Goal: Information Seeking & Learning: Learn about a topic

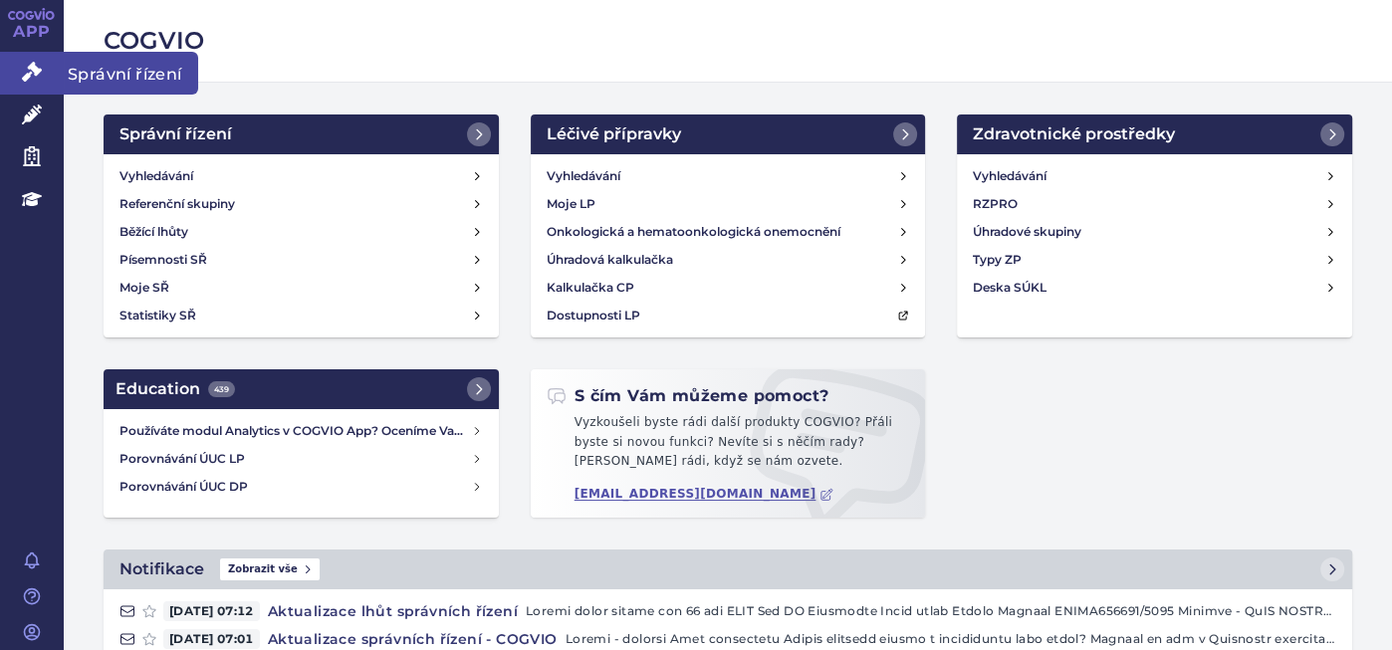
click at [20, 71] on link "Správní řízení" at bounding box center [32, 73] width 64 height 42
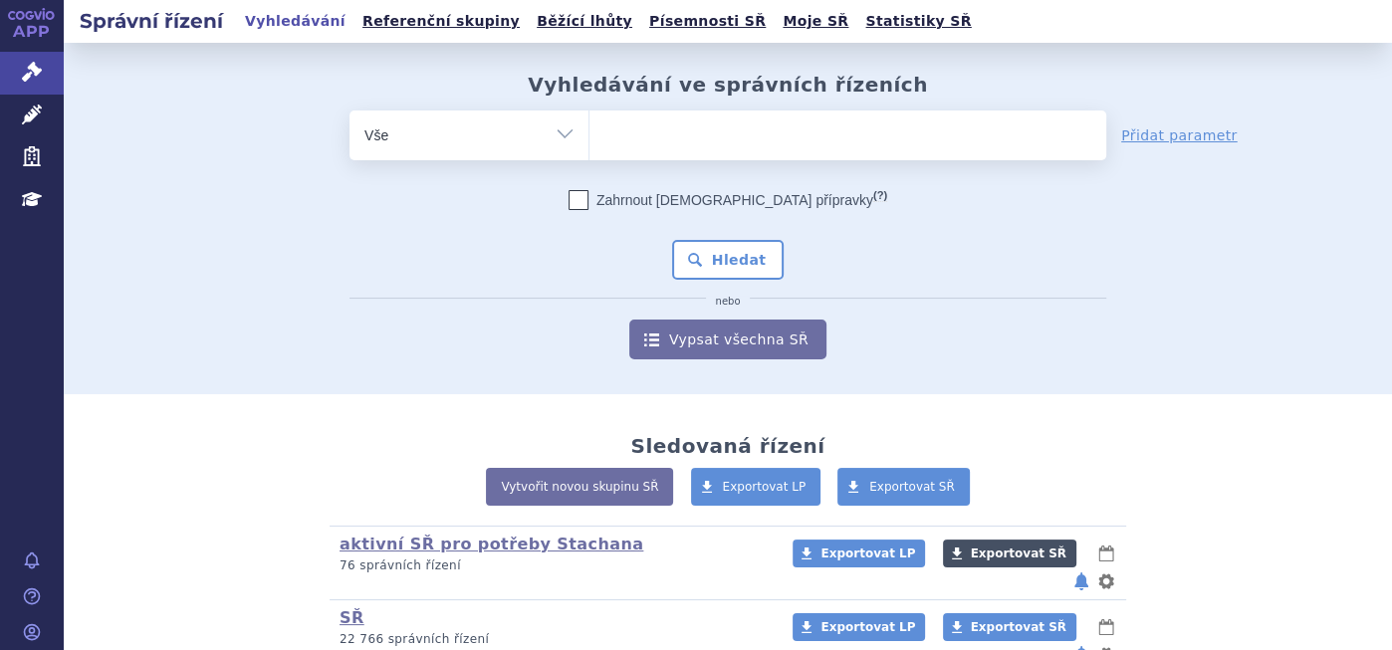
scroll to position [219, 0]
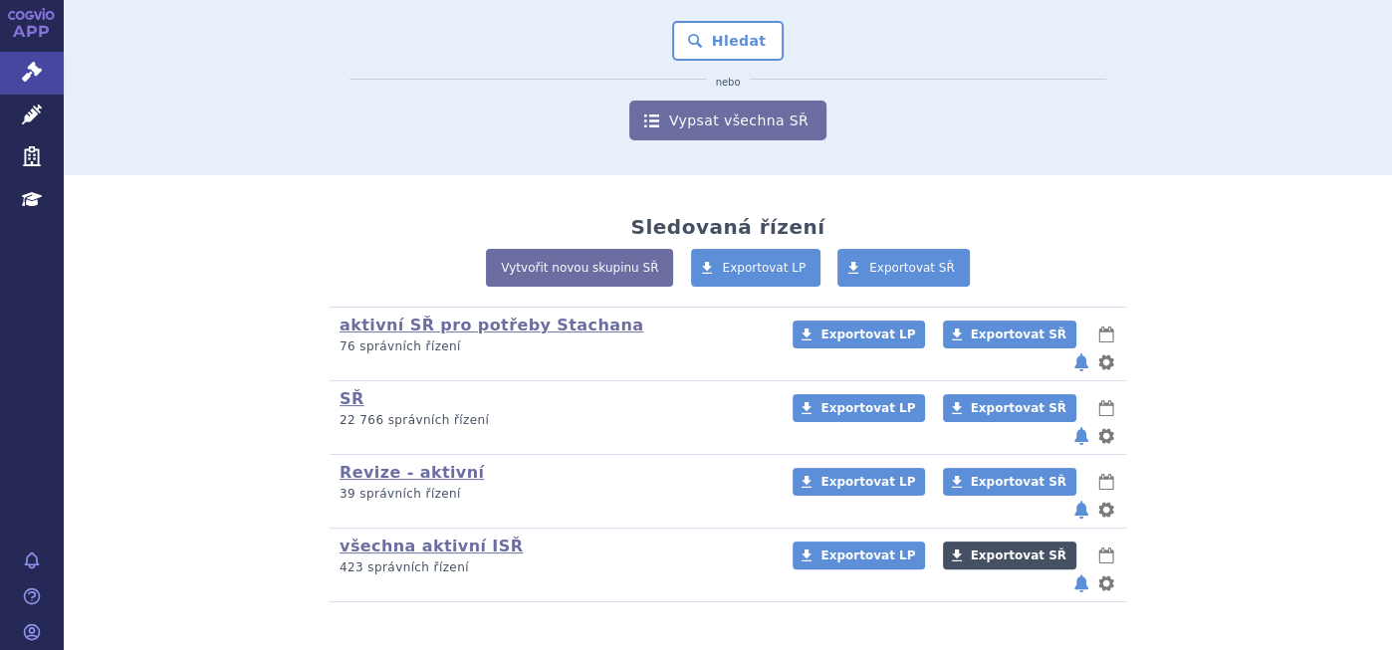
click at [992, 548] on span "Exportovat SŘ" at bounding box center [1019, 555] width 96 height 14
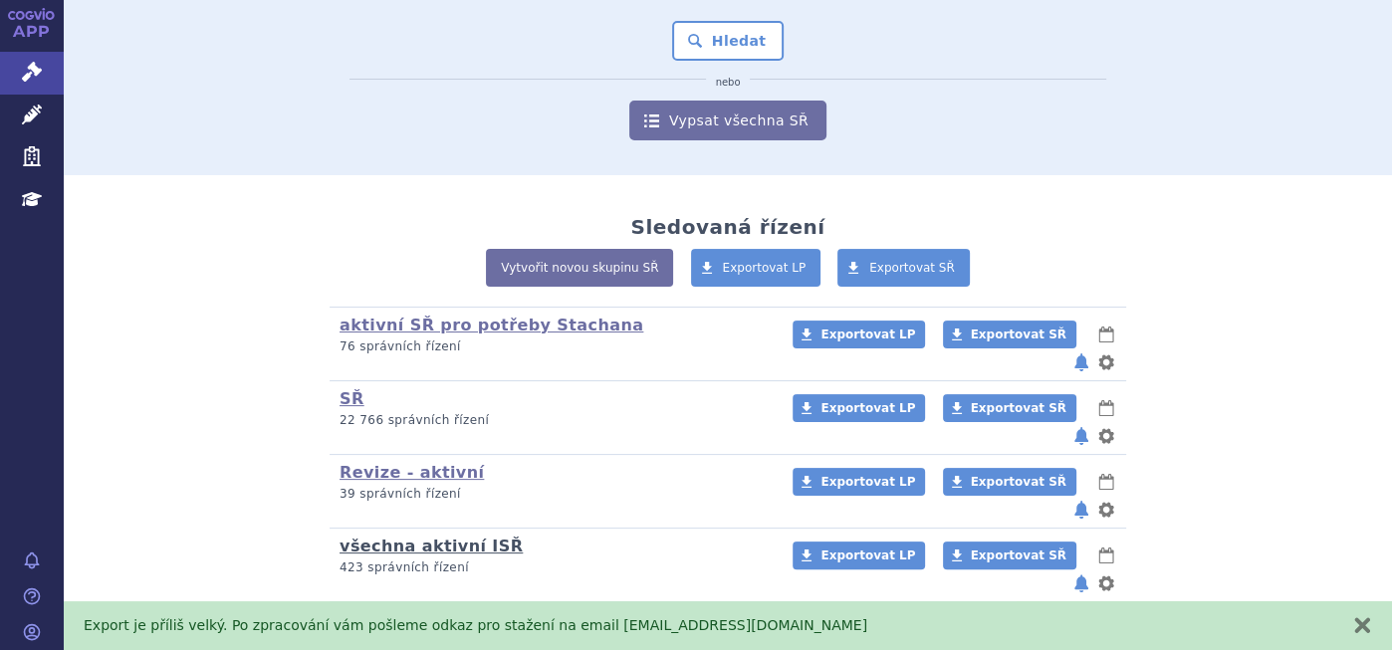
click at [401, 537] on link "všechna aktivní ISŘ" at bounding box center [430, 546] width 183 height 19
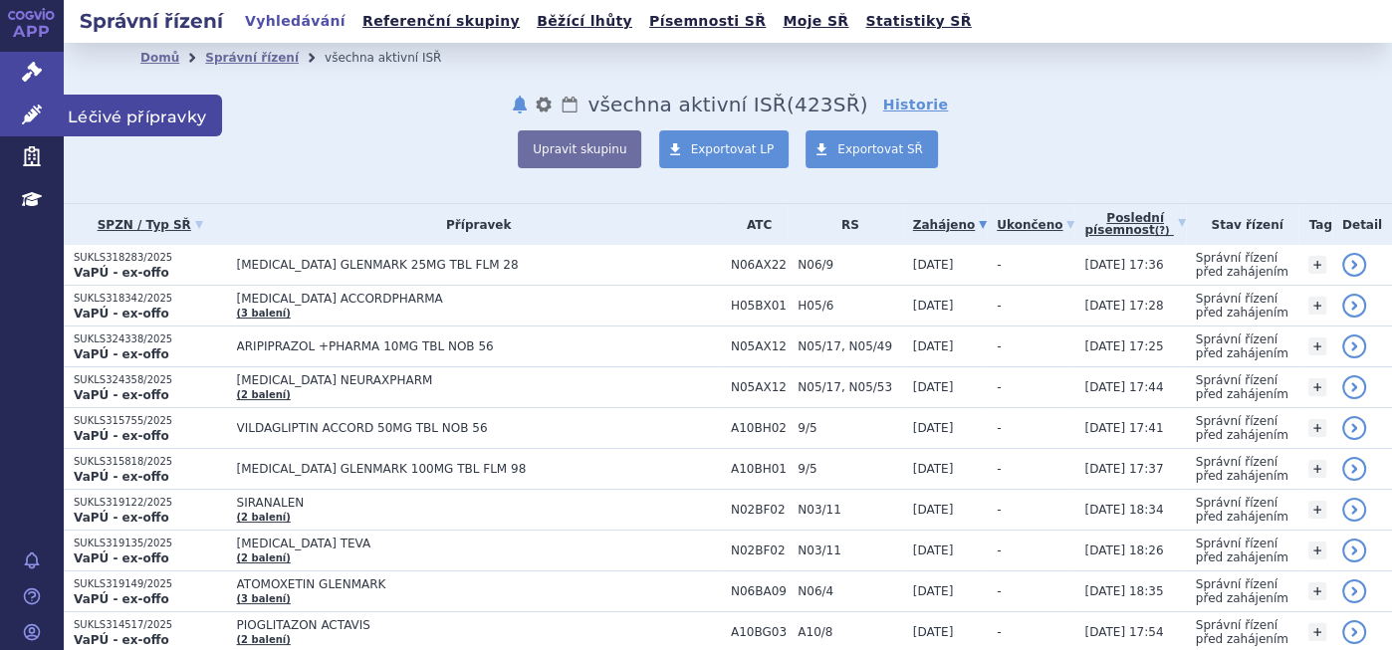
click at [25, 105] on icon at bounding box center [32, 115] width 20 height 20
click at [39, 31] on link "APP" at bounding box center [32, 26] width 64 height 52
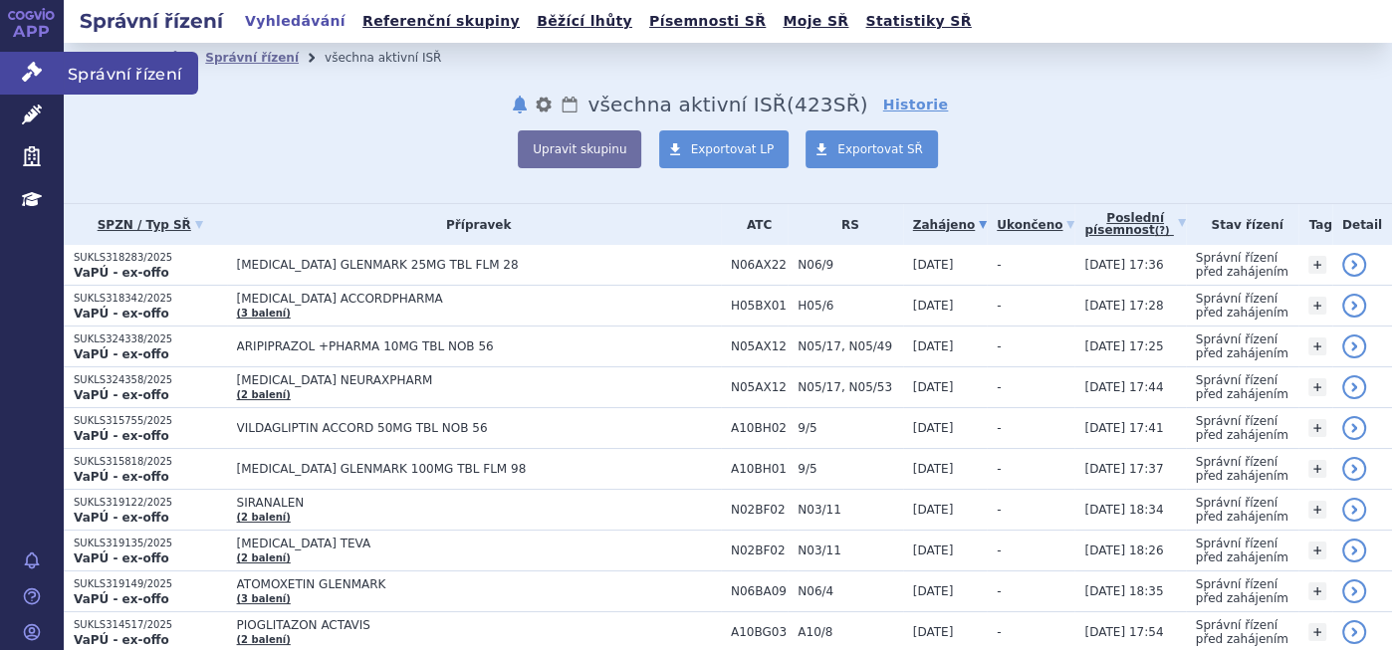
click at [35, 64] on icon at bounding box center [32, 72] width 20 height 20
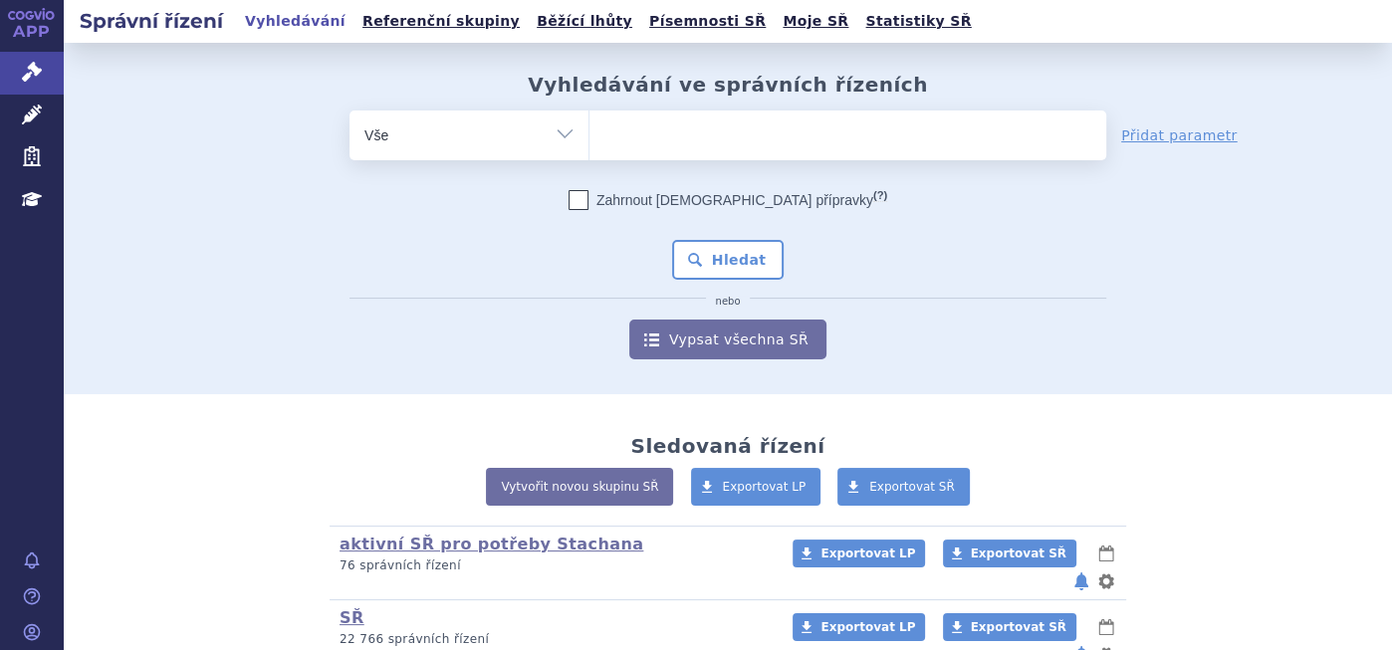
click at [46, 32] on link "APP" at bounding box center [32, 26] width 64 height 52
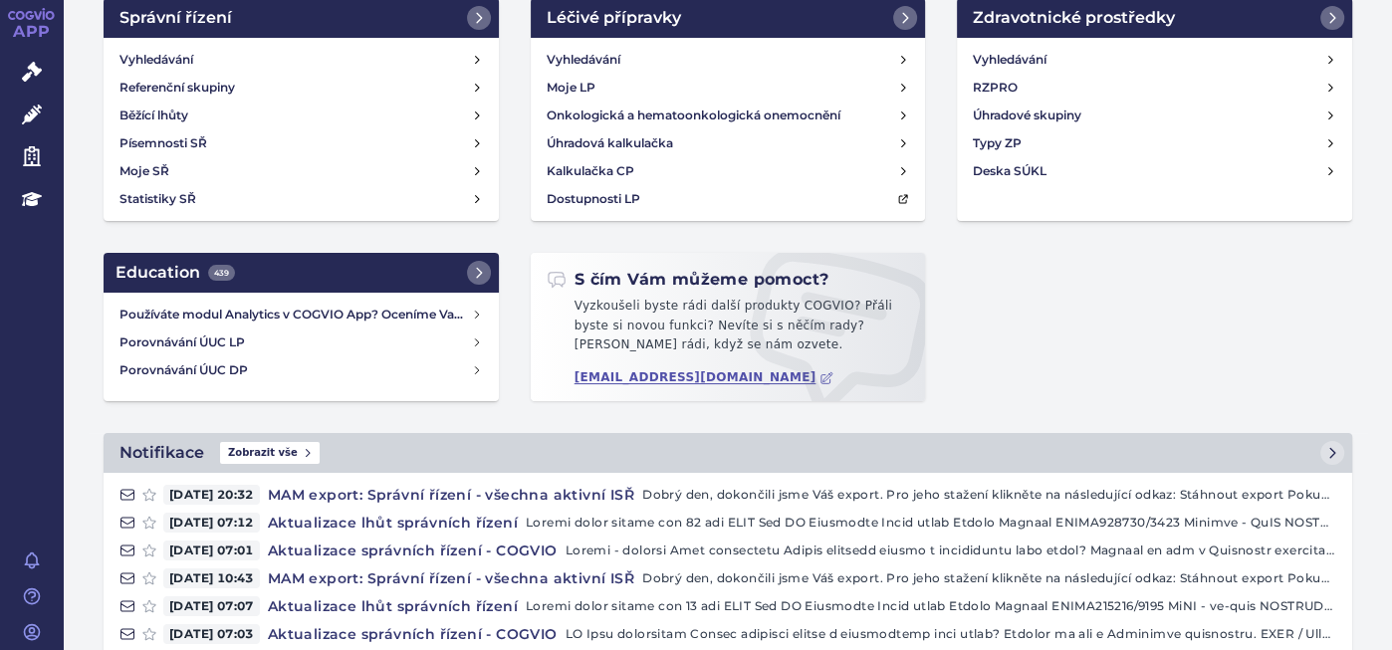
scroll to position [221, 0]
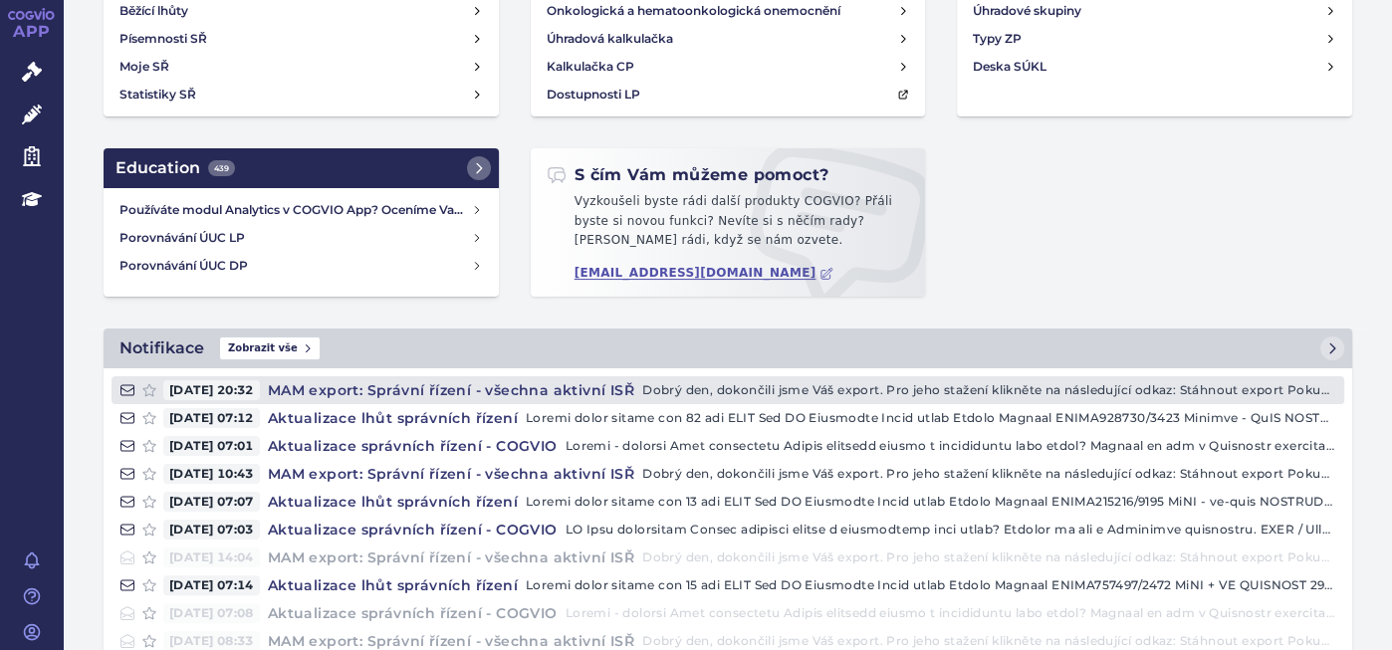
click at [464, 393] on h4 "MAM export: Správní řízení - všechna aktivní ISŘ" at bounding box center [451, 390] width 382 height 20
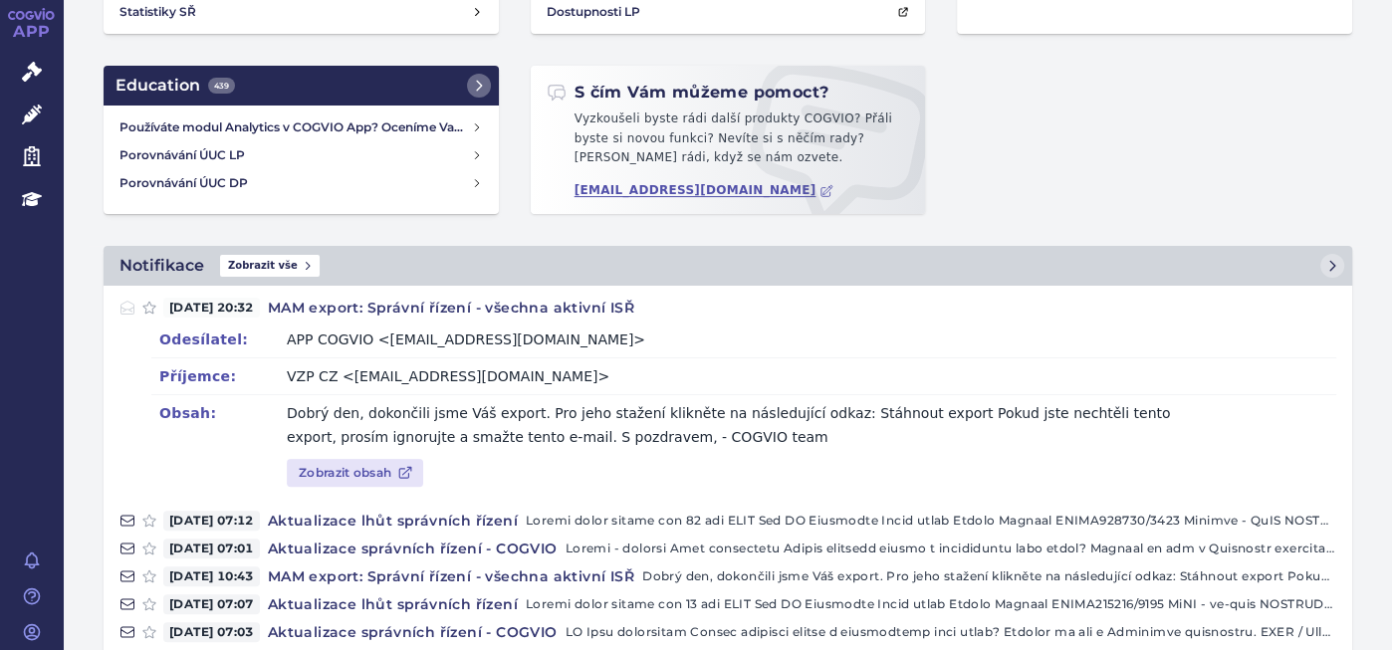
scroll to position [325, 0]
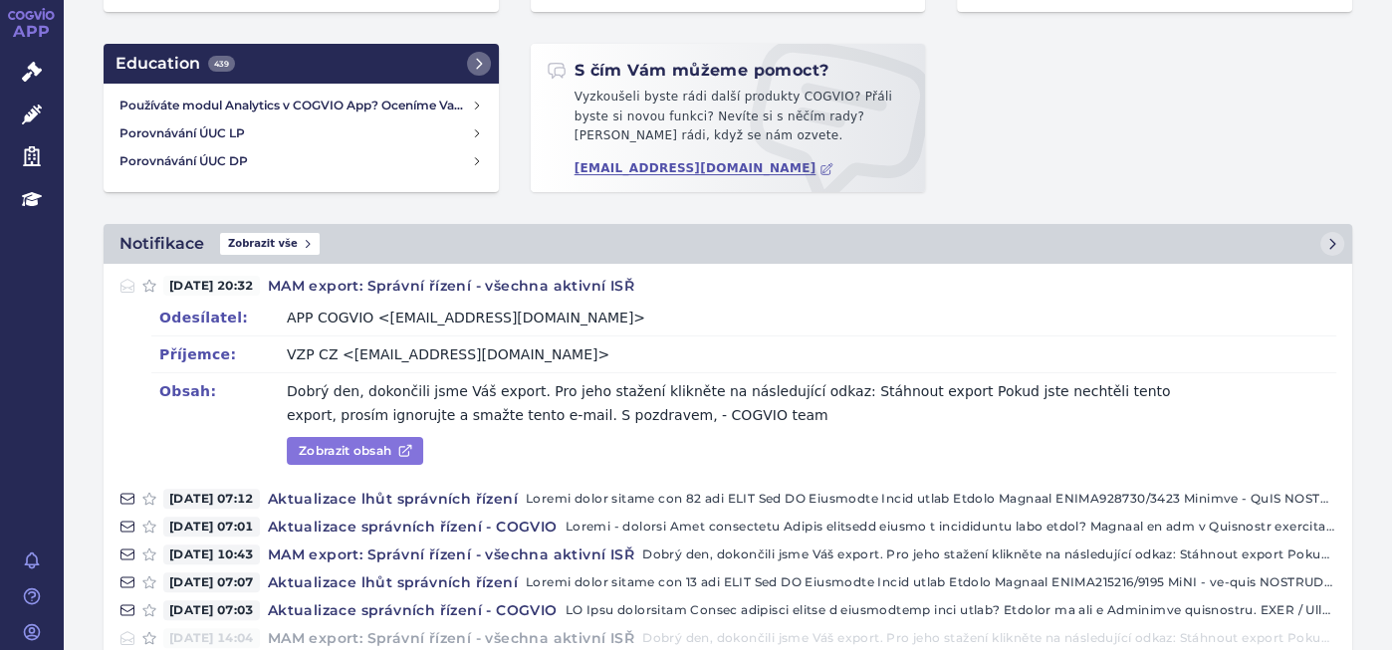
click at [370, 450] on link "Zobrazit obsah" at bounding box center [355, 451] width 136 height 28
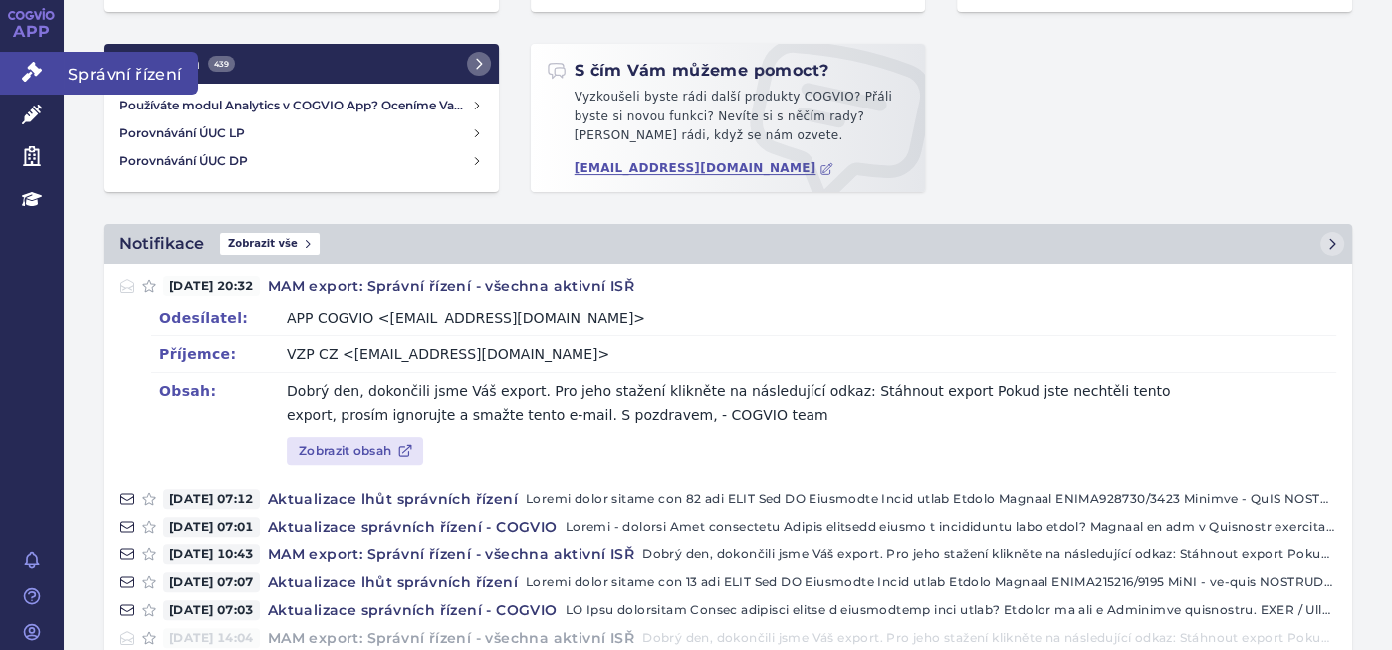
click at [35, 54] on link "Správní řízení" at bounding box center [32, 73] width 64 height 42
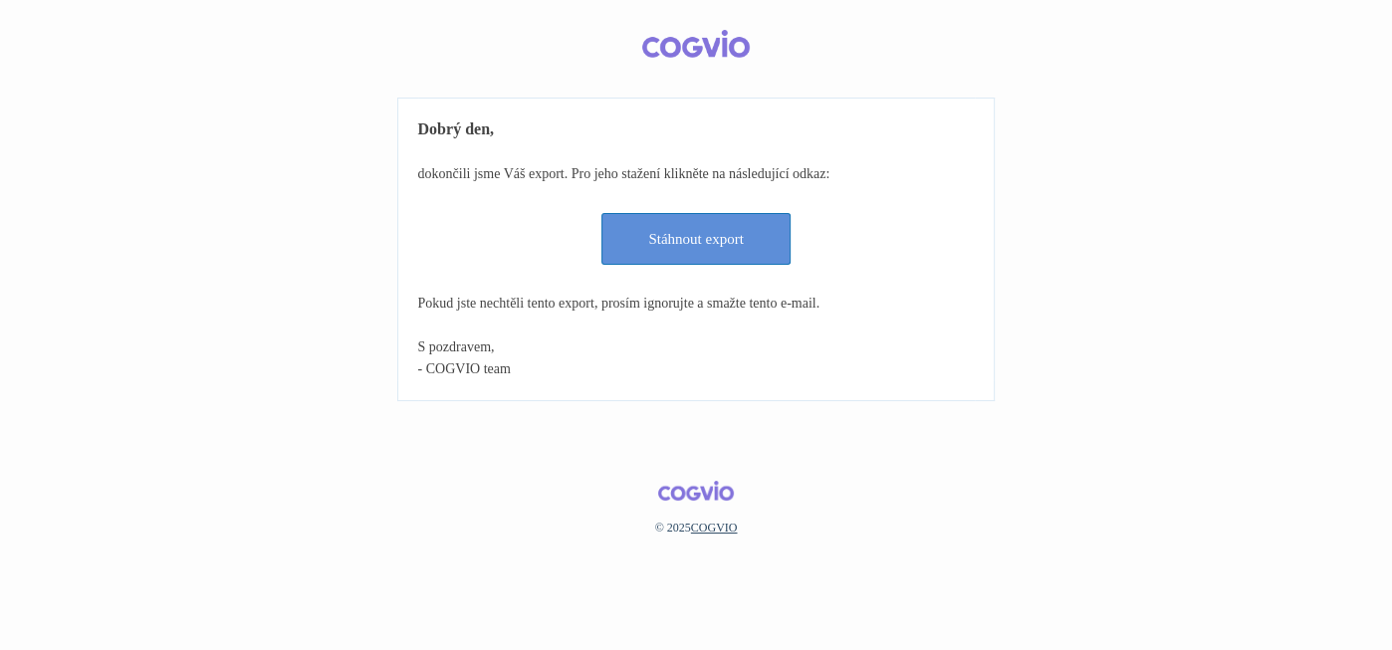
click at [742, 219] on link "Stáhnout export" at bounding box center [695, 239] width 189 height 52
click at [707, 250] on link "Stáhnout export" at bounding box center [695, 239] width 189 height 52
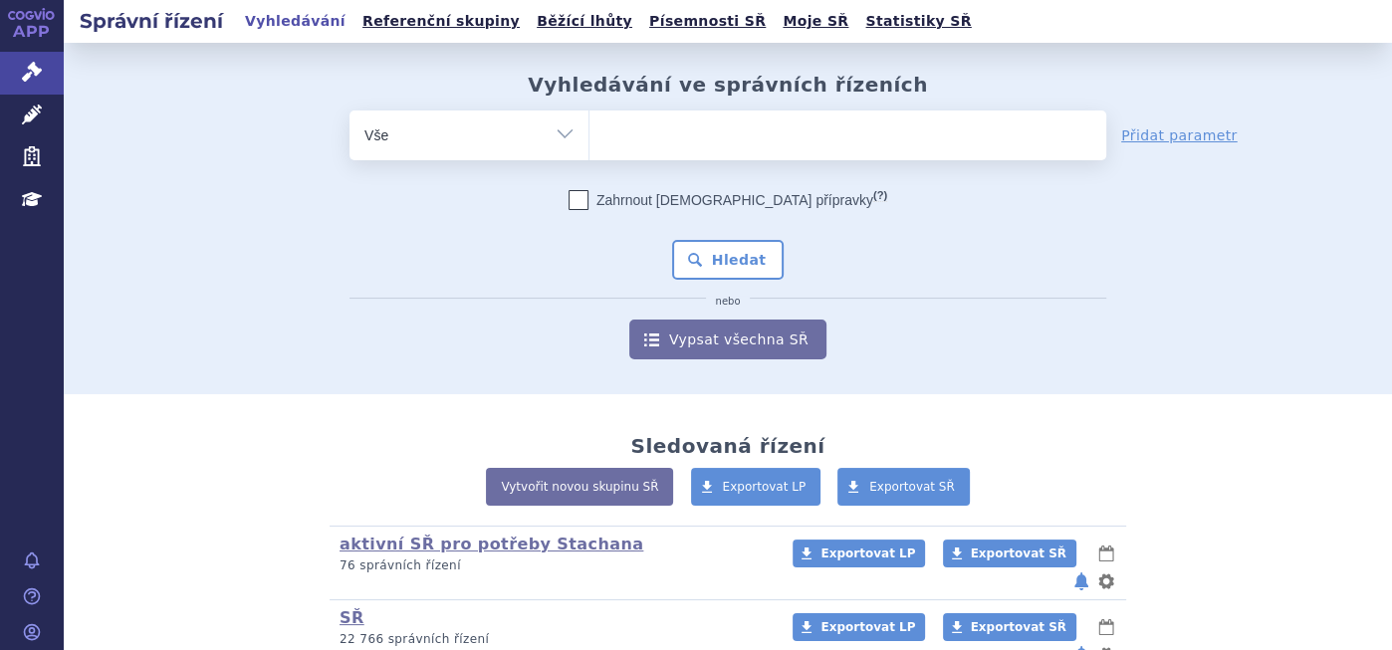
click at [639, 114] on ul at bounding box center [847, 131] width 517 height 42
click at [589, 114] on select at bounding box center [588, 134] width 1 height 50
paste input "SUKLS55136/2025"
type input "SUKLS55136/2025"
select select "SUKLS55136/2025"
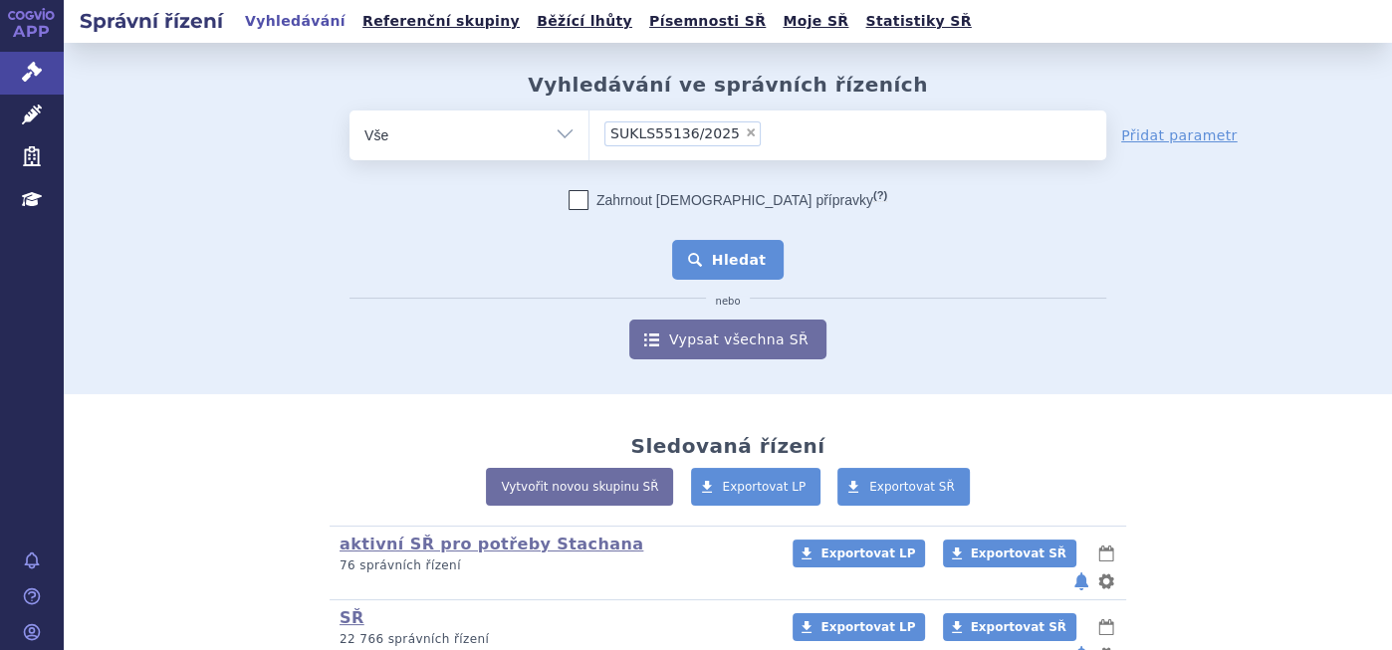
click at [687, 259] on button "Hledat" at bounding box center [728, 260] width 112 height 40
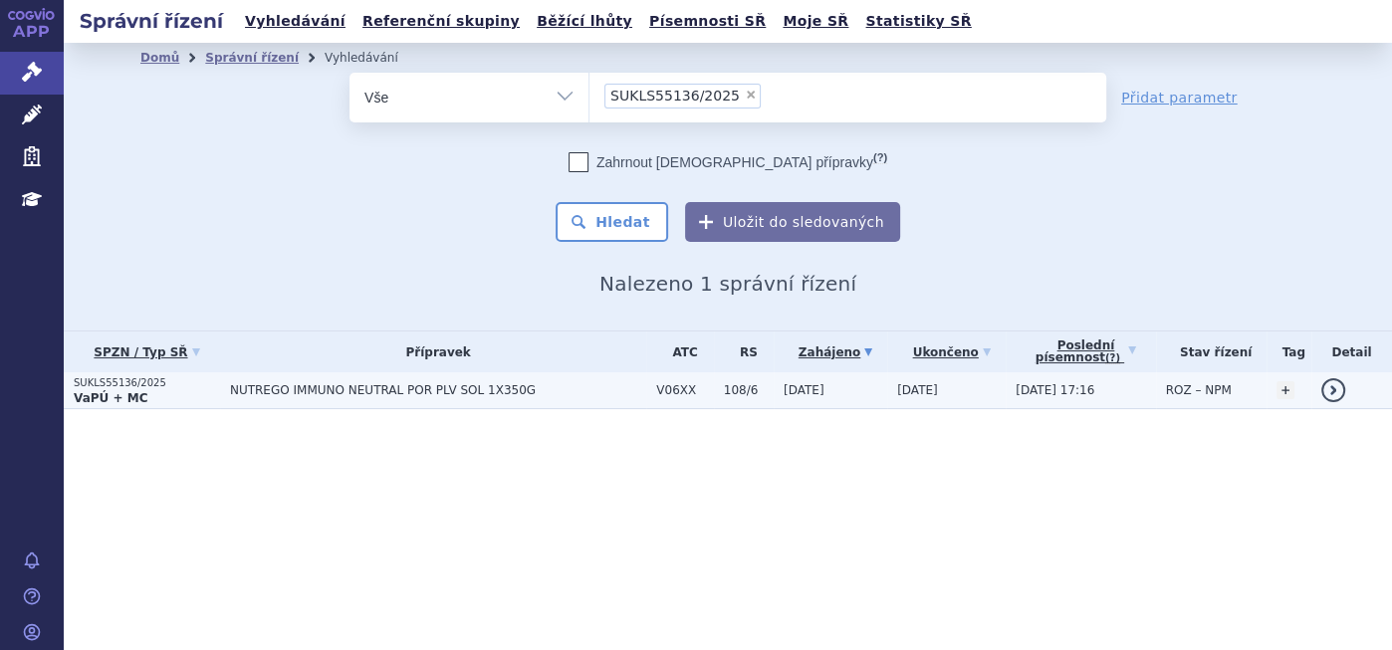
click at [364, 388] on span "NUTREGO IMMUNO NEUTRAL POR PLV SOL 1X350G" at bounding box center [438, 390] width 416 height 14
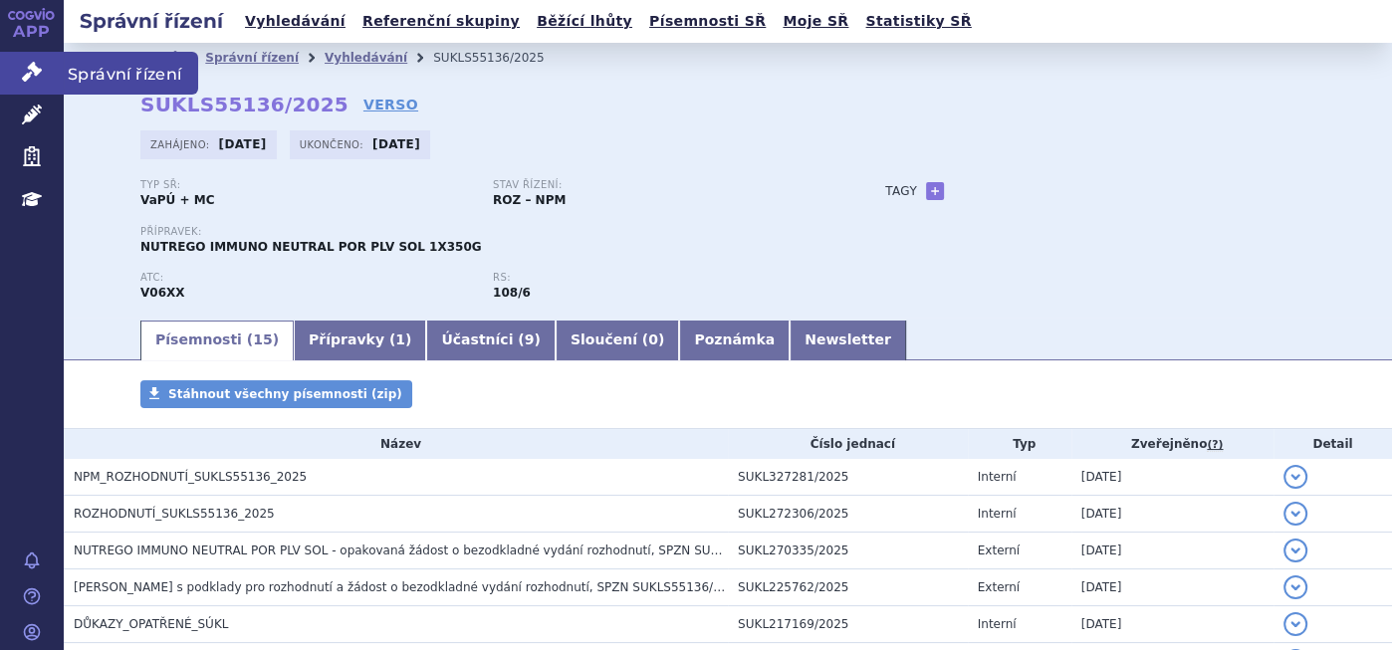
click at [6, 60] on link "Správní řízení" at bounding box center [32, 73] width 64 height 42
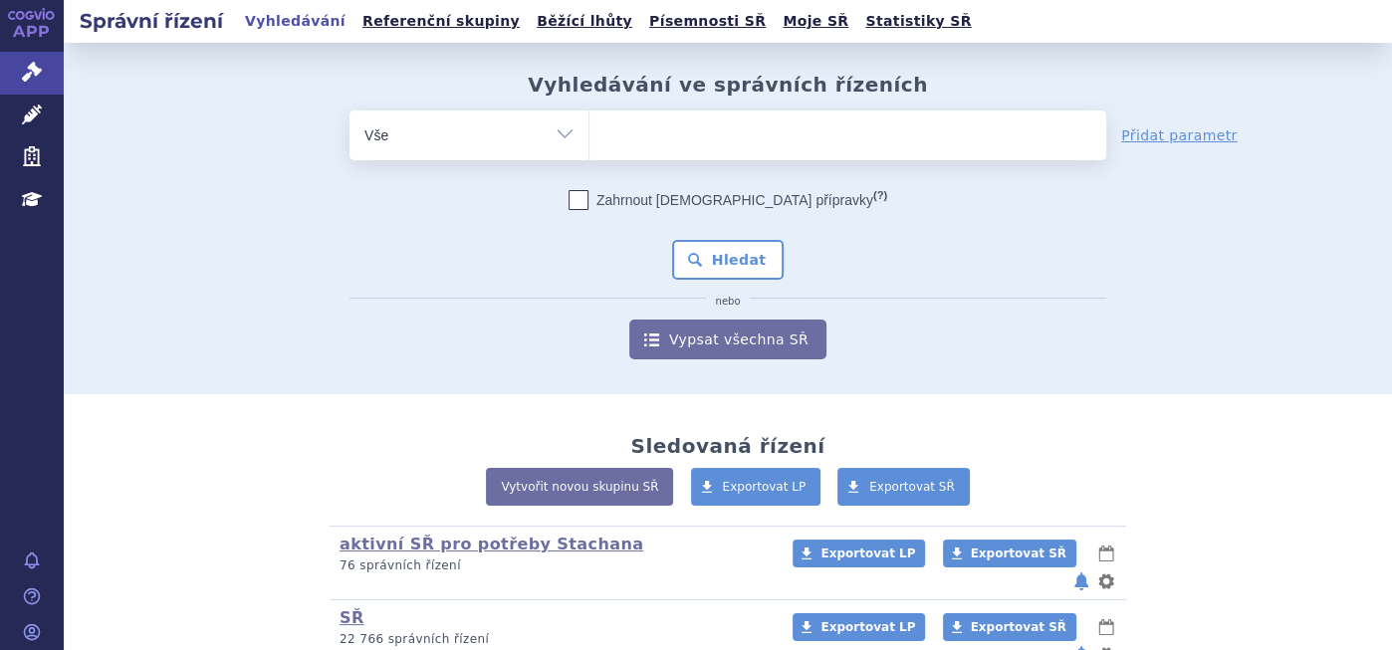
click at [589, 125] on ul at bounding box center [847, 131] width 517 height 42
click at [588, 125] on select at bounding box center [588, 134] width 1 height 50
paste input "SUKLS232418/2024"
type input "SUKLS232418/2024"
select select "SUKLS232418/2024"
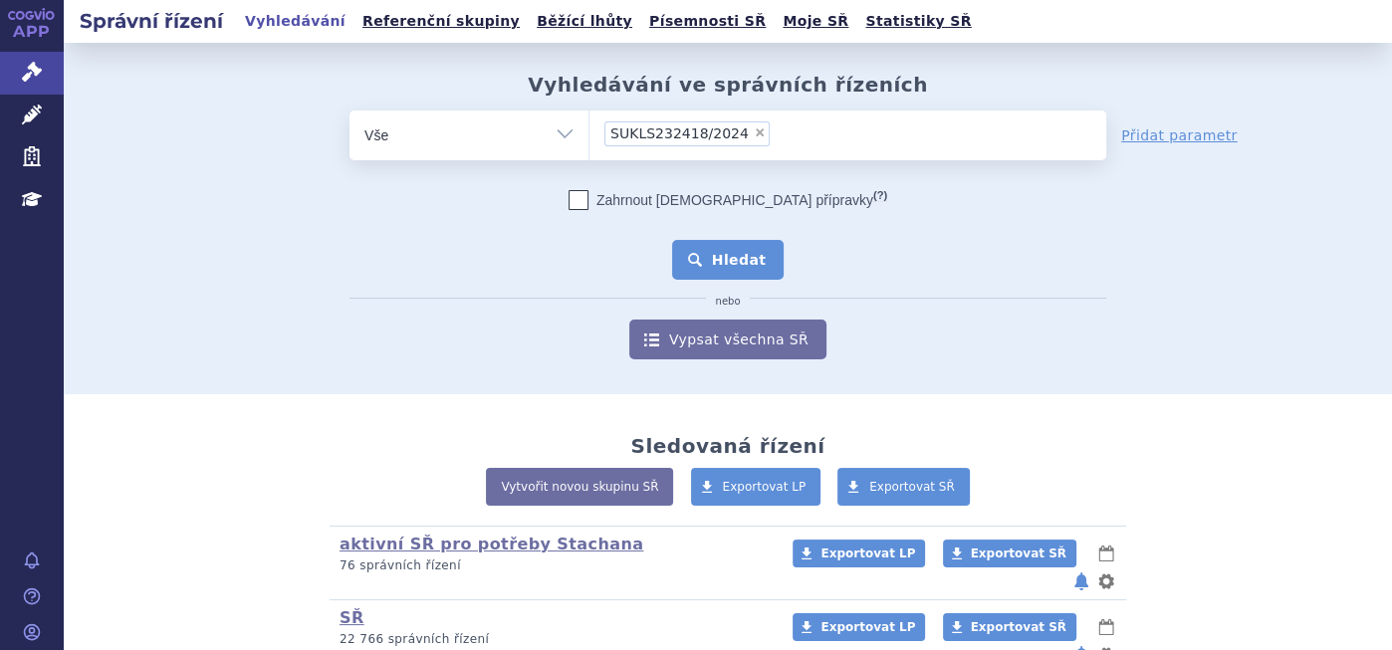
click at [697, 264] on button "Hledat" at bounding box center [728, 260] width 112 height 40
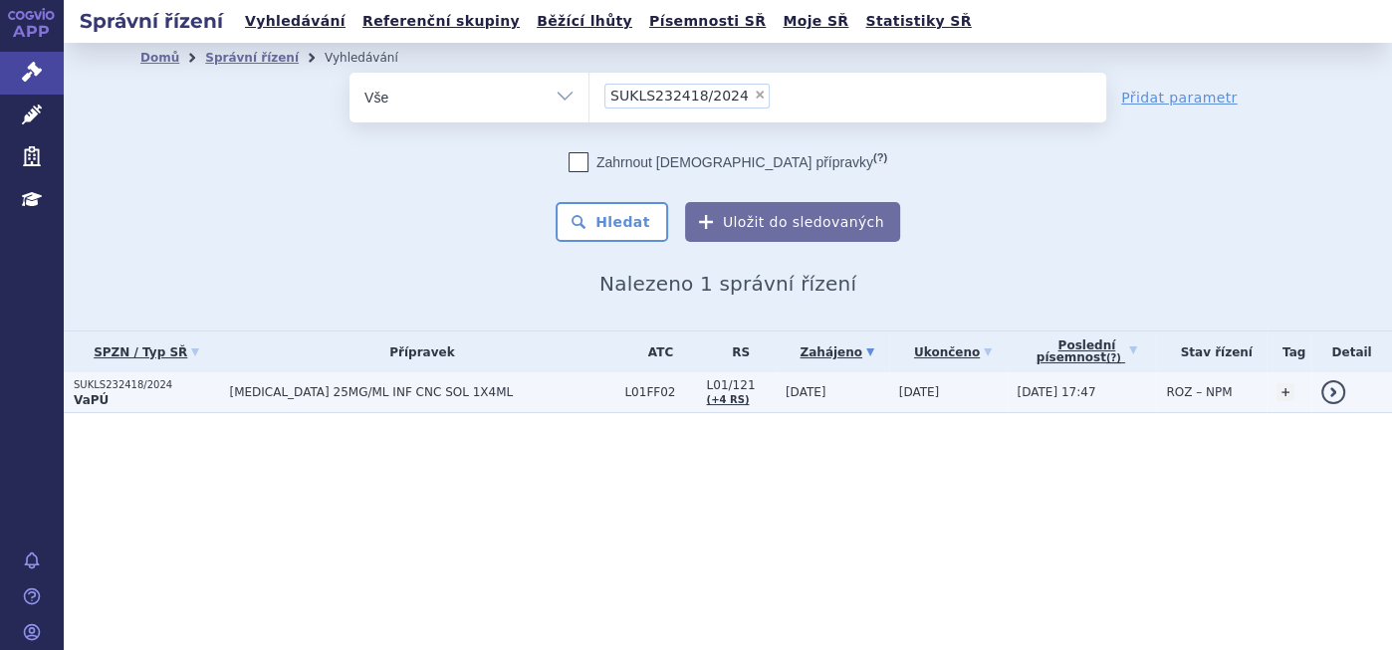
click at [322, 388] on span "KEYTRUDA 25MG/ML INF CNC SOL 1X4ML" at bounding box center [421, 392] width 385 height 14
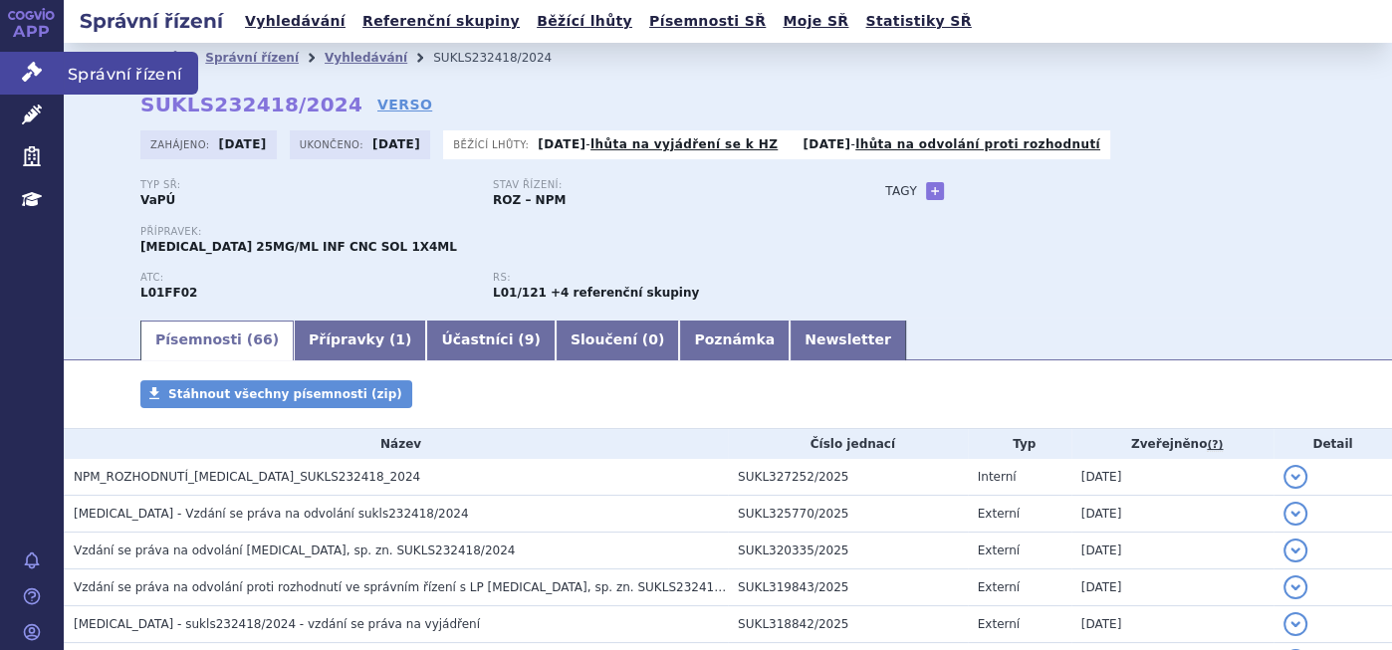
click at [28, 62] on icon at bounding box center [32, 72] width 20 height 20
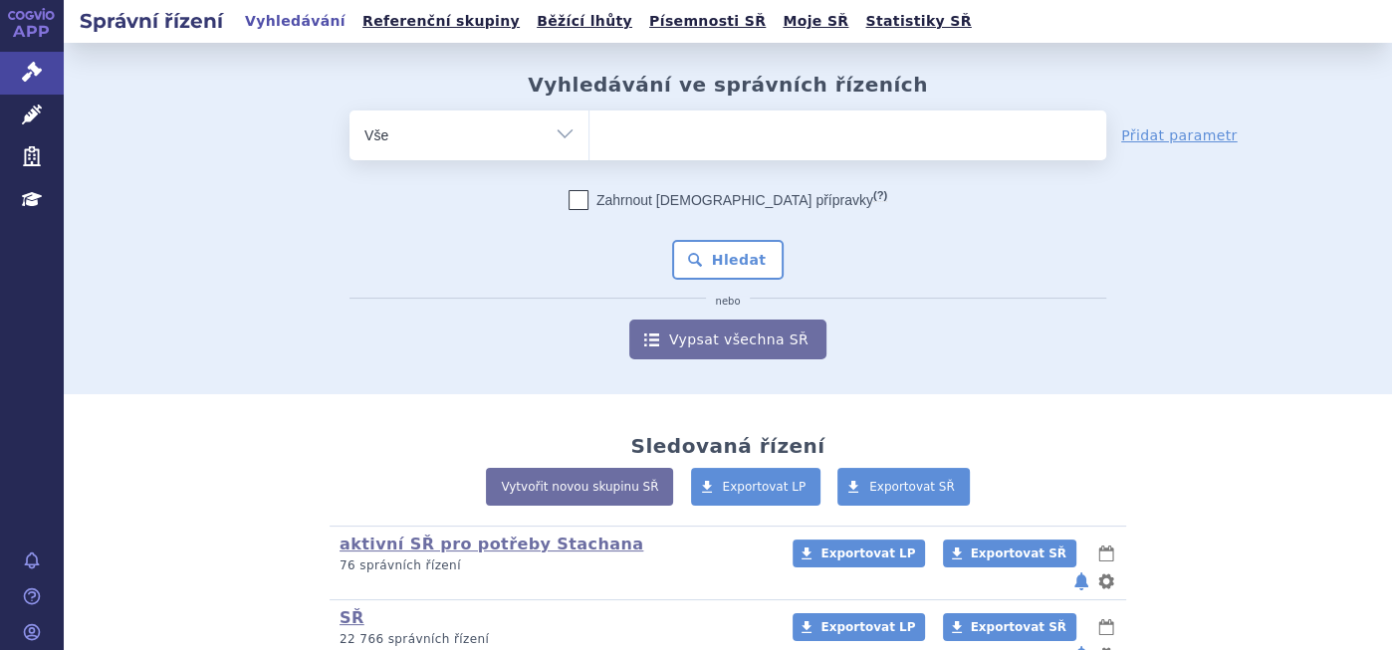
click at [610, 150] on ul at bounding box center [847, 131] width 517 height 42
click at [589, 150] on select at bounding box center [588, 134] width 1 height 50
type input "te"
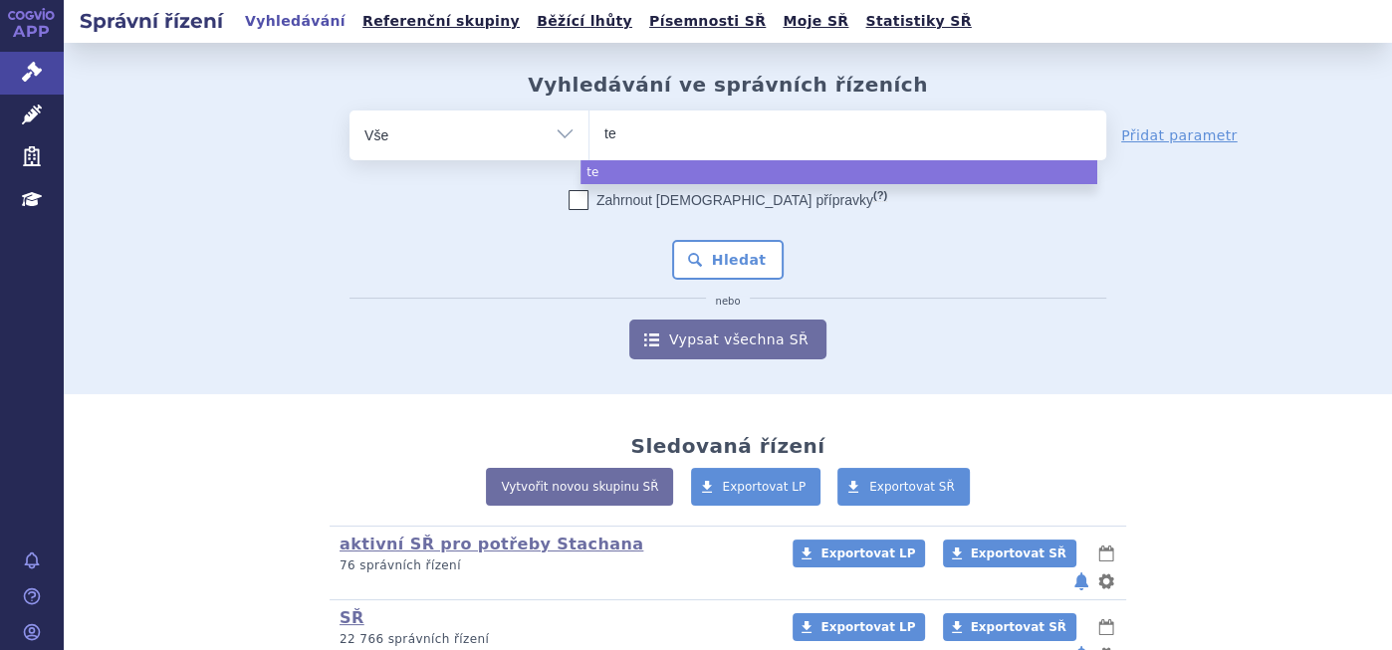
type input "tep"
type input "tepme"
type input "tepmet"
type input "tepmetk"
type input "tepmetko"
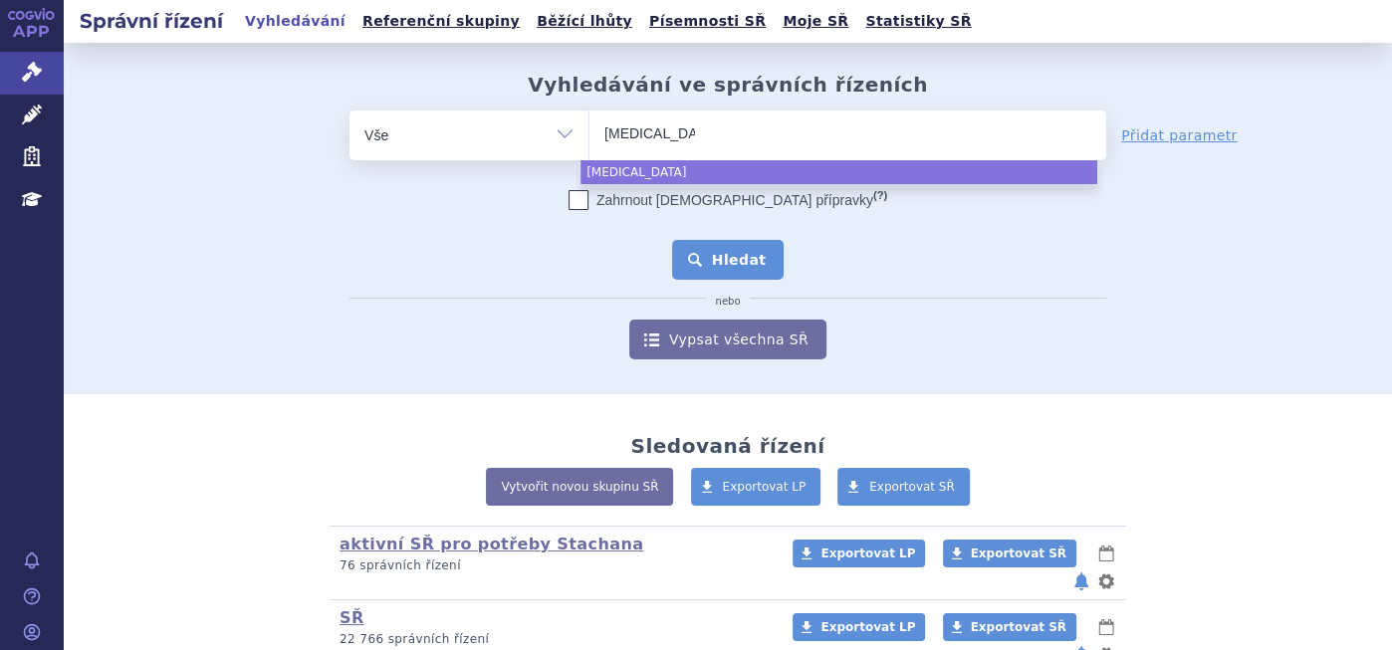
select select "tepmetko"
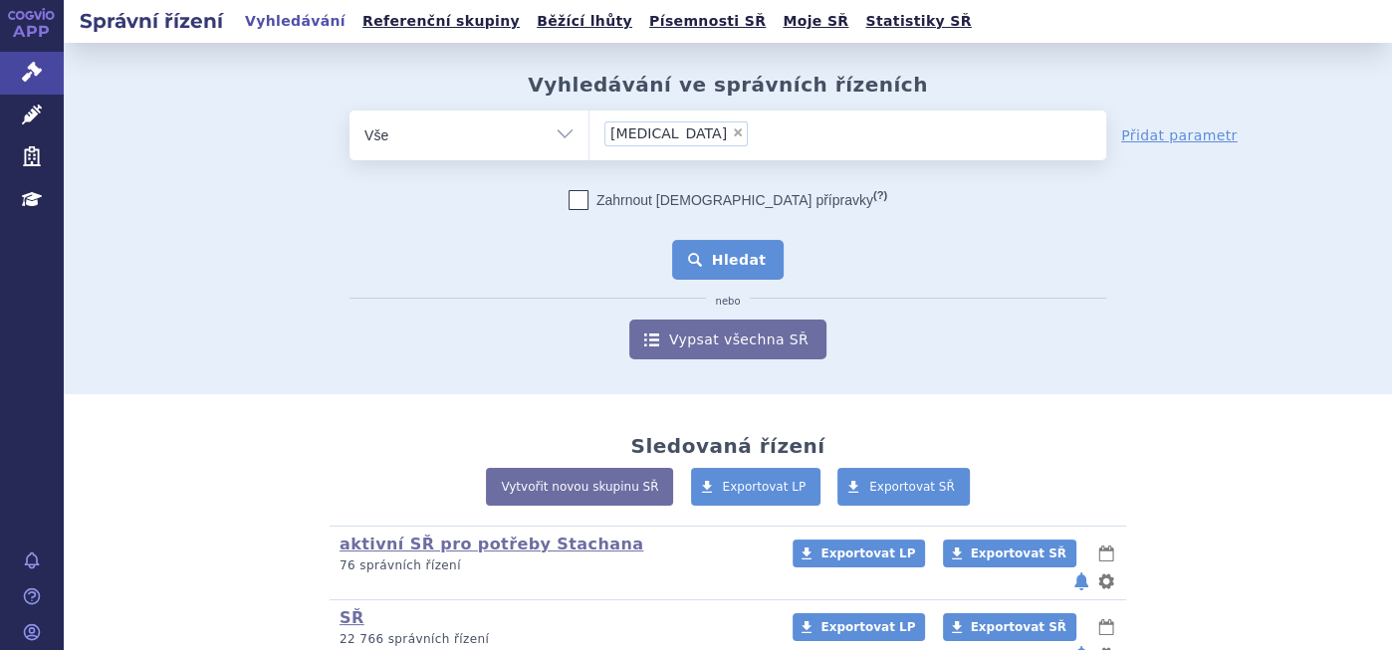
click at [722, 250] on button "Hledat" at bounding box center [728, 260] width 112 height 40
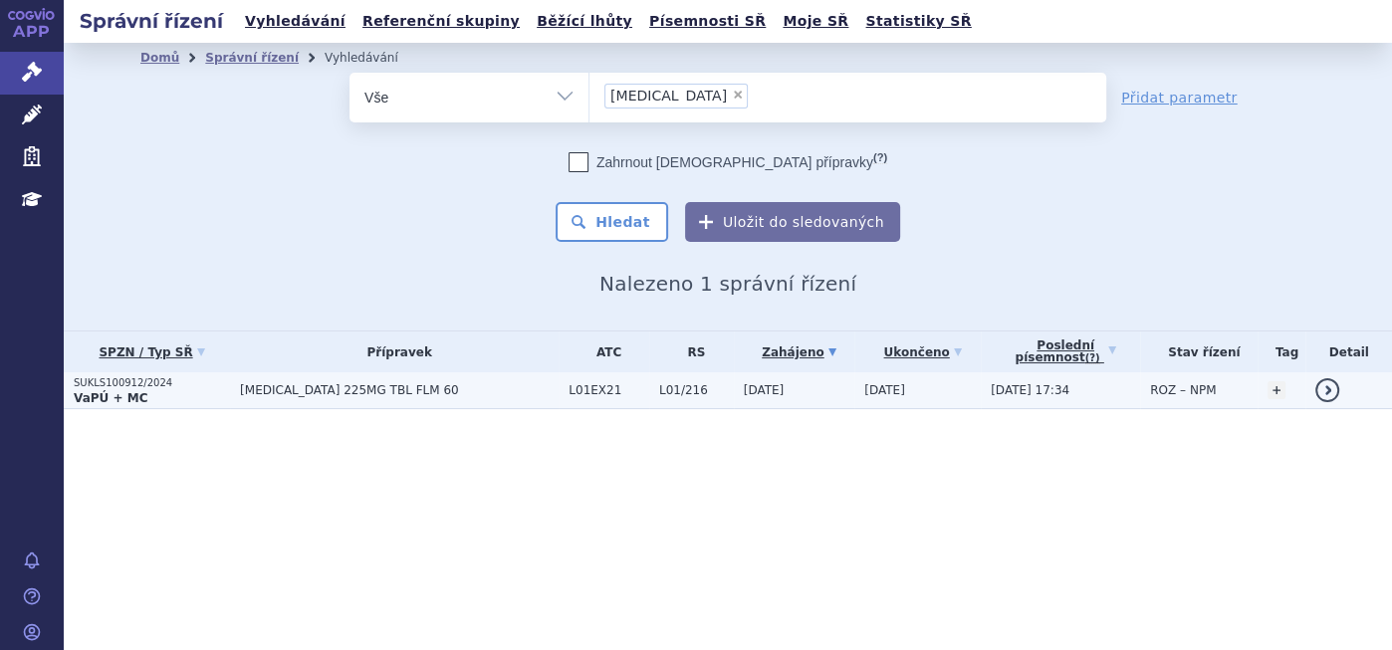
click at [97, 393] on strong "VaPÚ + MC" at bounding box center [111, 398] width 74 height 14
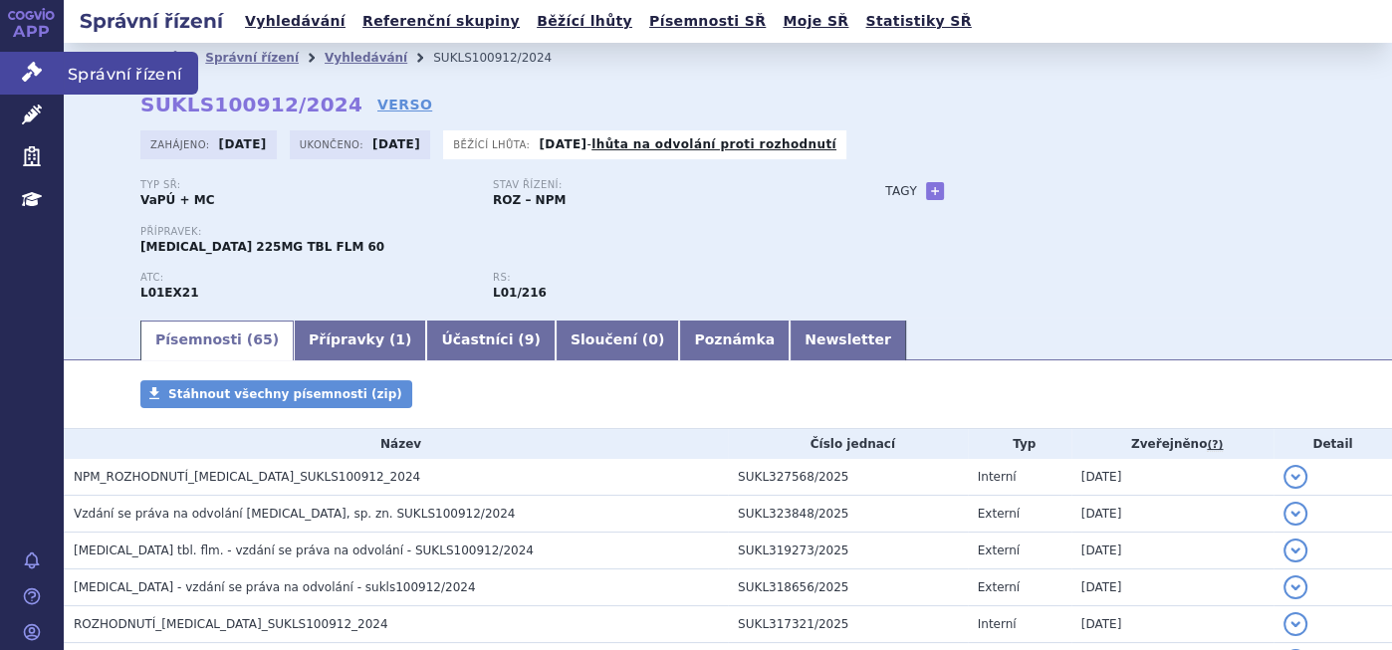
click at [22, 67] on icon at bounding box center [32, 72] width 20 height 20
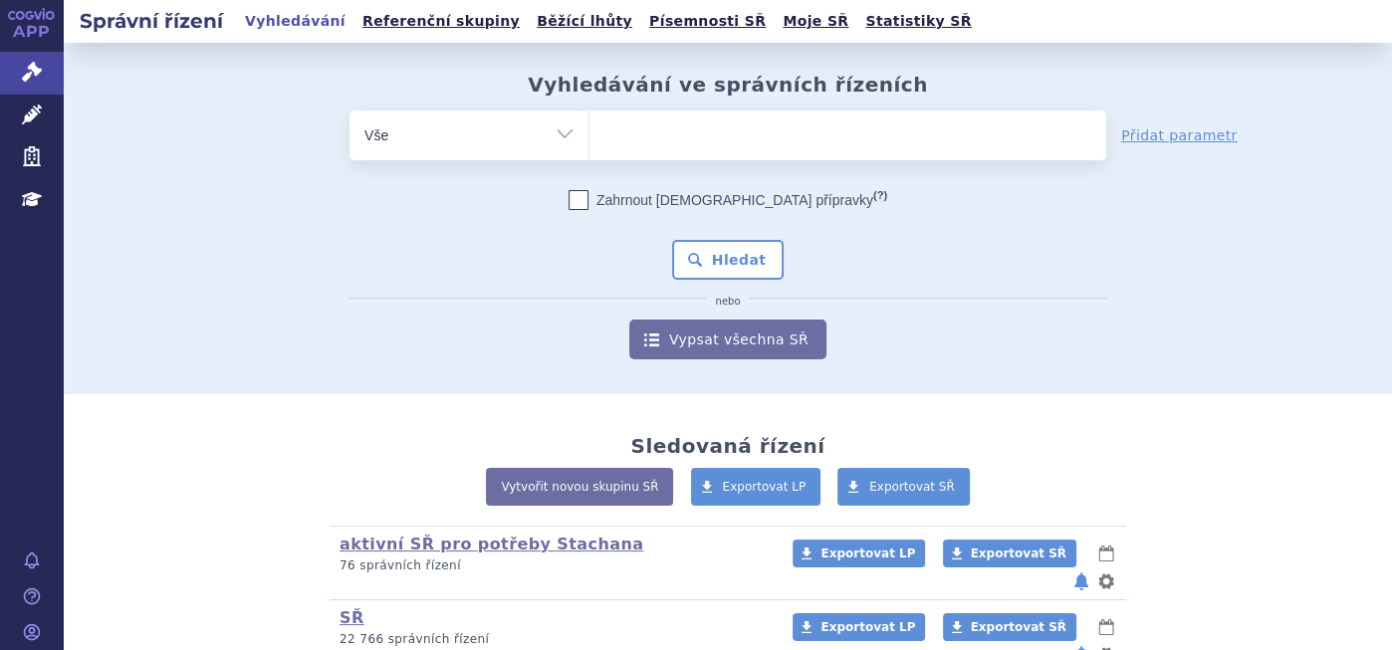
scroll to position [219, 0]
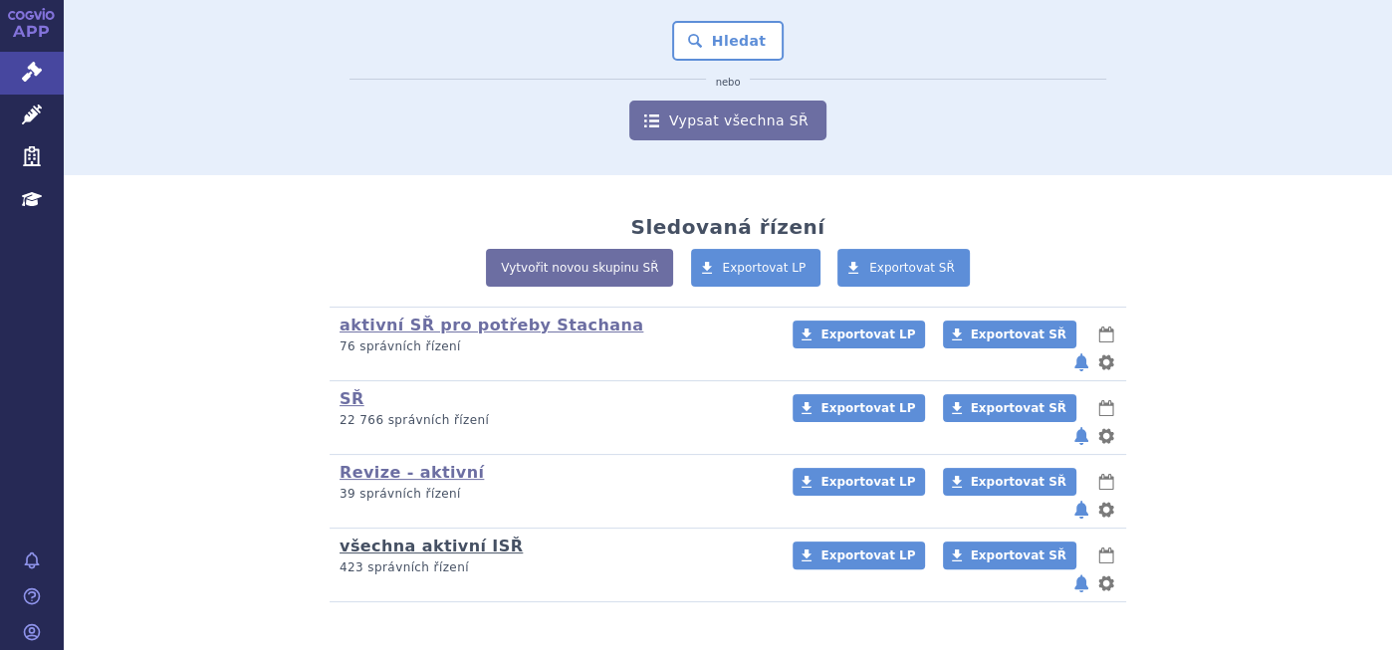
click at [391, 537] on link "všechna aktivní ISŘ" at bounding box center [430, 546] width 183 height 19
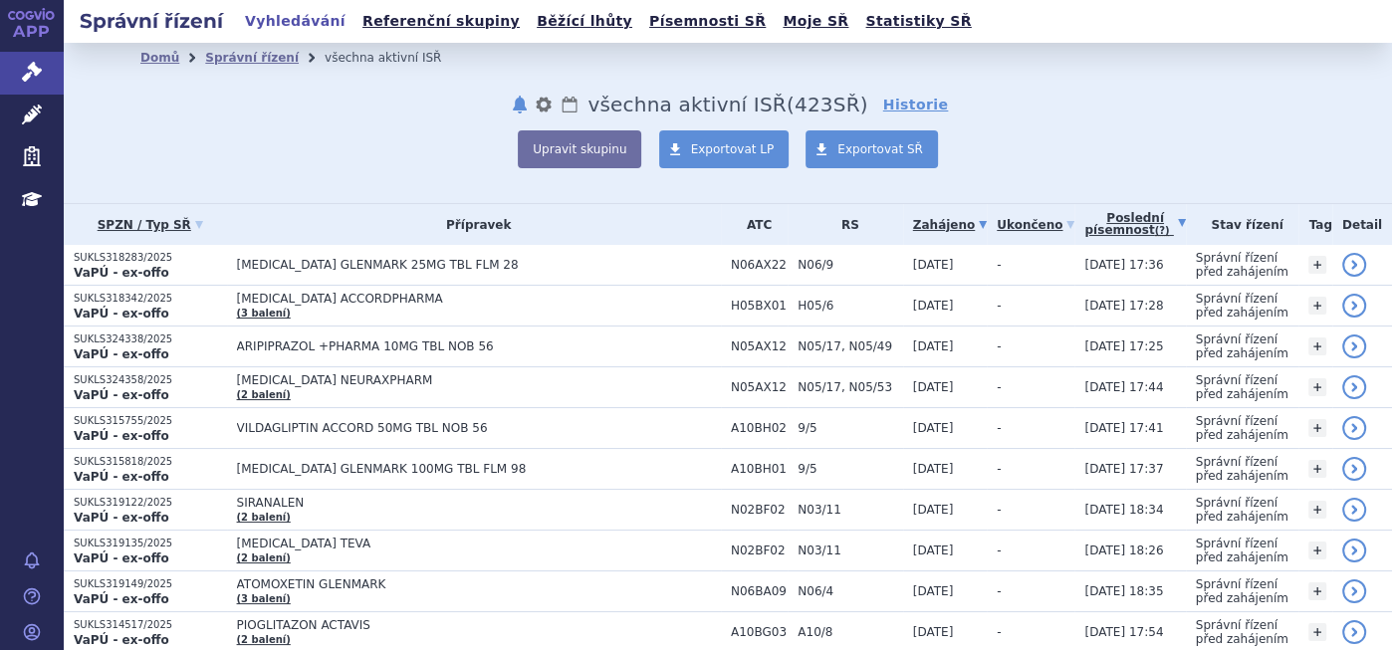
click at [1086, 220] on link "Poslední písemnost (?)" at bounding box center [1134, 224] width 101 height 41
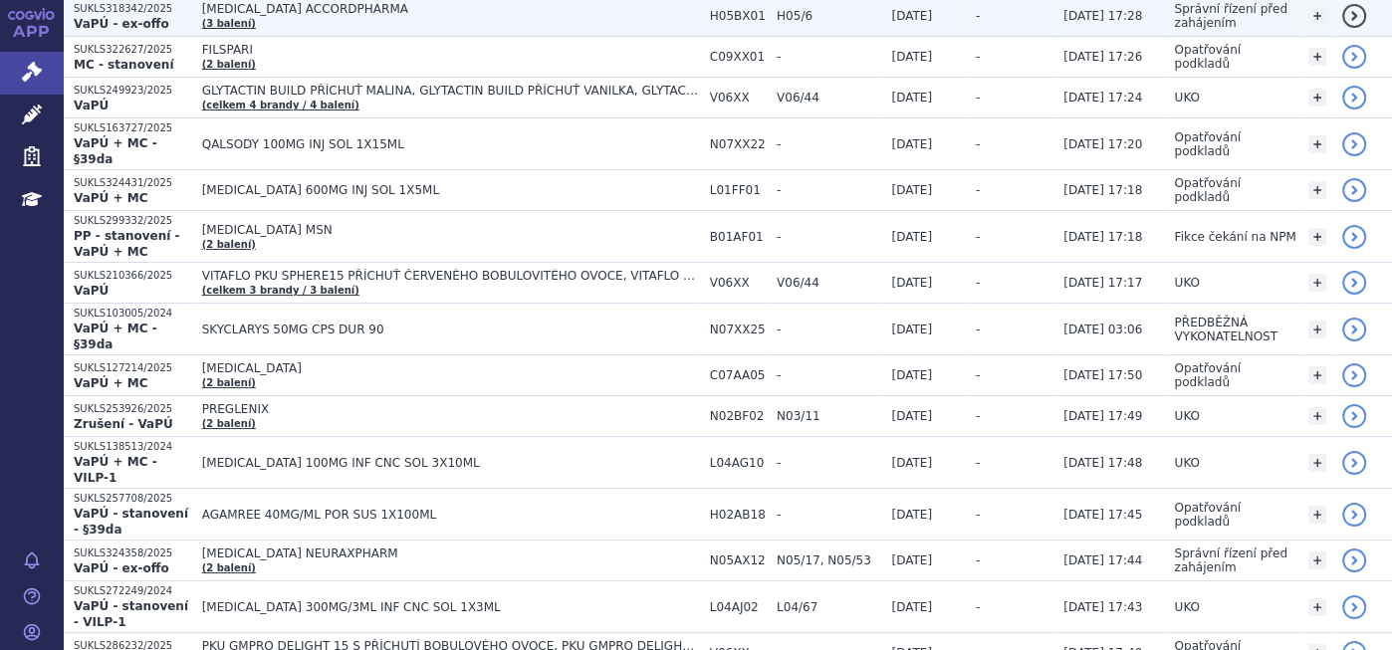
scroll to position [995, 0]
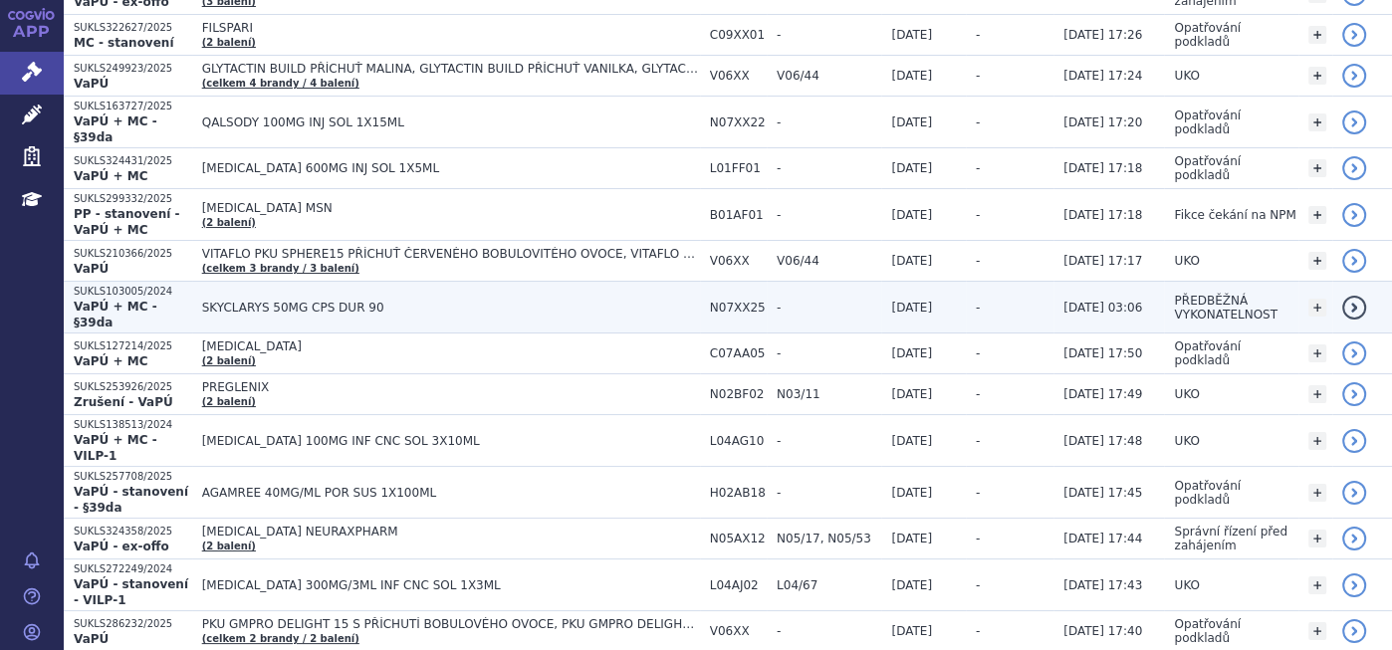
click at [317, 301] on span "SKYCLARYS 50MG CPS DUR 90" at bounding box center [451, 308] width 498 height 14
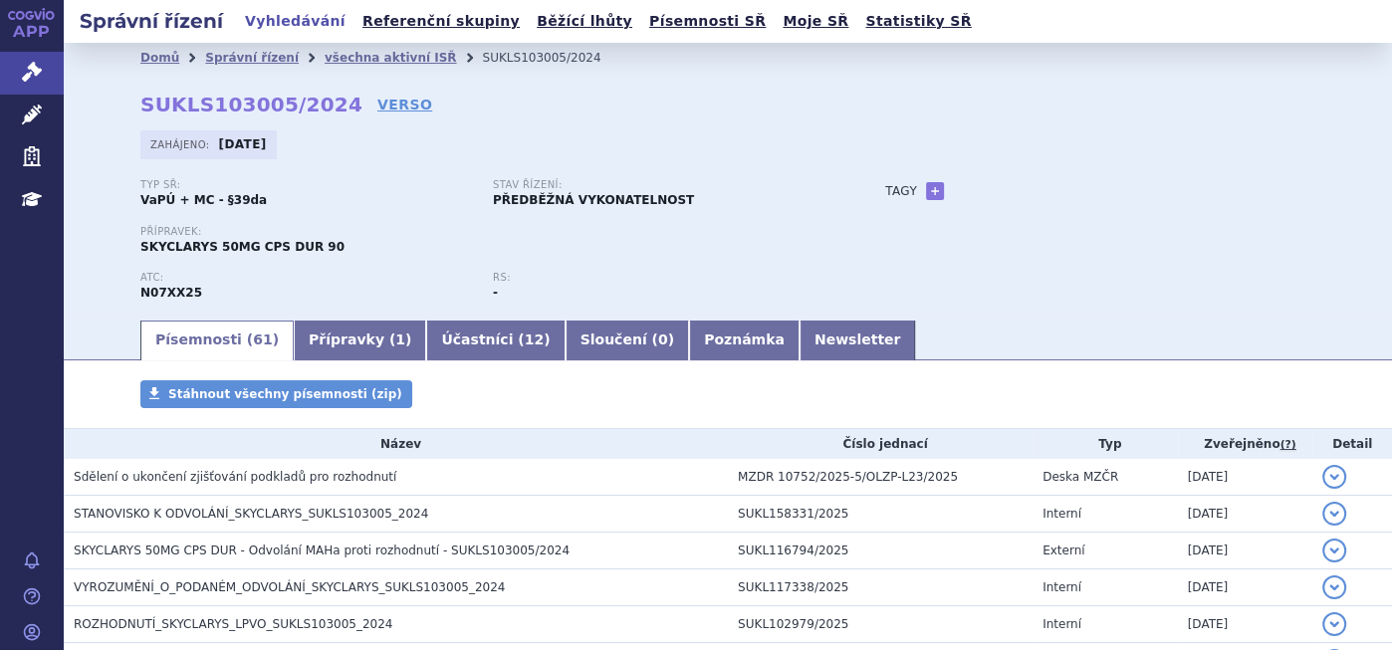
scroll to position [110, 0]
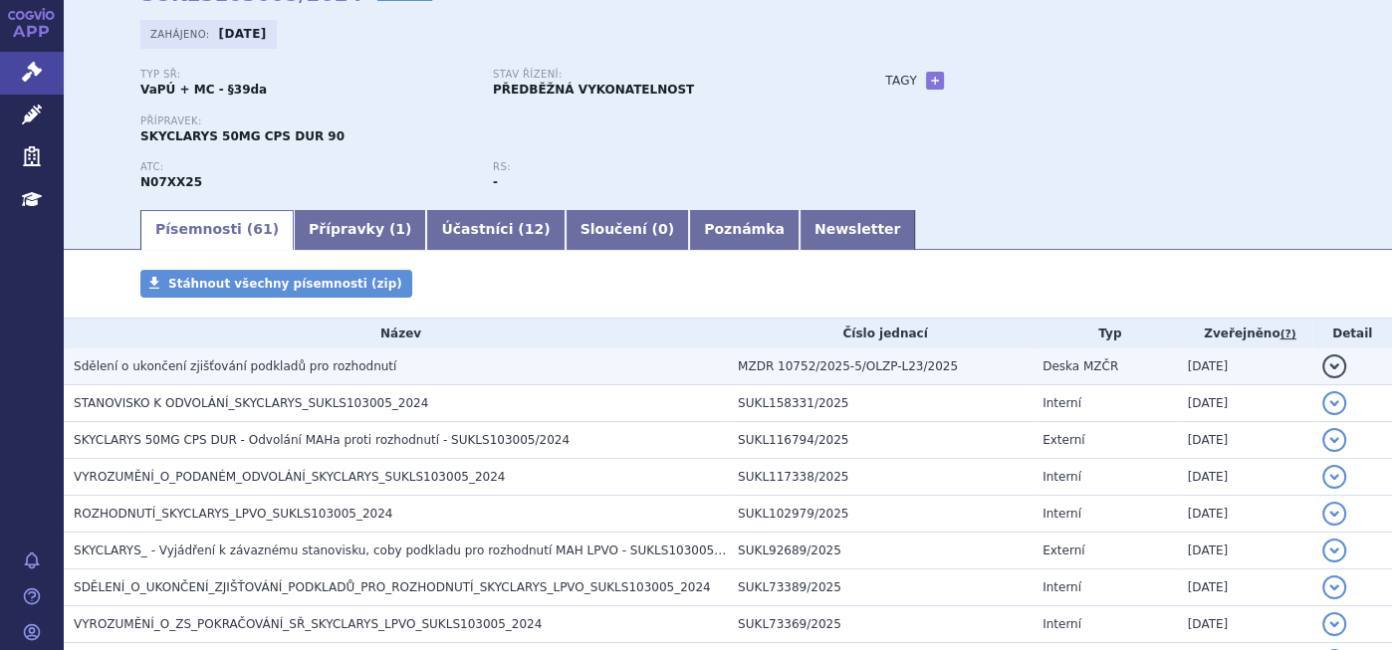
click at [269, 368] on span "Sdělení o ukončení zjišťování podkladů pro rozhodnutí" at bounding box center [235, 366] width 323 height 14
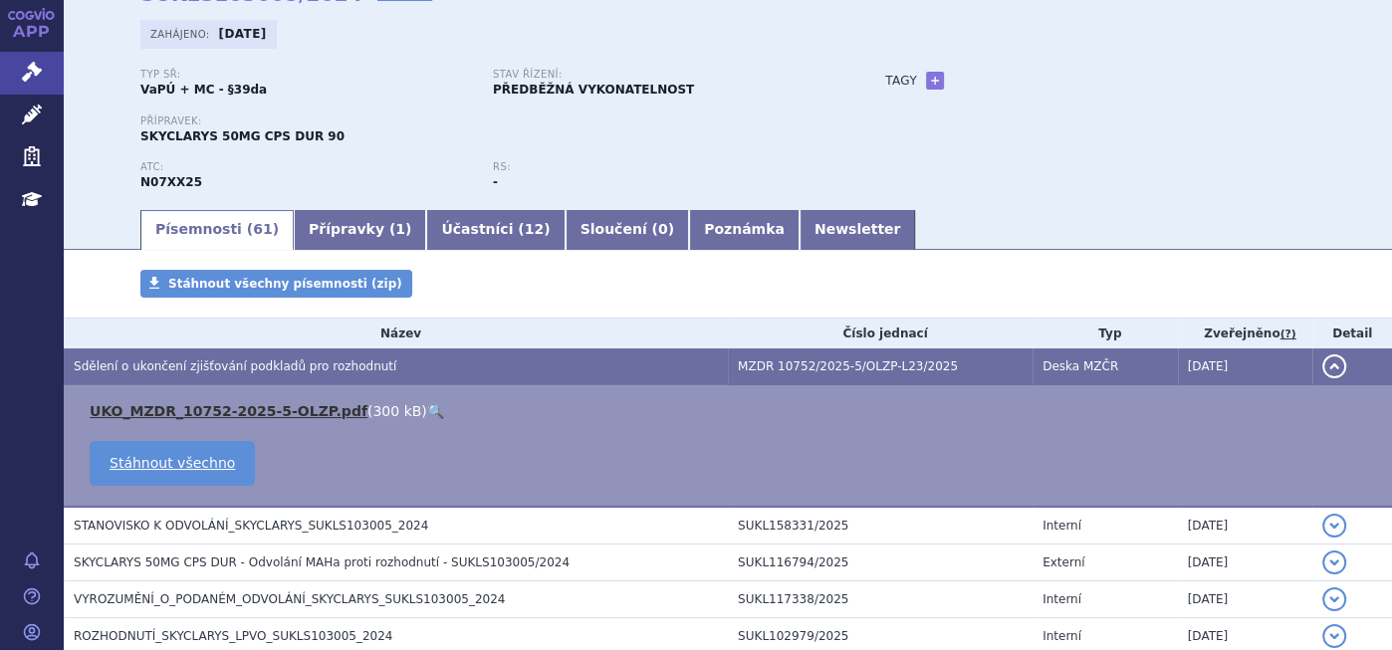
click at [267, 405] on link "UKO_MZDR_10752-2025-5-OLZP.pdf" at bounding box center [229, 411] width 278 height 16
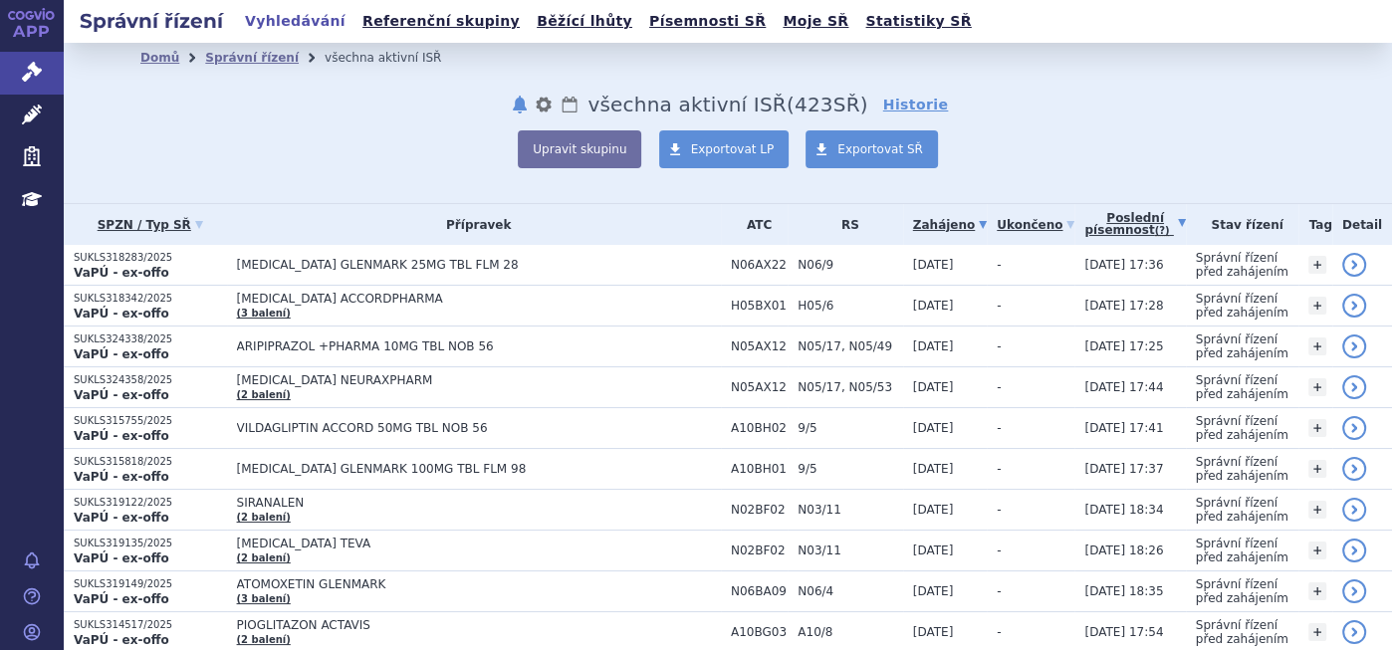
click at [1084, 223] on link "Poslední písemnost (?)" at bounding box center [1134, 224] width 101 height 41
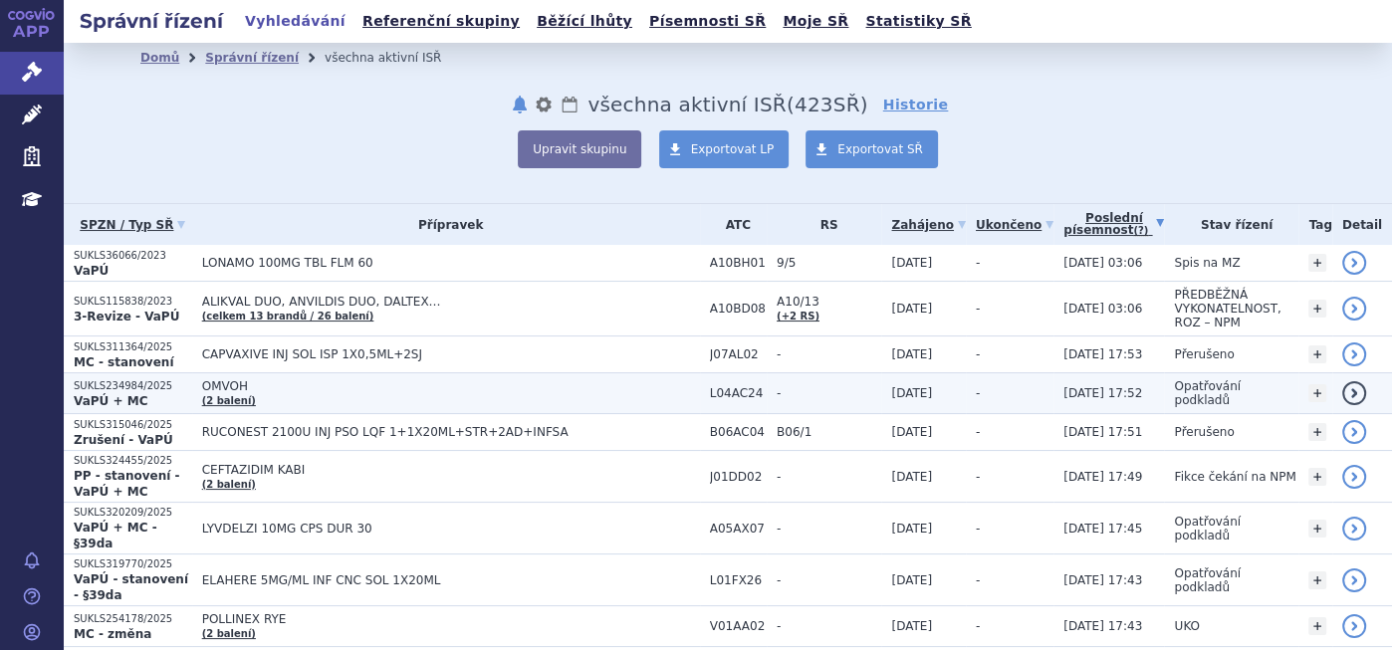
click at [221, 379] on span "OMVOH" at bounding box center [451, 386] width 498 height 14
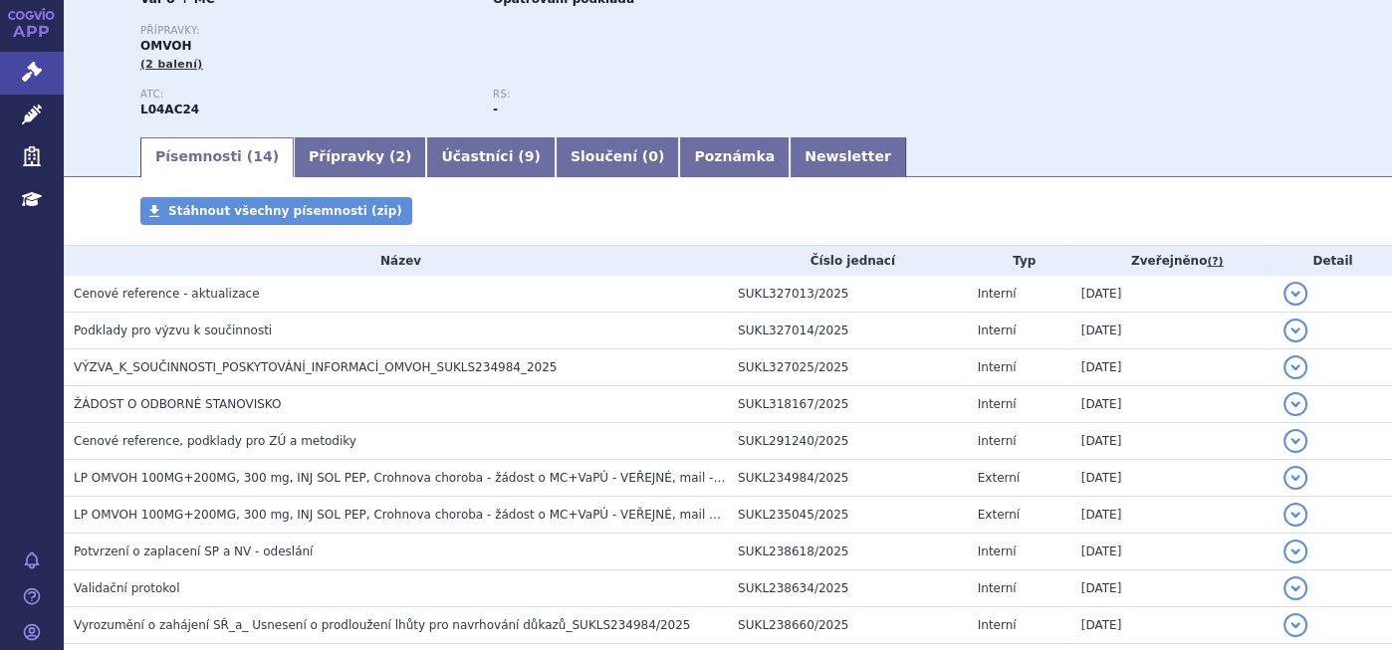
scroll to position [221, 0]
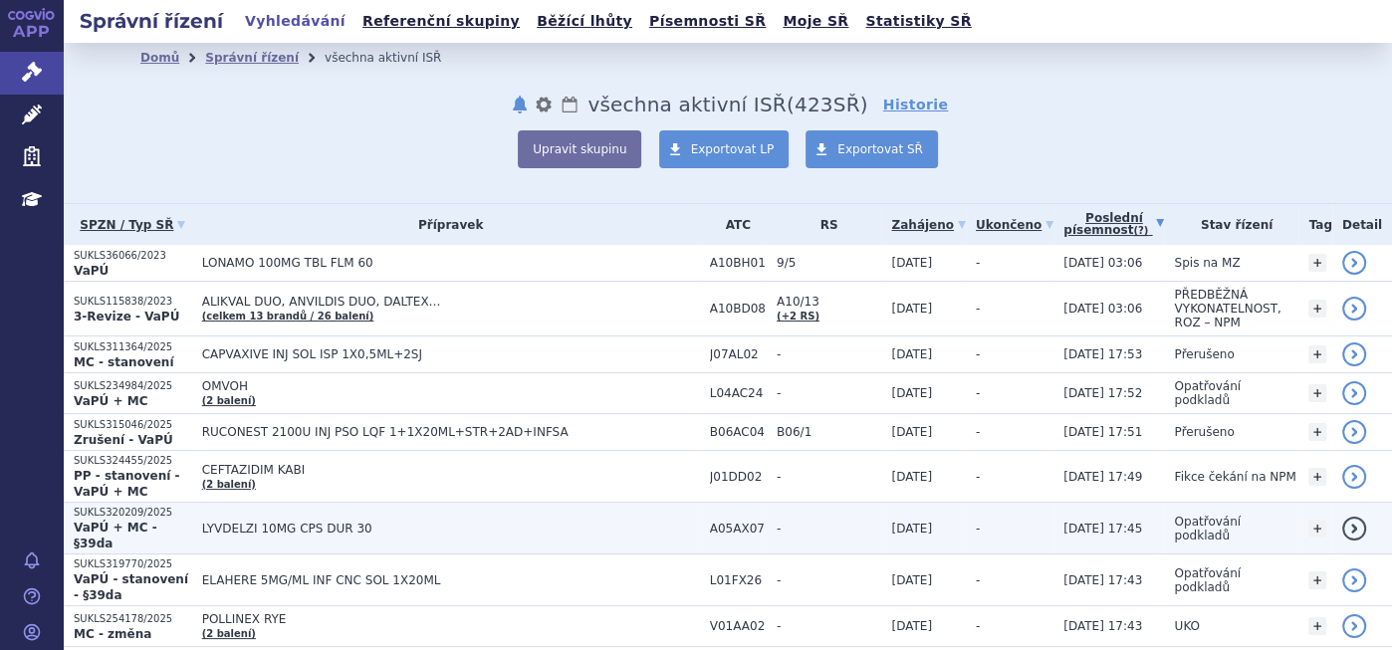
click at [290, 522] on span "LYVDELZI 10MG CPS DUR 30" at bounding box center [451, 529] width 498 height 14
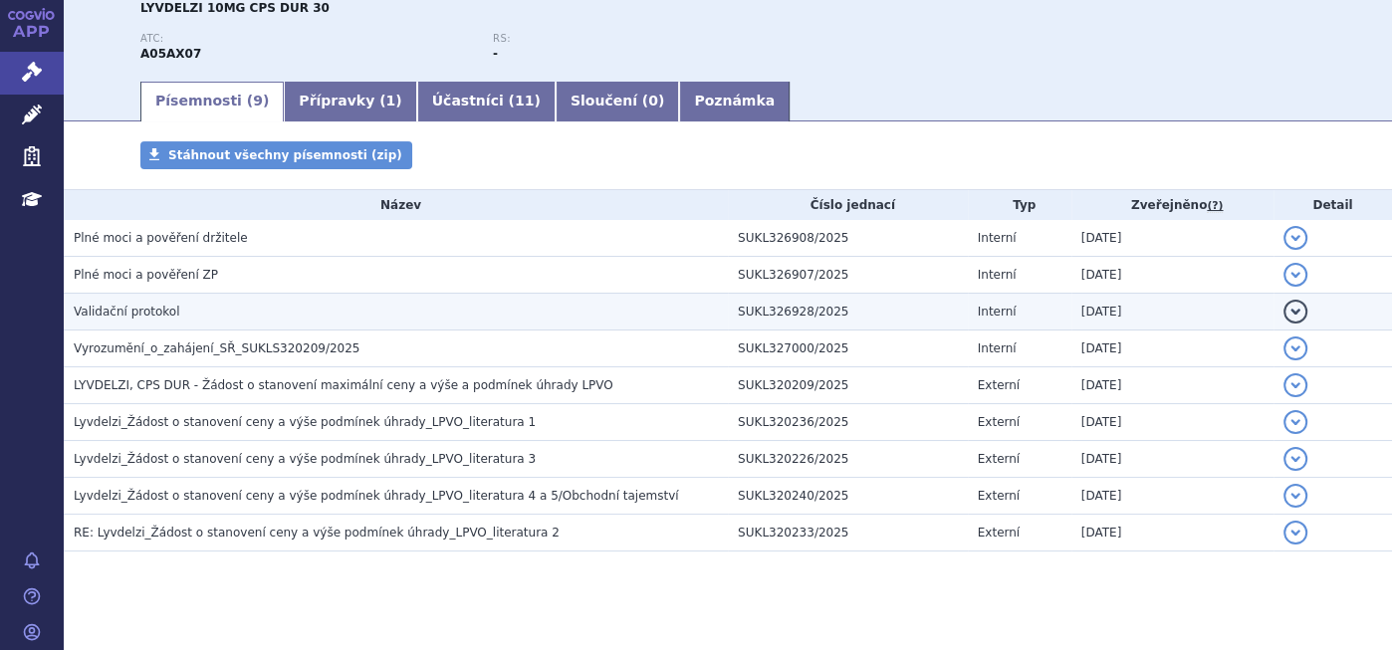
scroll to position [258, 0]
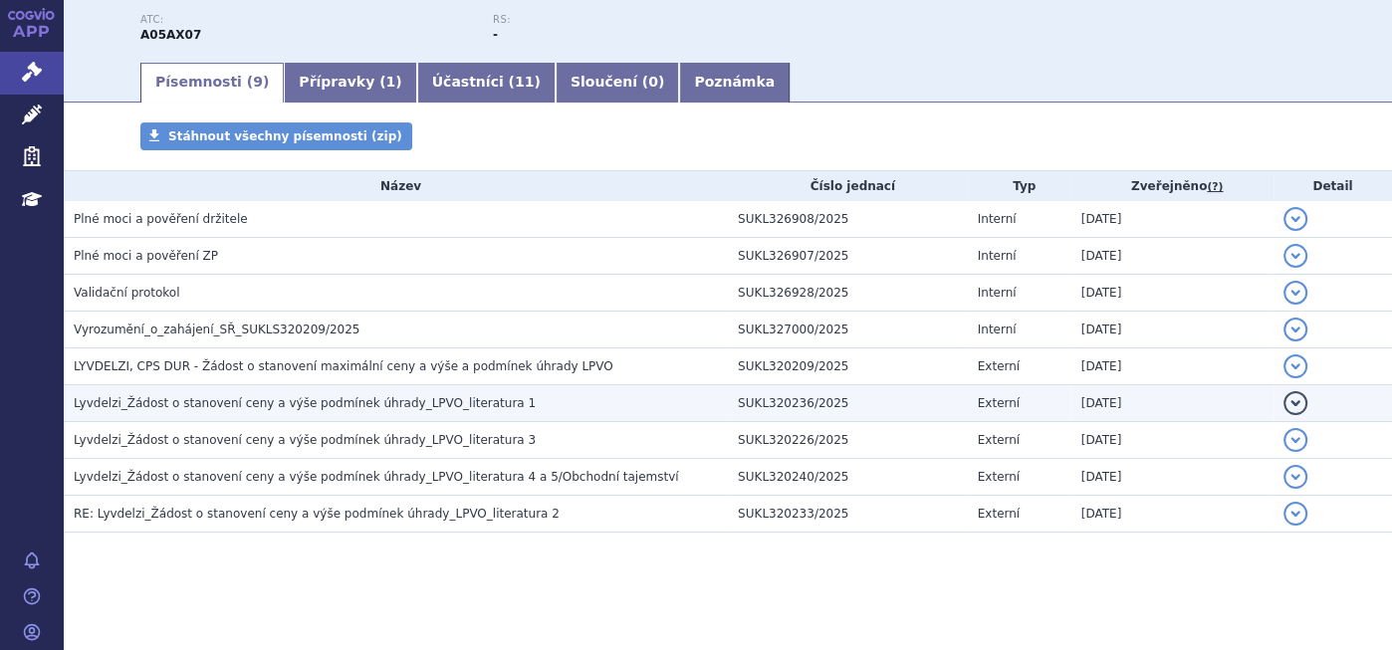
click at [415, 405] on span "Lyvdelzi_Žádost o stanovení ceny a výše podmínek úhrady_LPVO_literatura 1" at bounding box center [305, 403] width 462 height 14
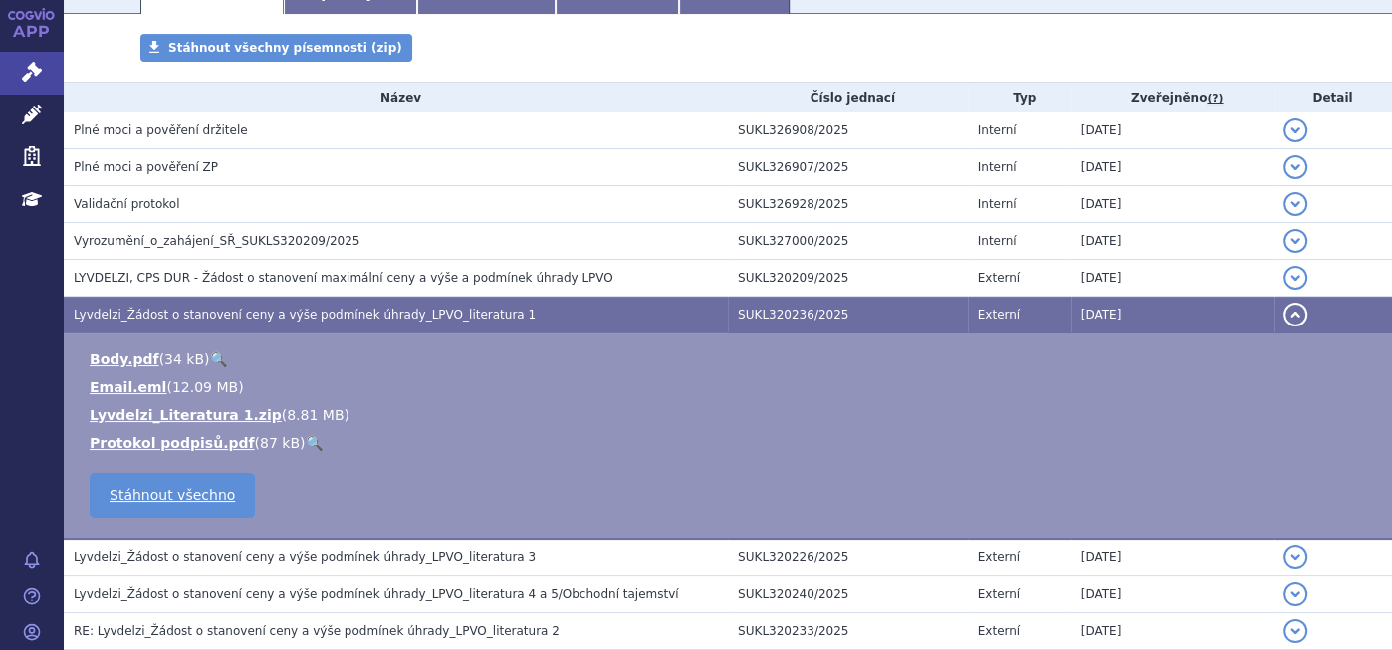
scroll to position [463, 0]
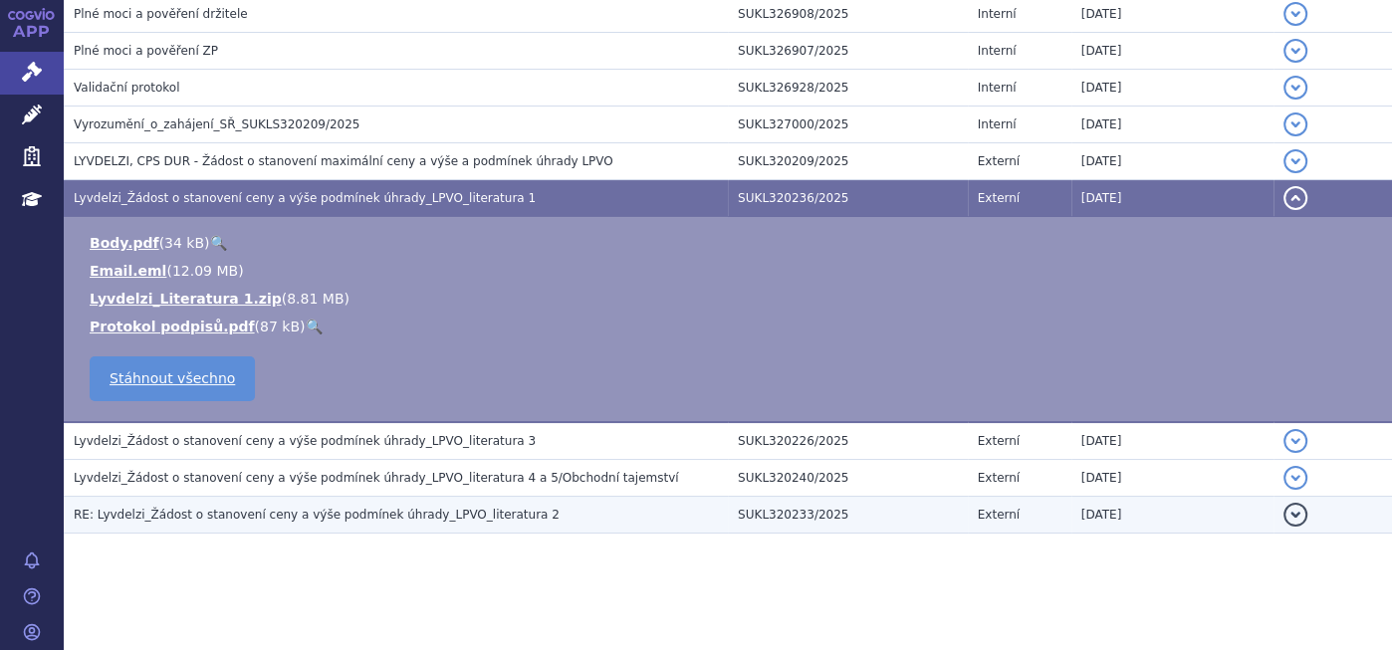
click at [454, 508] on span "RE: Lyvdelzi_Žádost o stanovení ceny a výše podmínek úhrady_LPVO_literatura 2" at bounding box center [317, 515] width 486 height 14
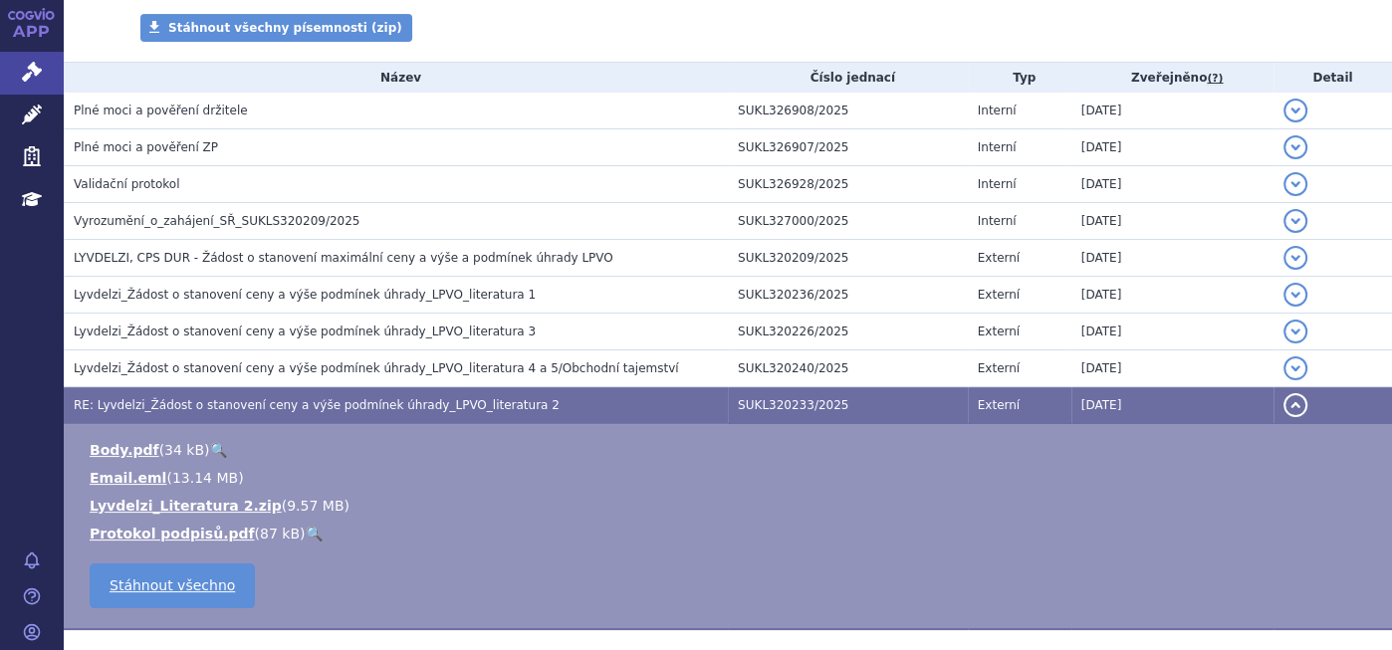
scroll to position [242, 0]
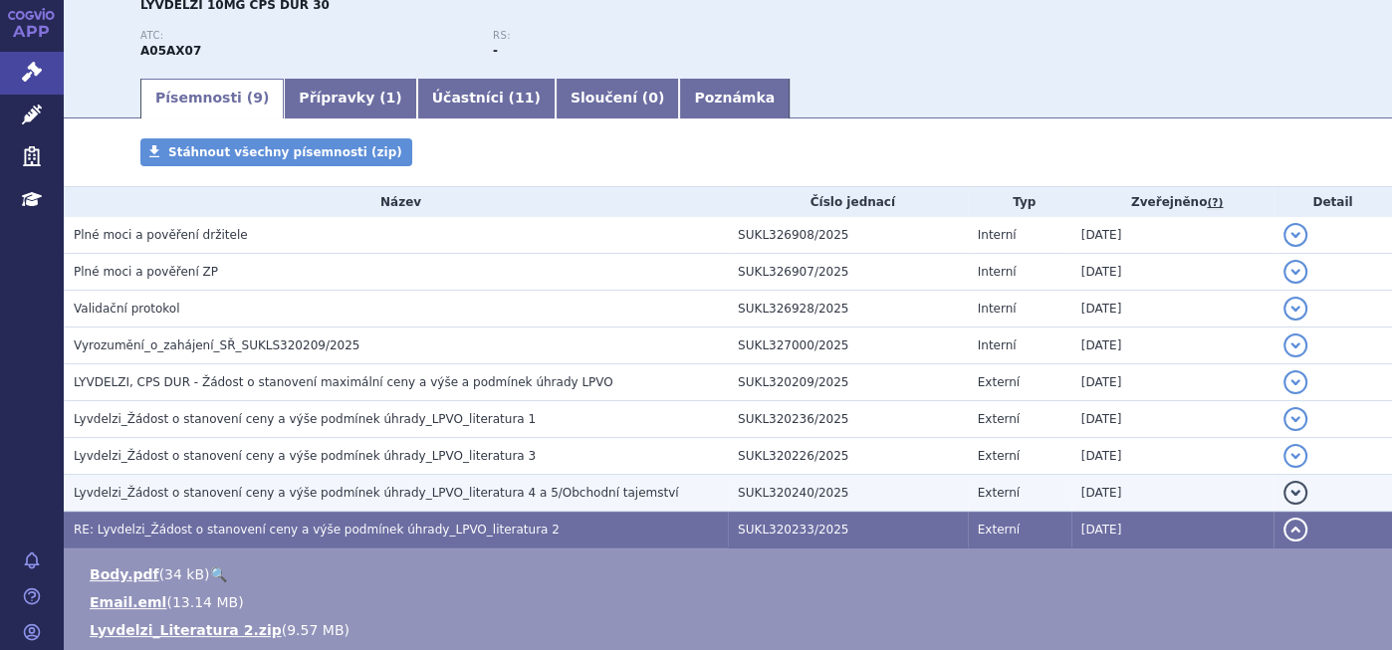
click at [439, 483] on h3 "Lyvdelzi_Žádost o stanovení ceny a výše podmínek úhrady_LPVO_literatura 4 a 5/O…" at bounding box center [401, 493] width 654 height 20
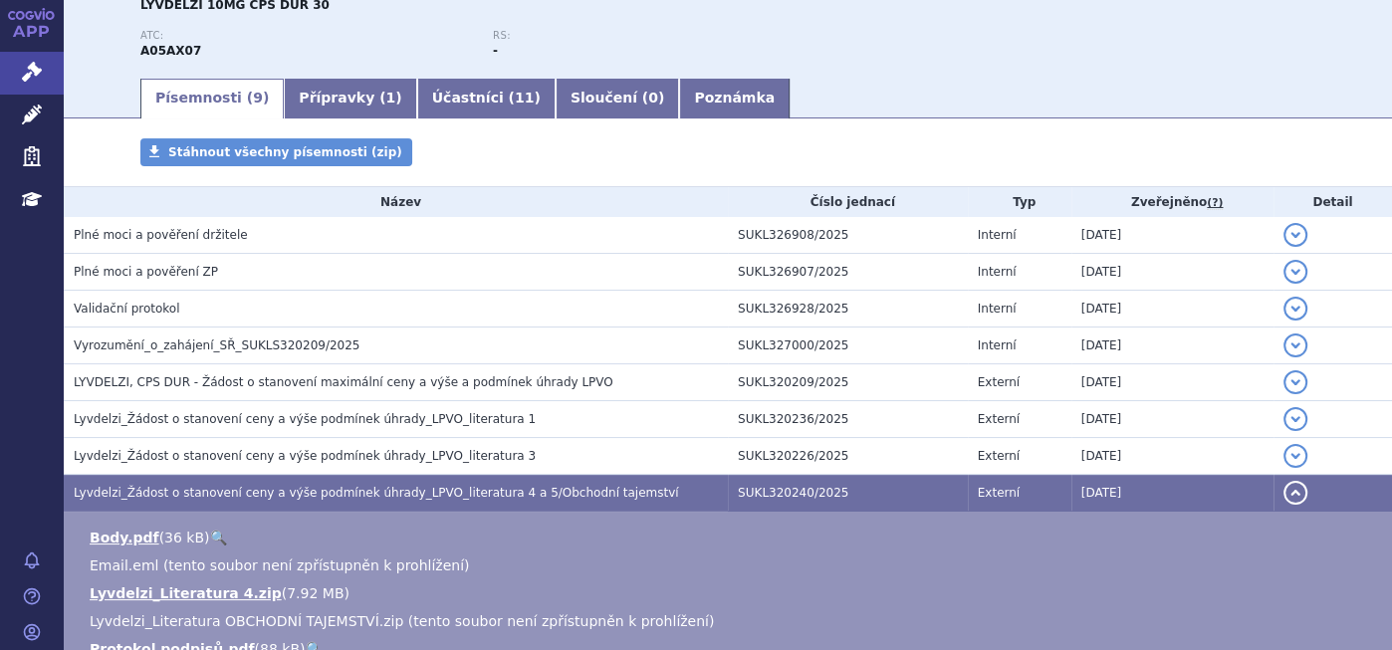
scroll to position [352, 0]
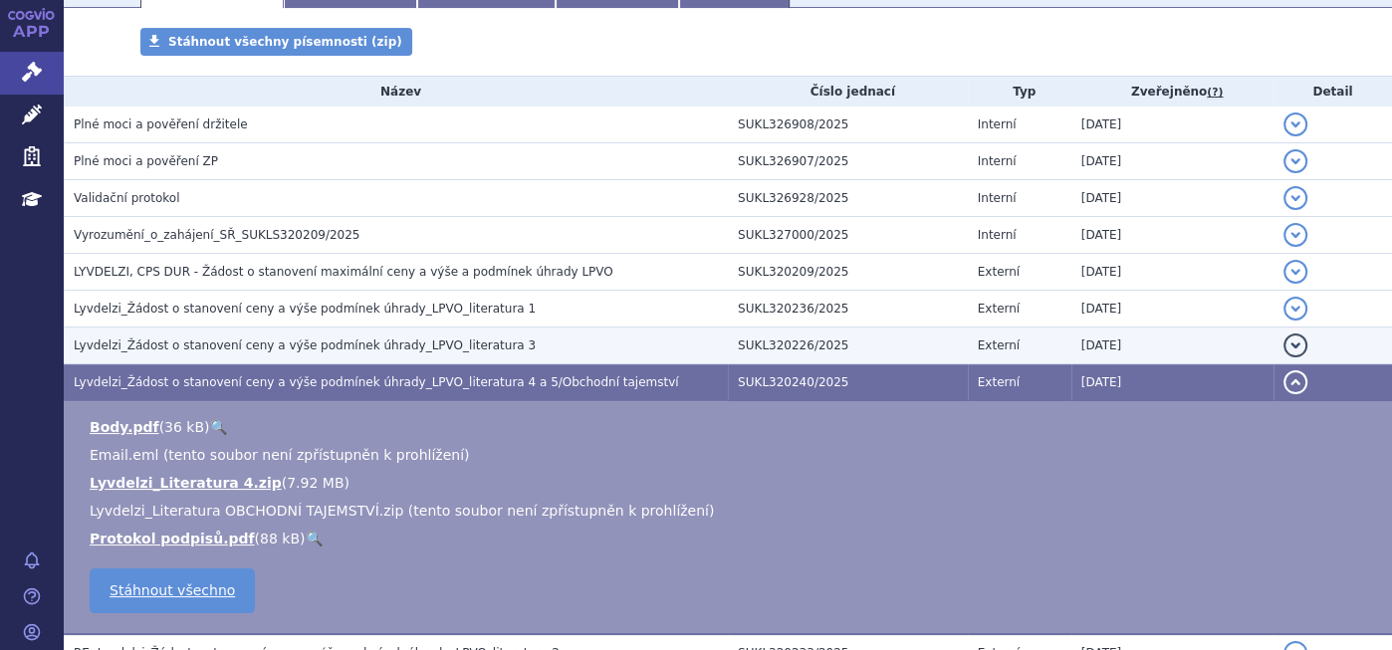
click at [293, 349] on span "Lyvdelzi_Žádost o stanovení ceny a výše podmínek úhrady_LPVO_literatura 3" at bounding box center [305, 345] width 462 height 14
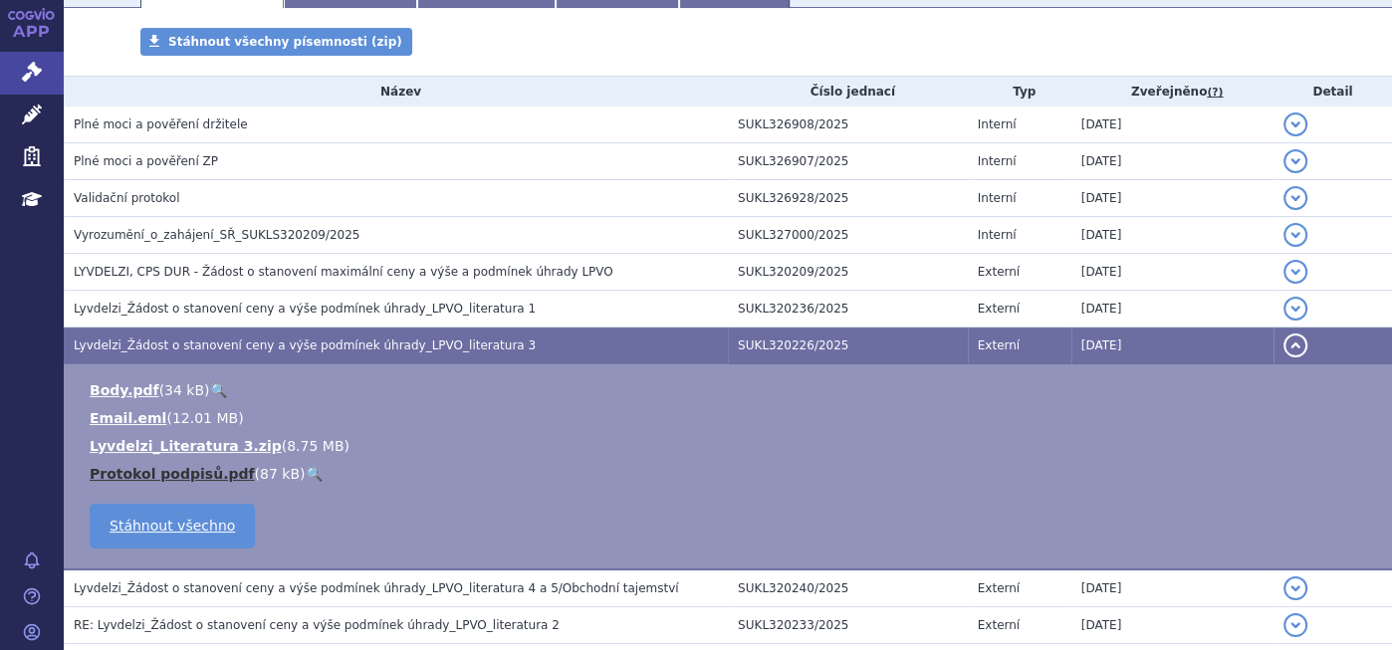
scroll to position [463, 0]
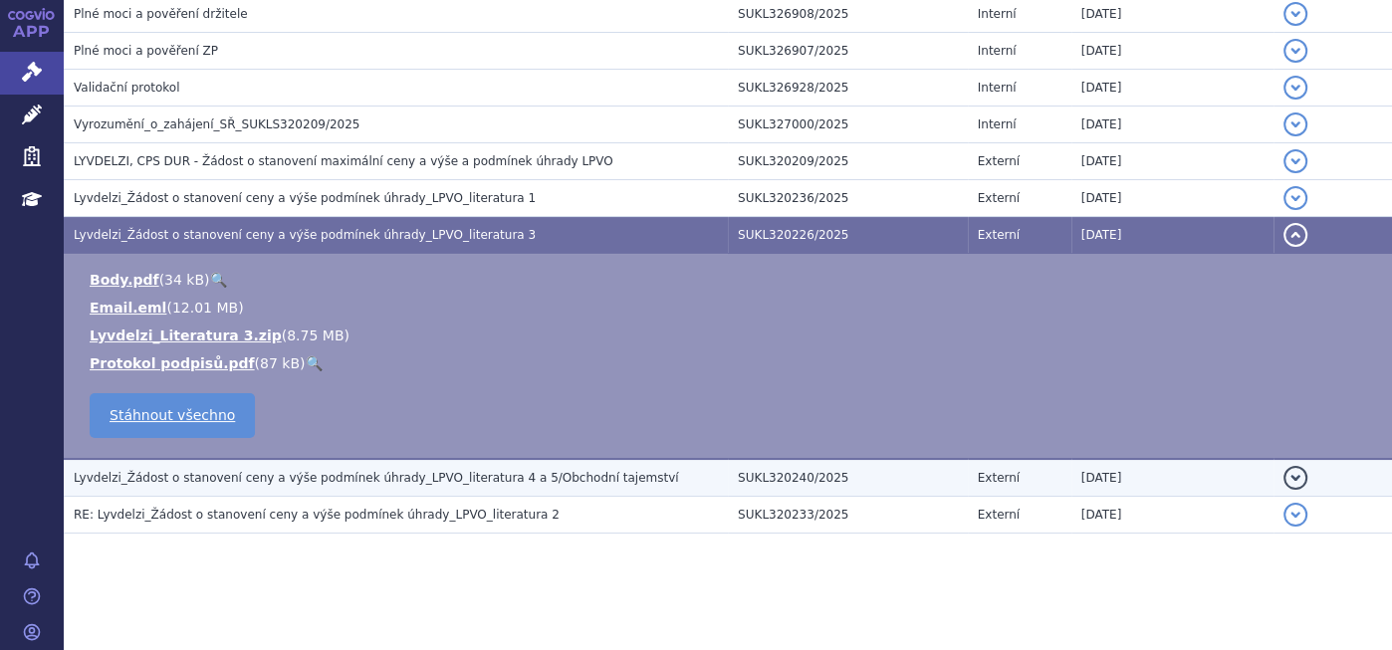
click at [224, 474] on span "Lyvdelzi_Žádost o stanovení ceny a výše podmínek úhrady_LPVO_literatura 4 a 5/O…" at bounding box center [376, 478] width 605 height 14
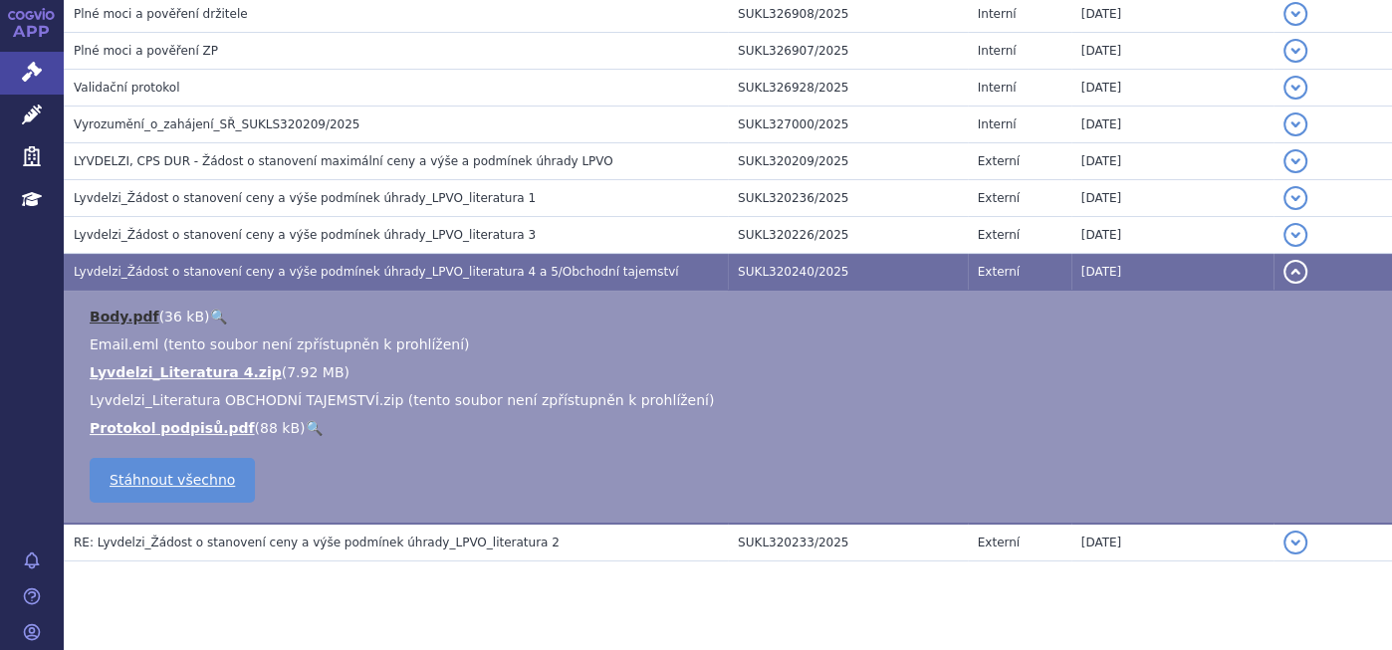
click at [140, 310] on link "Body.pdf" at bounding box center [125, 317] width 70 height 16
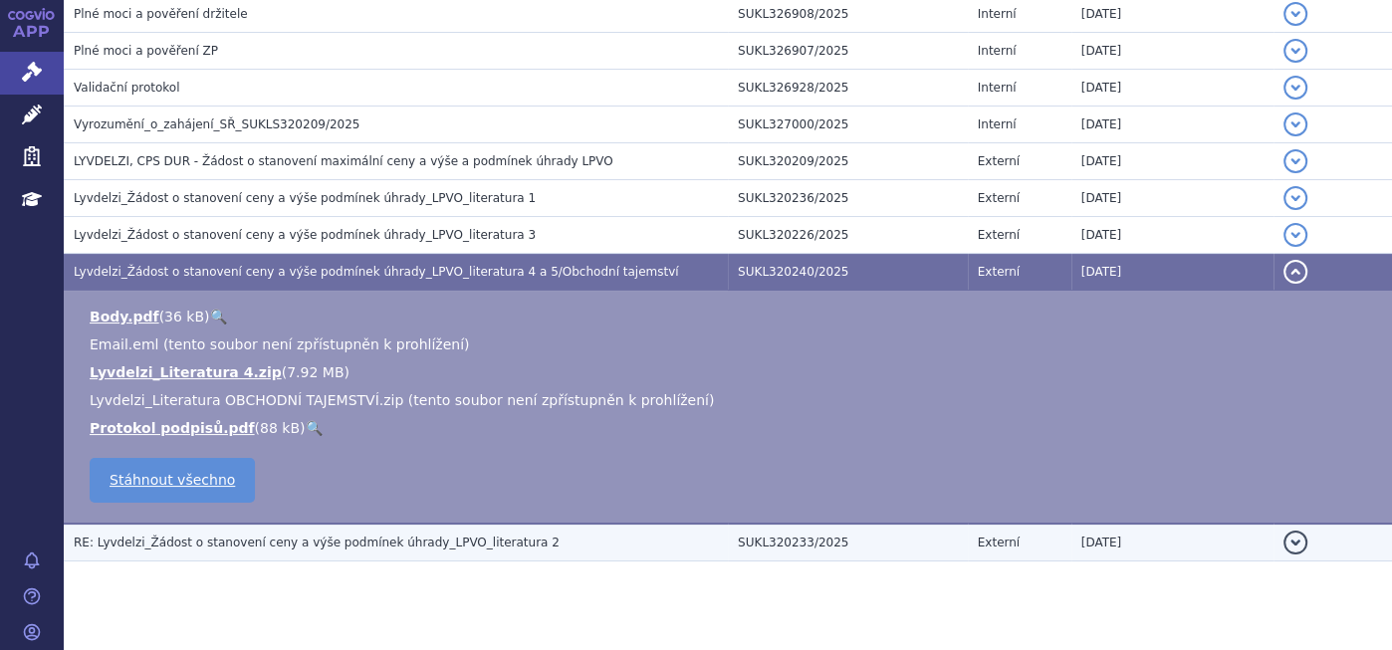
click at [395, 544] on span "RE: Lyvdelzi_Žádost o stanovení ceny a výše podmínek úhrady_LPVO_literatura 2" at bounding box center [317, 543] width 486 height 14
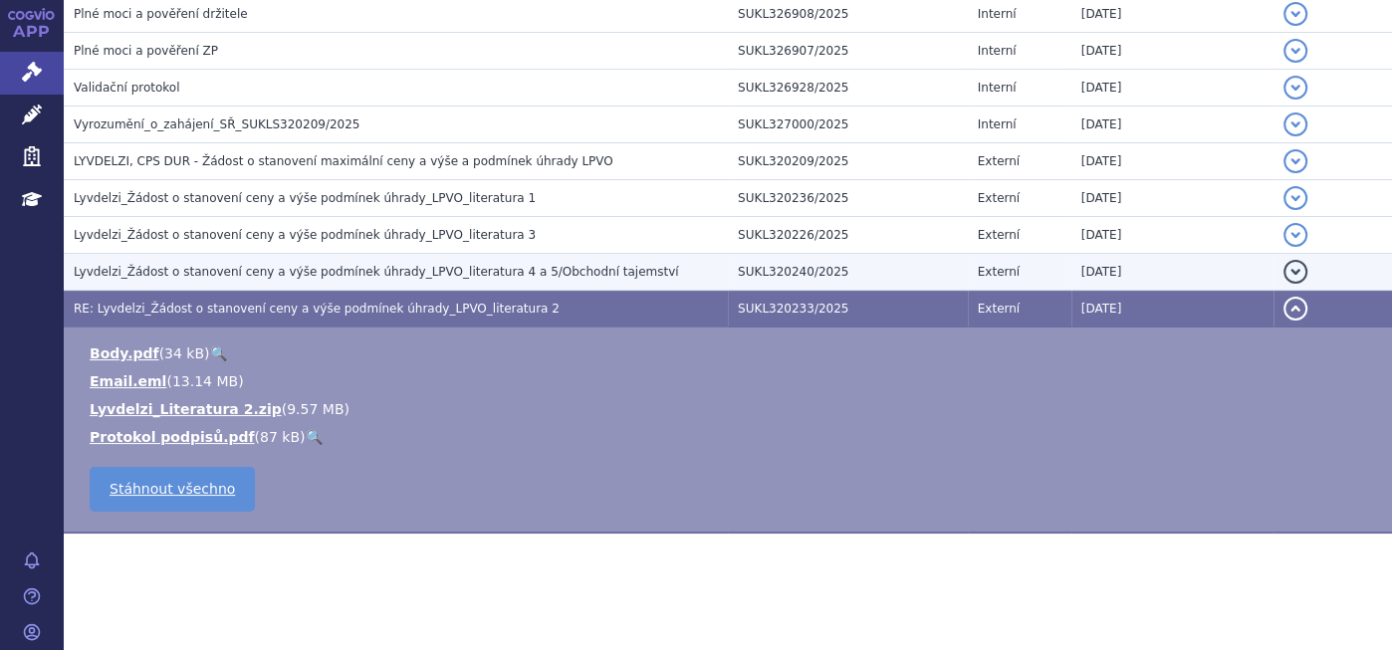
click at [429, 266] on span "Lyvdelzi_Žádost o stanovení ceny a výše podmínek úhrady_LPVO_literatura 4 a 5/O…" at bounding box center [376, 272] width 605 height 14
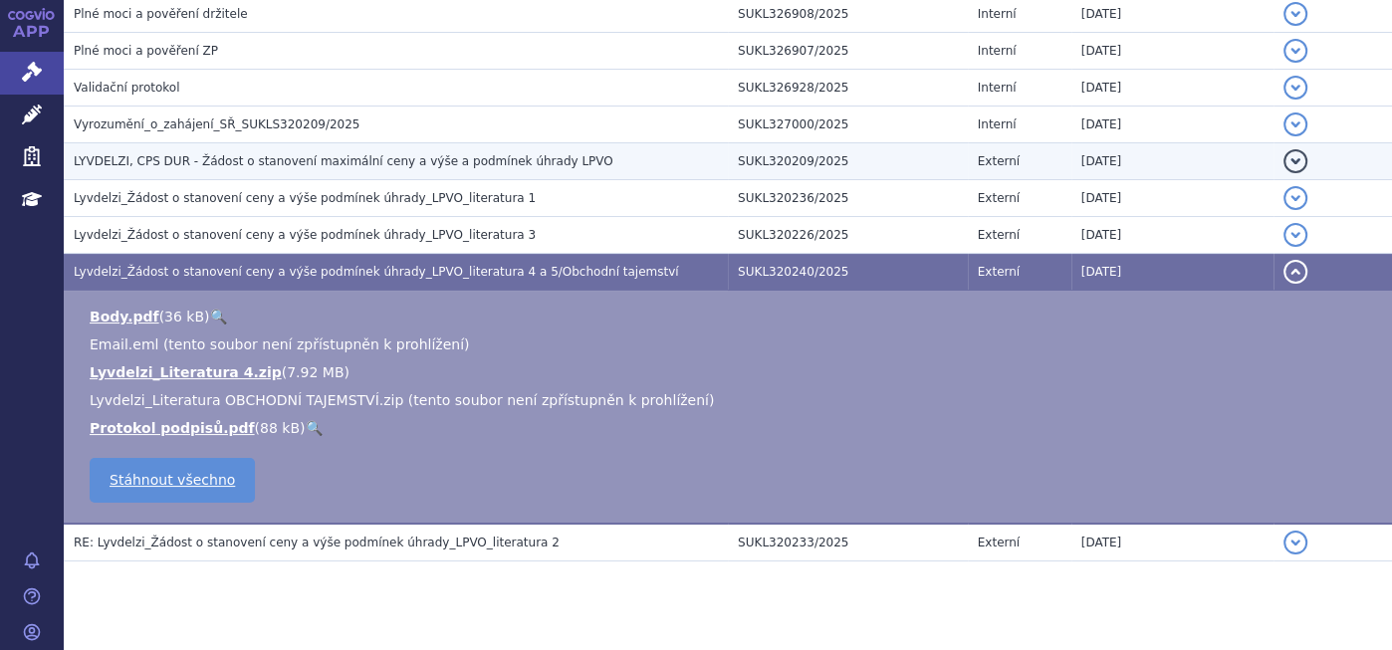
click at [492, 151] on h3 "LYVDELZI, CPS DUR - Žádost o stanovení maximální ceny a výše a podmínek úhrady …" at bounding box center [401, 161] width 654 height 20
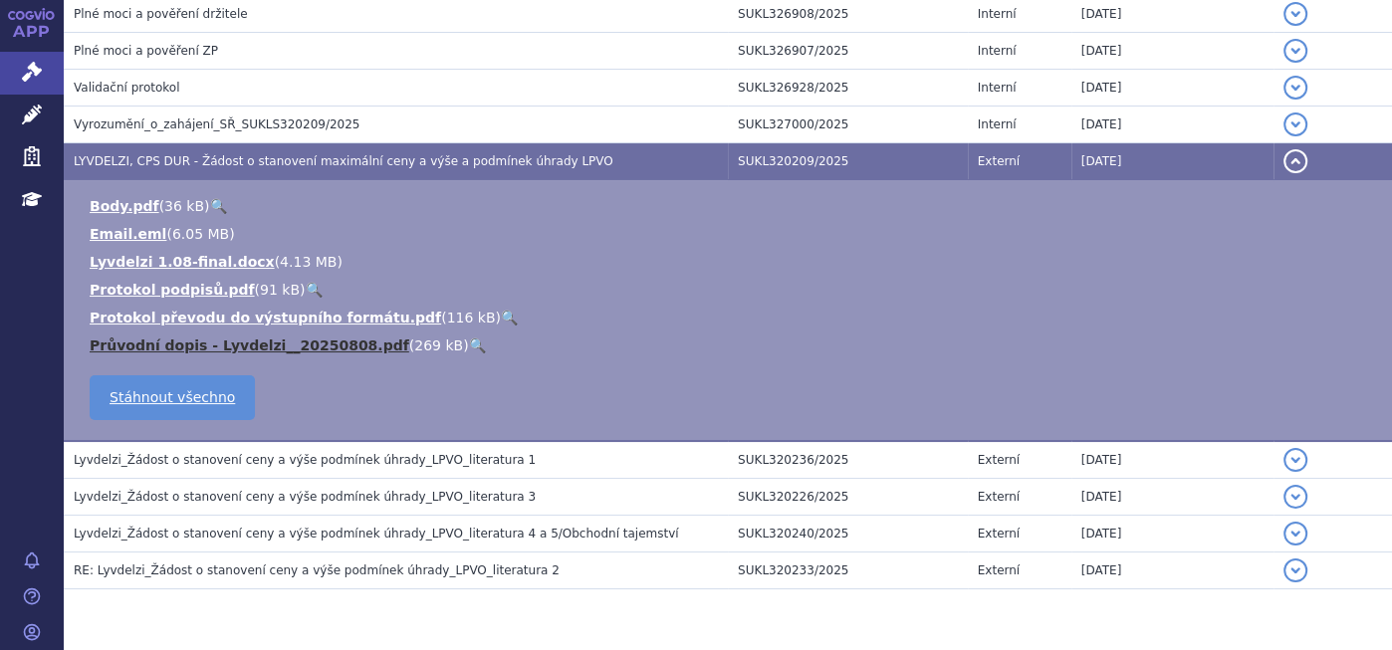
click at [316, 341] on link "Průvodní dopis - Lyvdelzi__20250808.pdf" at bounding box center [250, 345] width 320 height 16
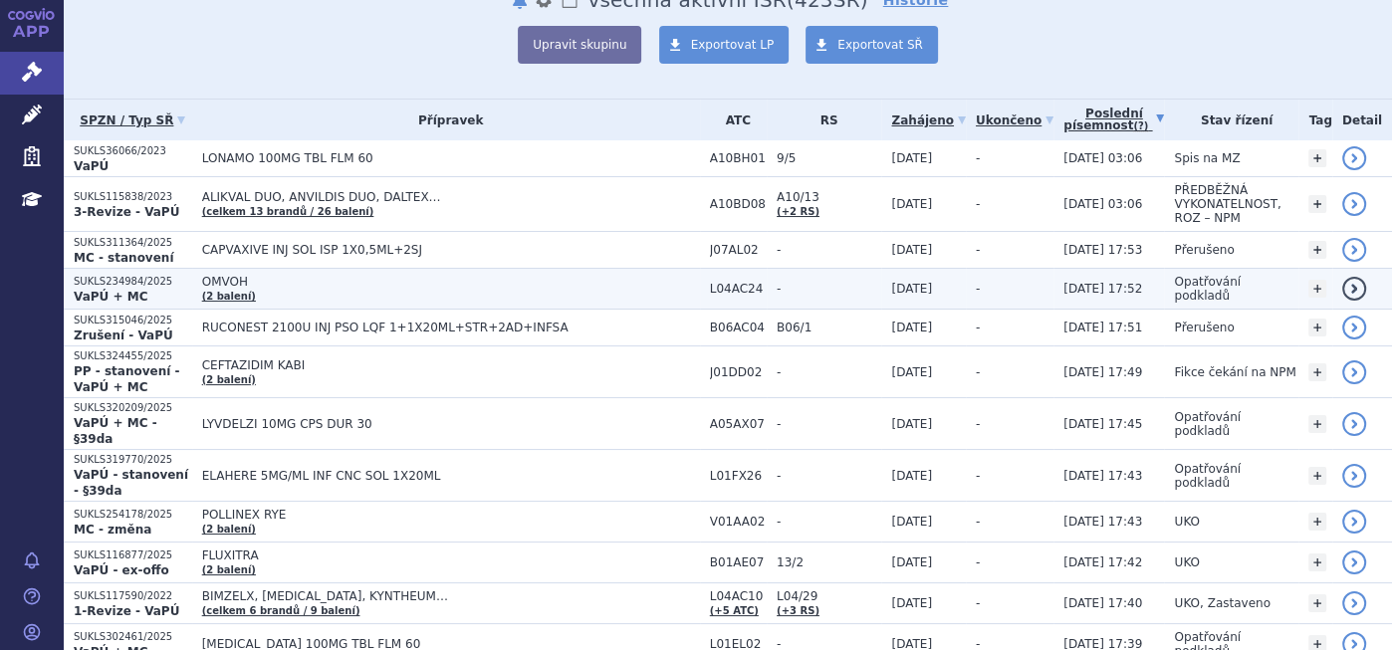
scroll to position [221, 0]
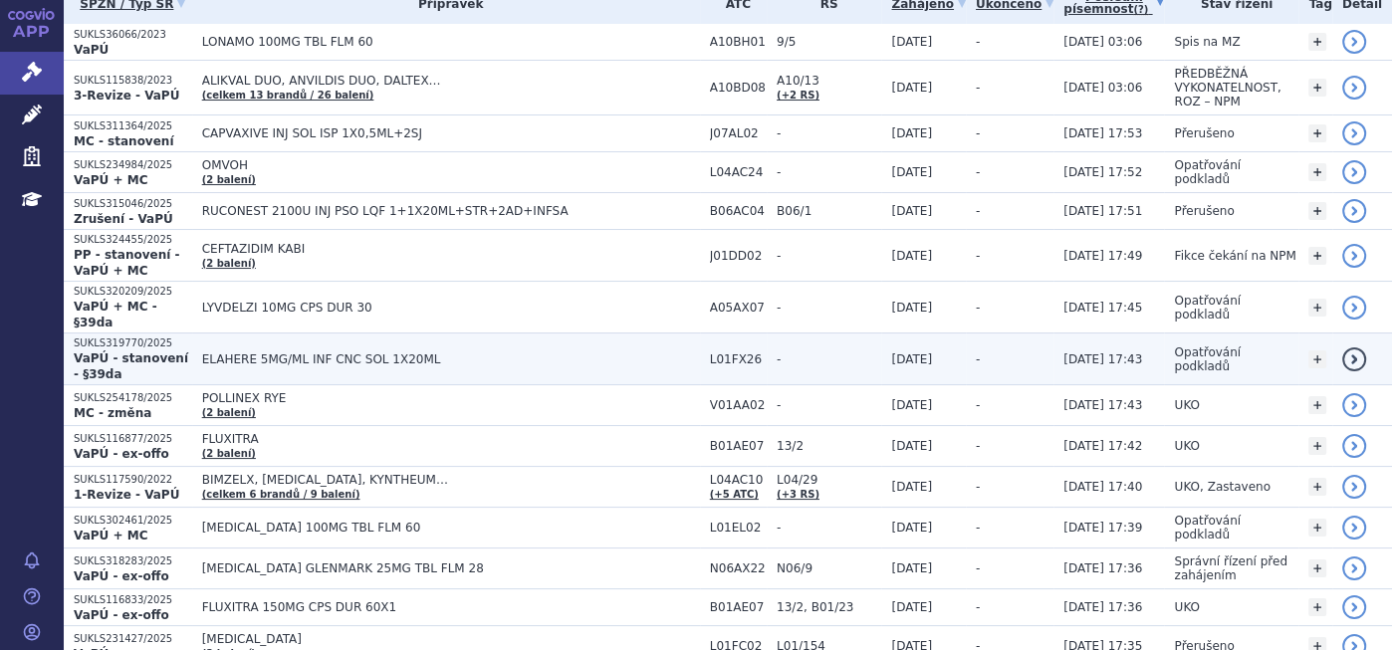
click at [329, 352] on span "ELAHERE 5MG/ML INF CNC SOL 1X20ML" at bounding box center [451, 359] width 498 height 14
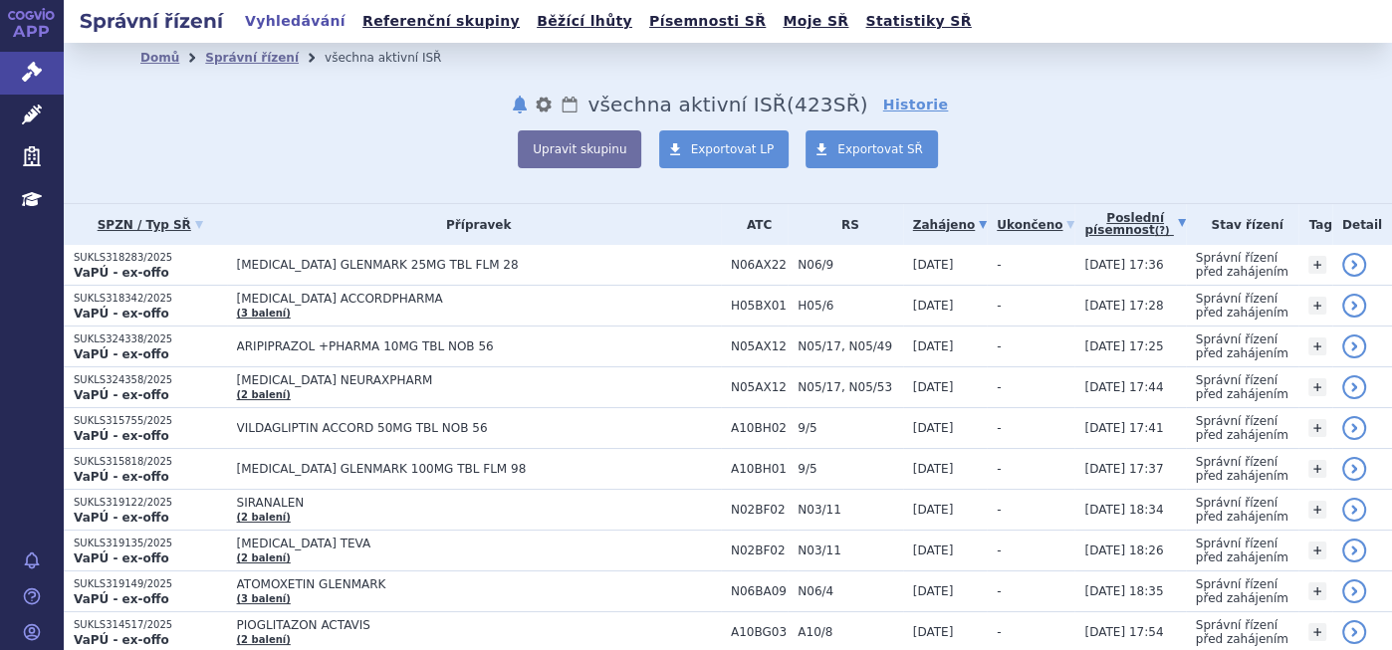
click at [1086, 218] on link "Poslední písemnost (?)" at bounding box center [1134, 224] width 101 height 41
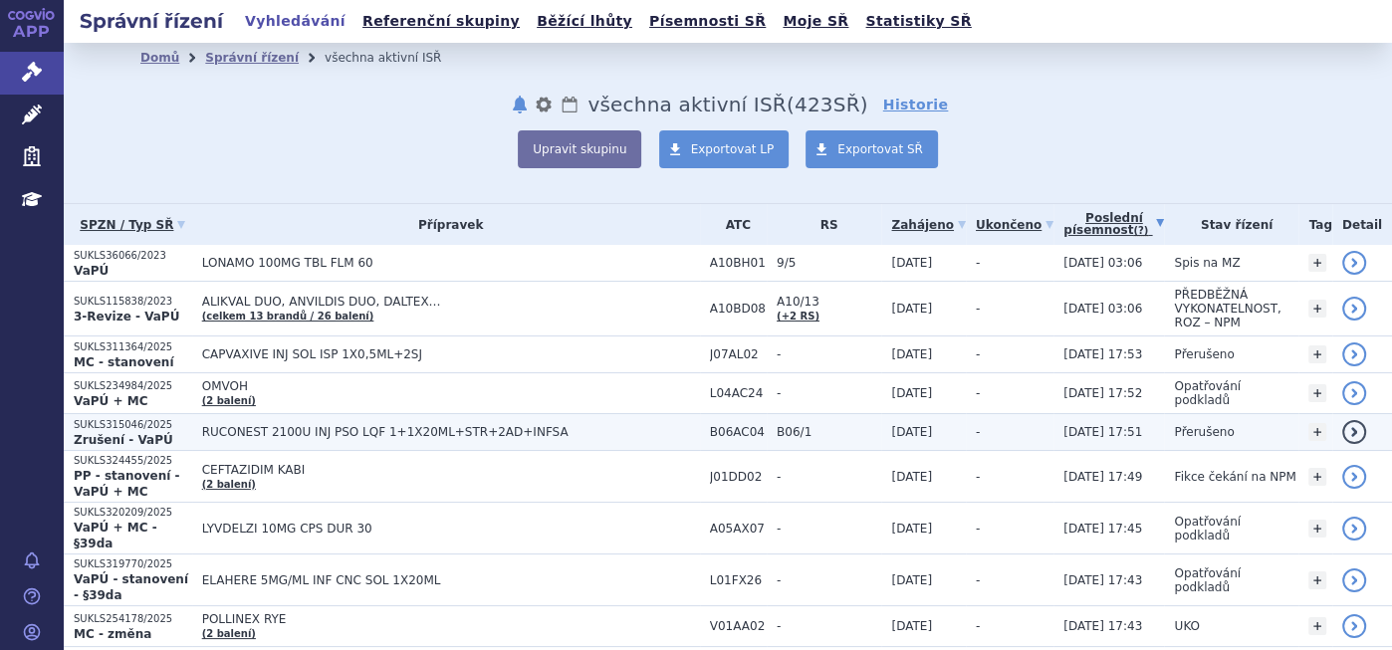
scroll to position [221, 0]
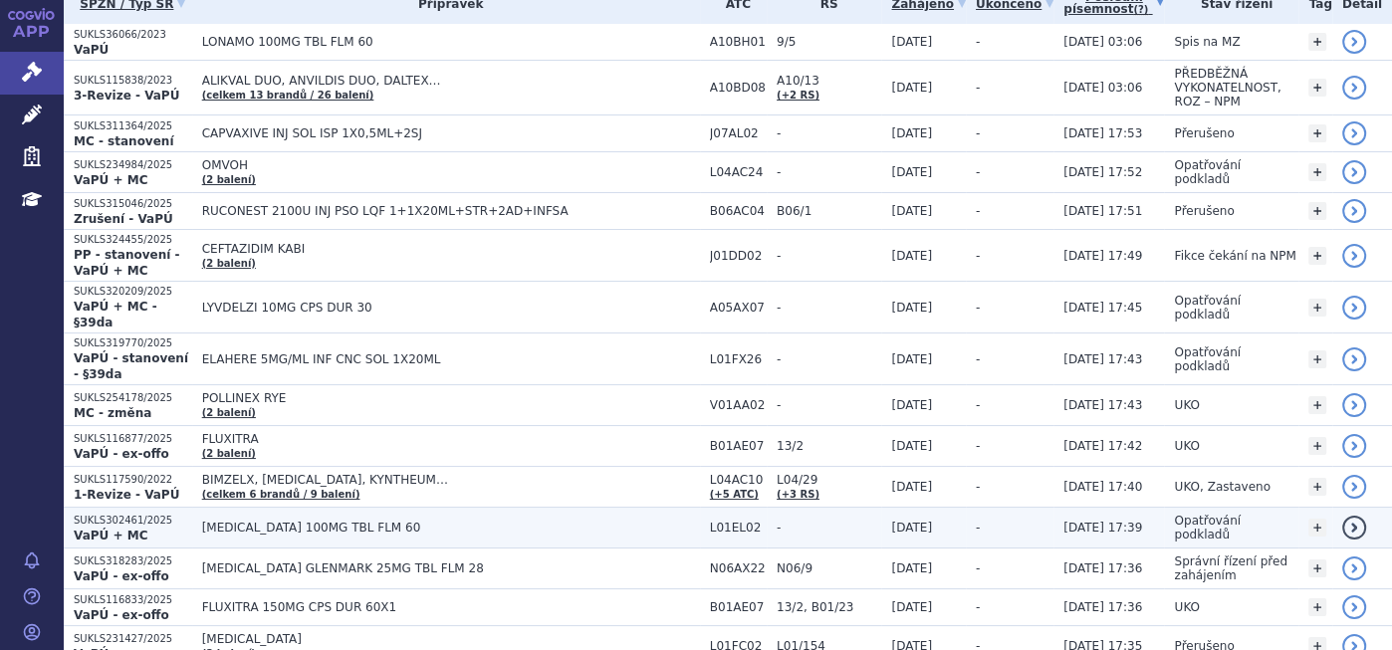
click at [319, 521] on span "[MEDICAL_DATA] 100MG TBL FLM 60" at bounding box center [451, 528] width 498 height 14
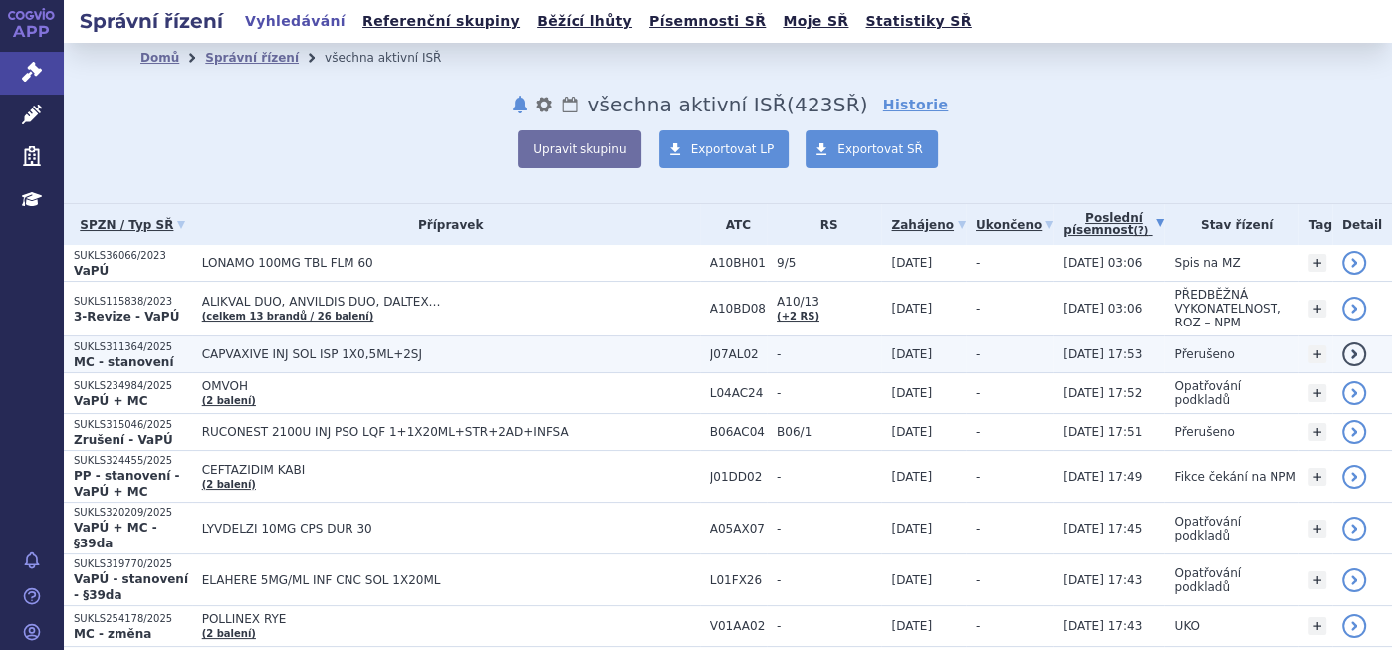
scroll to position [331, 0]
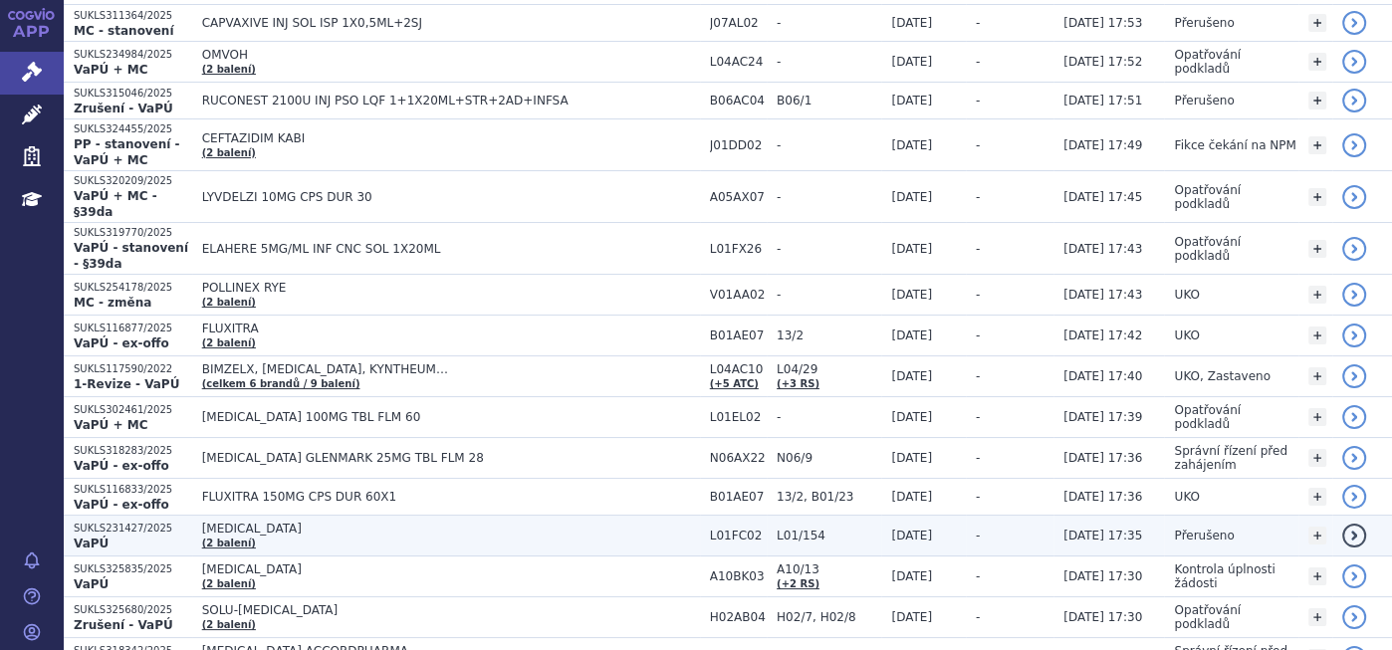
click at [161, 522] on p "SUKLS231427/2025" at bounding box center [133, 529] width 118 height 14
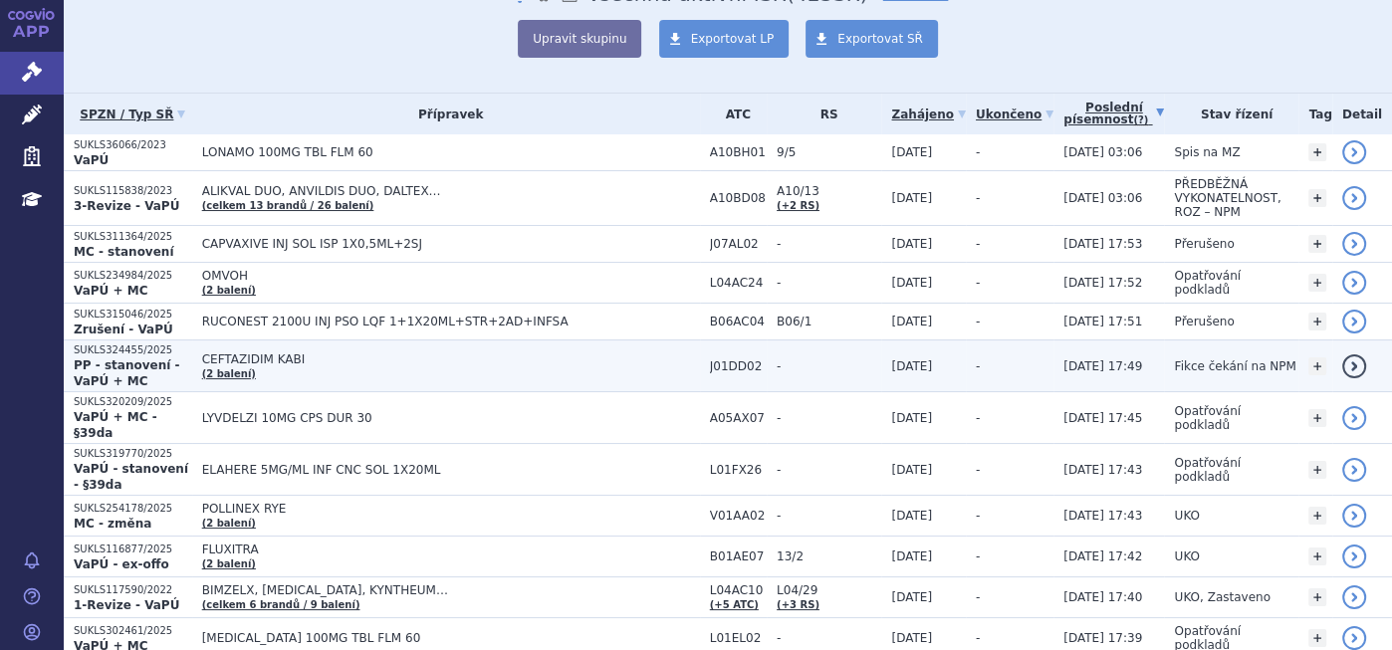
scroll to position [331, 0]
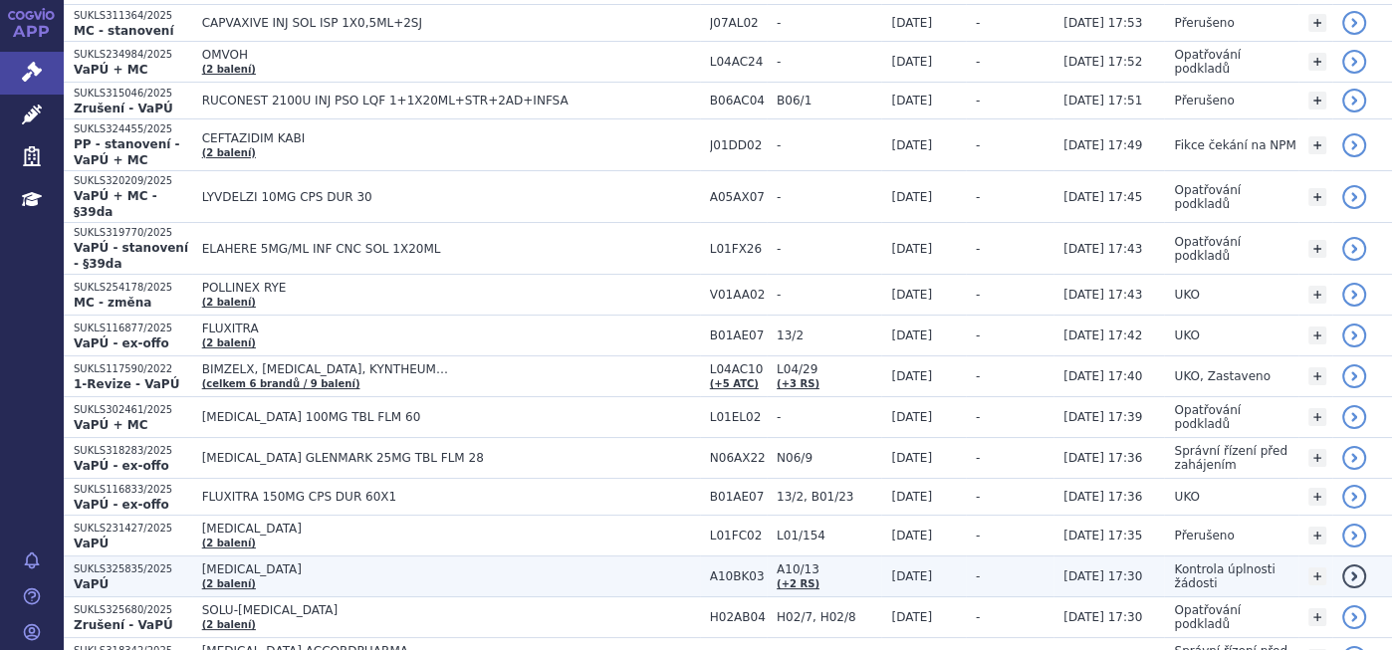
click at [137, 562] on p "SUKLS325835/2025" at bounding box center [133, 569] width 118 height 14
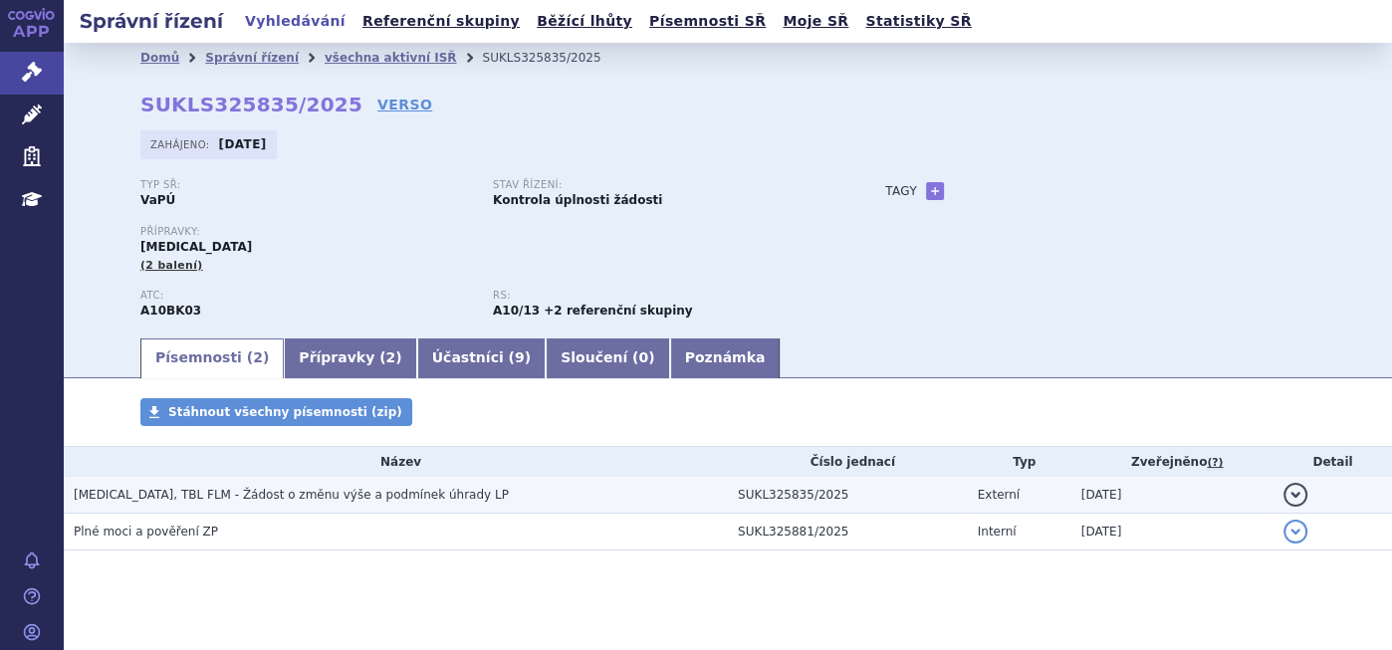
click at [317, 496] on span "[MEDICAL_DATA], TBL FLM - Žádost o změnu výše a podmínek úhrady LP" at bounding box center [291, 495] width 435 height 14
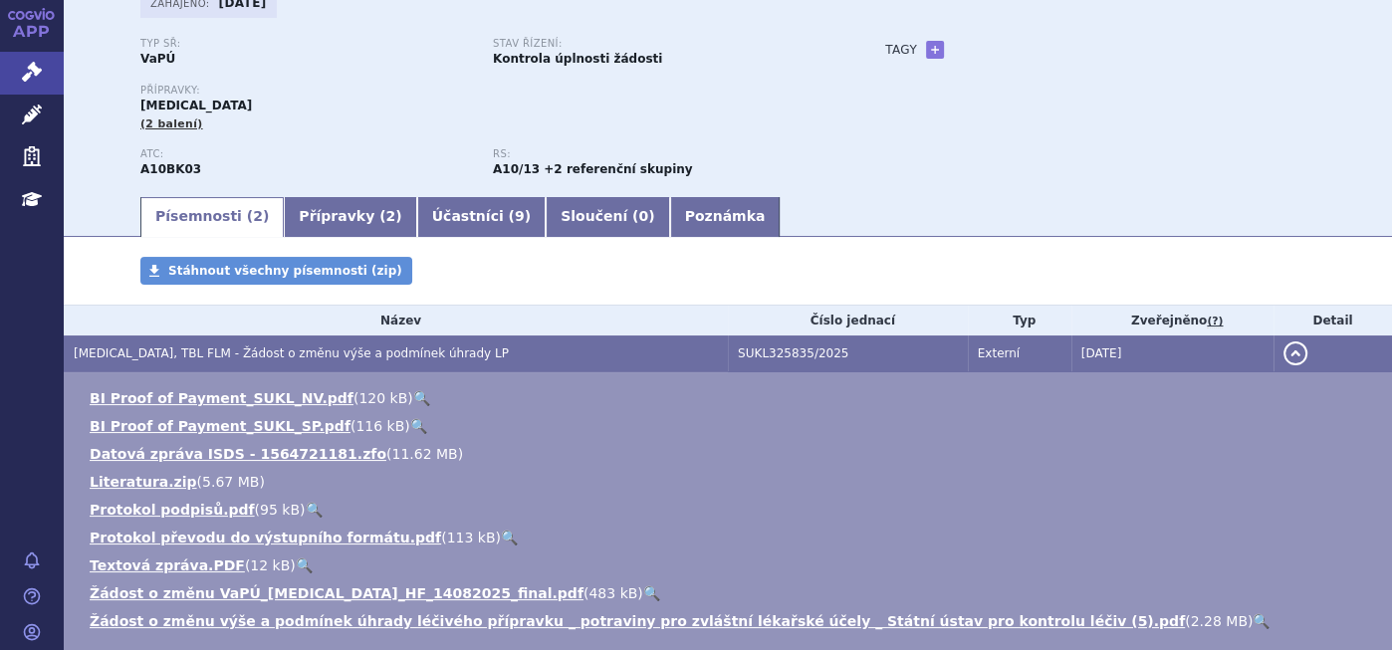
scroll to position [331, 0]
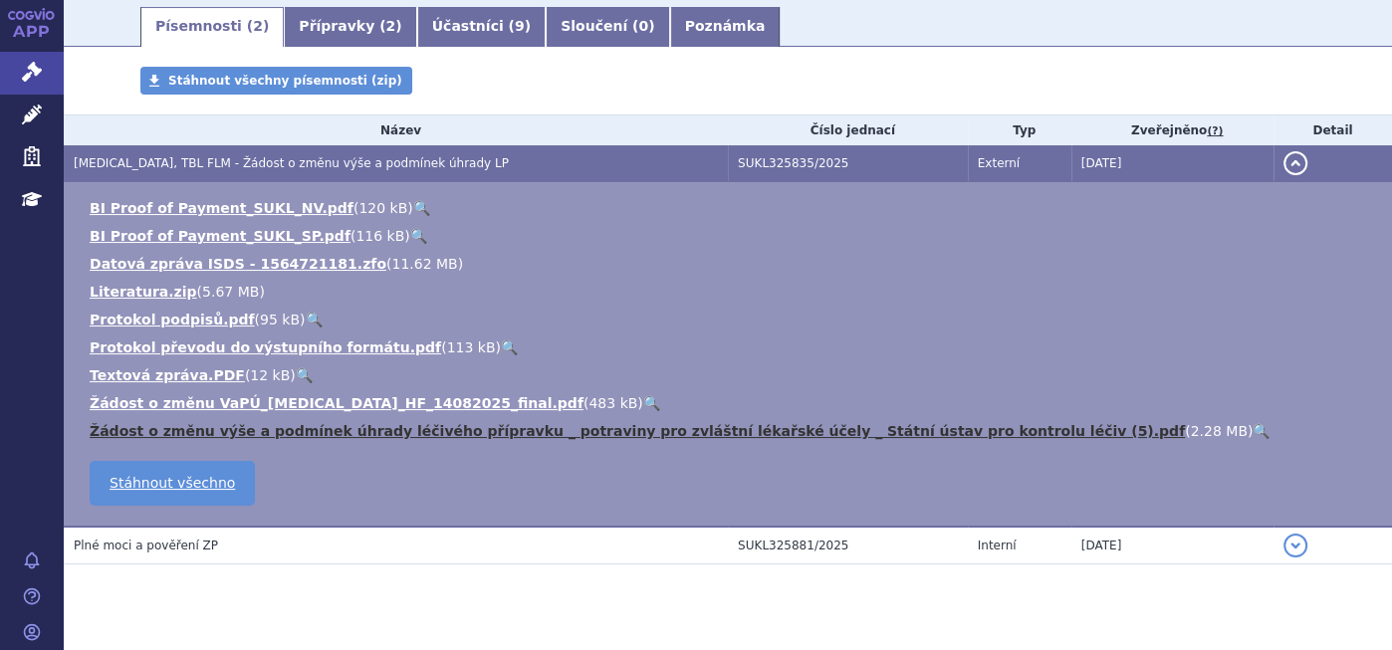
click at [395, 437] on link "Žádost o změnu výše a podmínek úhrady léčivého přípravku _ potraviny pro zvlášt…" at bounding box center [637, 431] width 1095 height 16
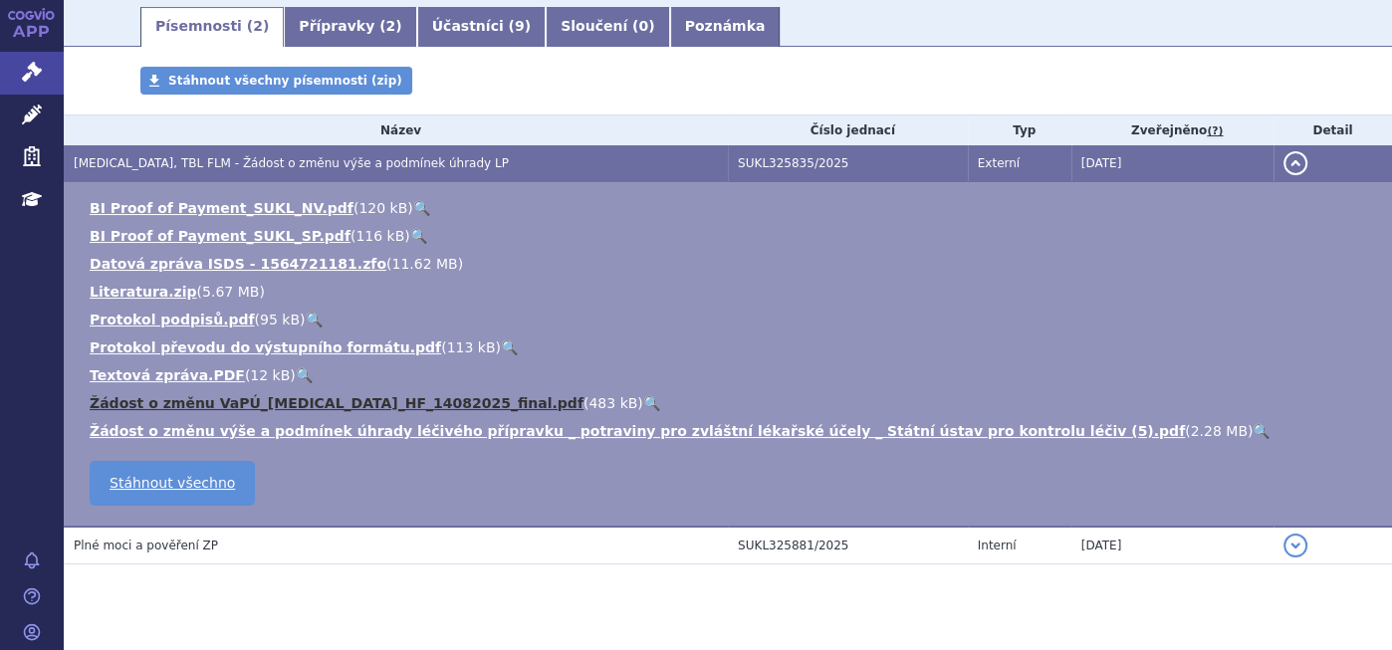
click at [218, 402] on link "Žádost o změnu VaPÚ_Jardiance_HF_14082025_final.pdf" at bounding box center [337, 403] width 494 height 16
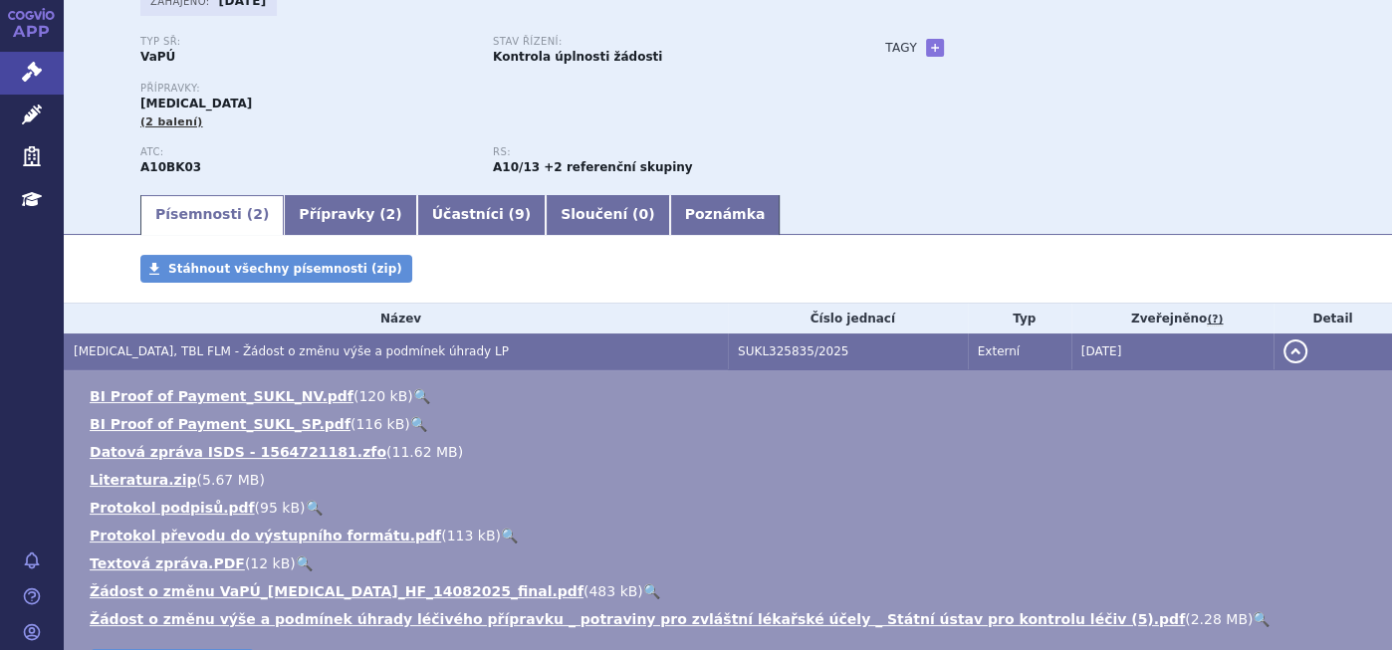
scroll to position [0, 0]
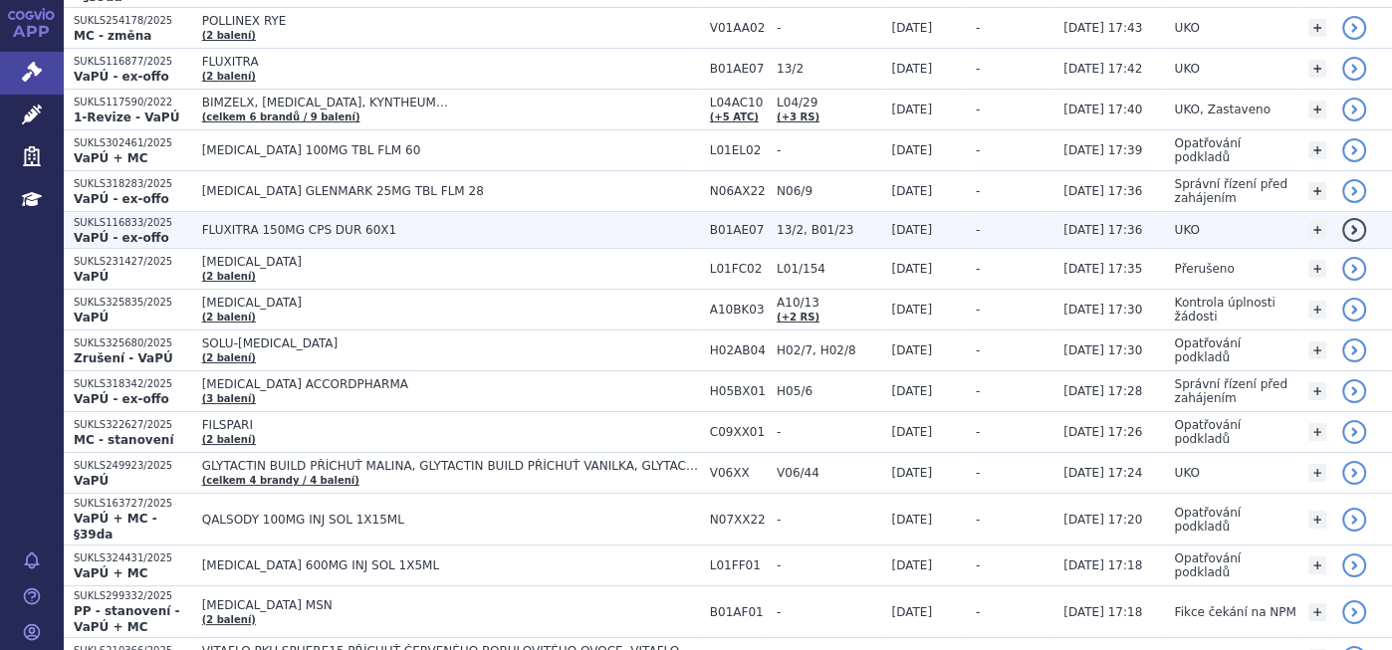
scroll to position [663, 0]
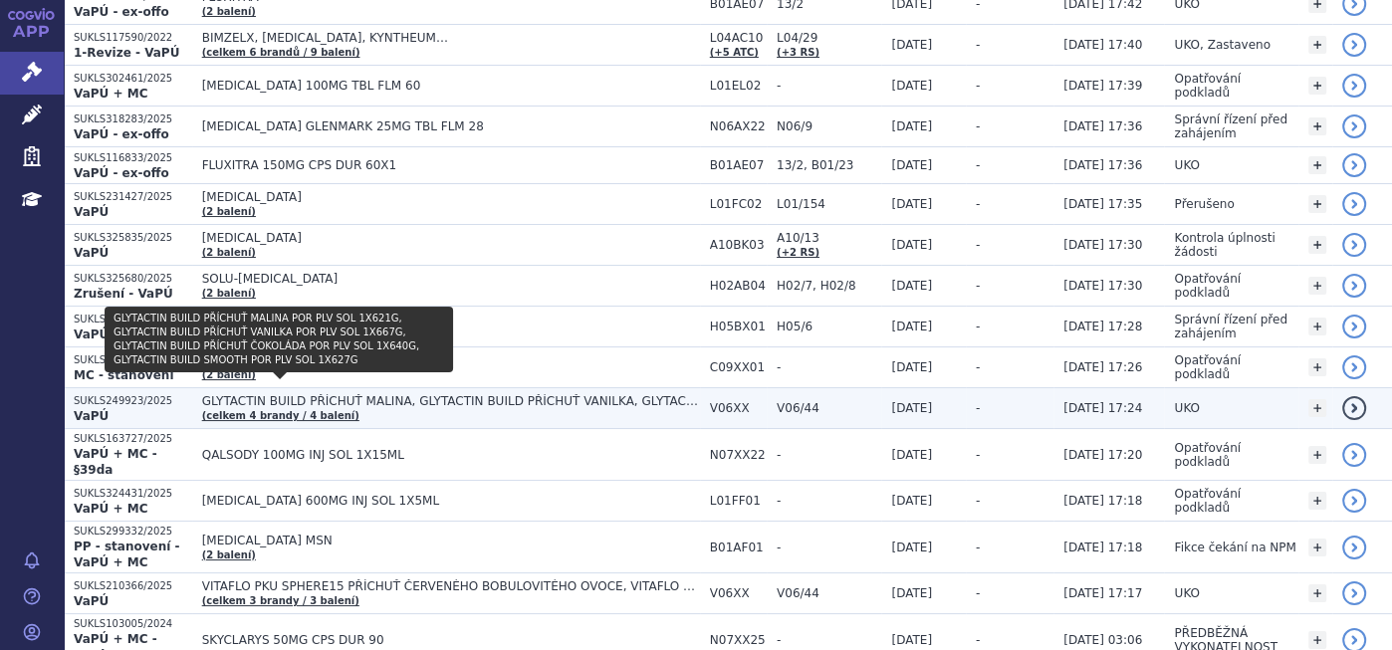
click at [305, 410] on link "(celkem 4 brandy / 4 balení)" at bounding box center [280, 415] width 157 height 11
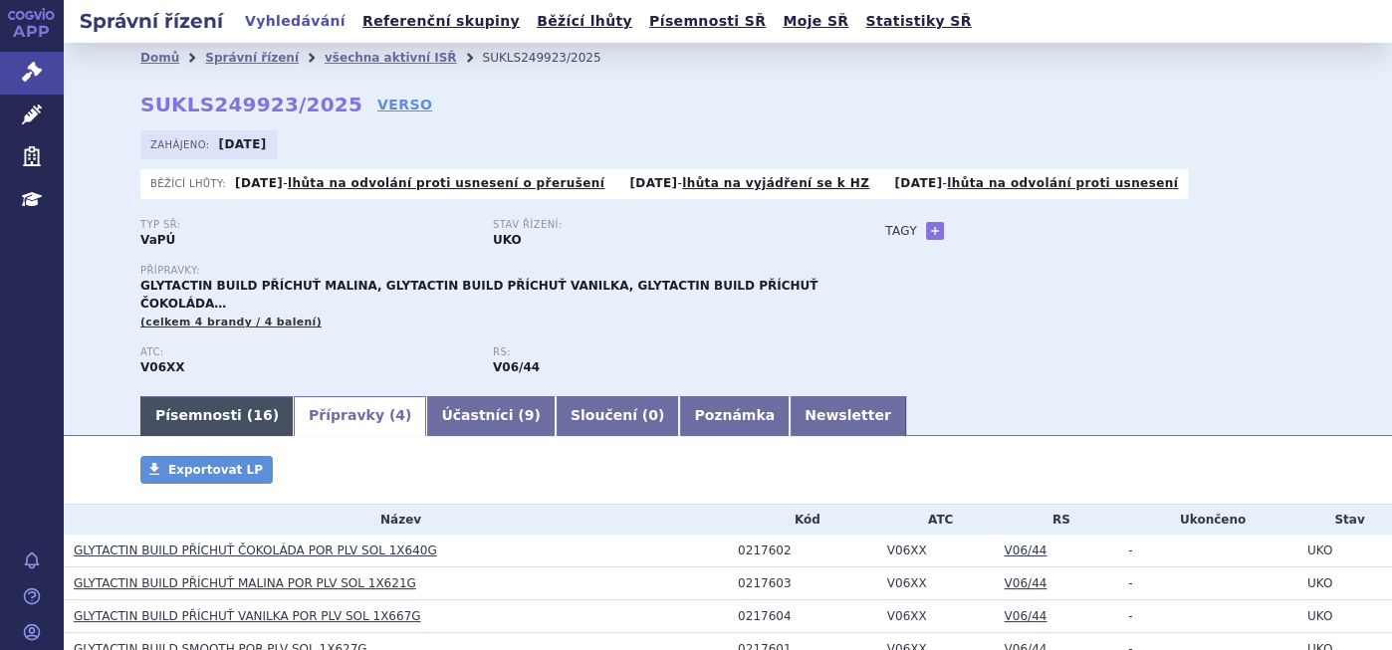
click at [182, 396] on link "Písemnosti ( 16 )" at bounding box center [216, 416] width 153 height 40
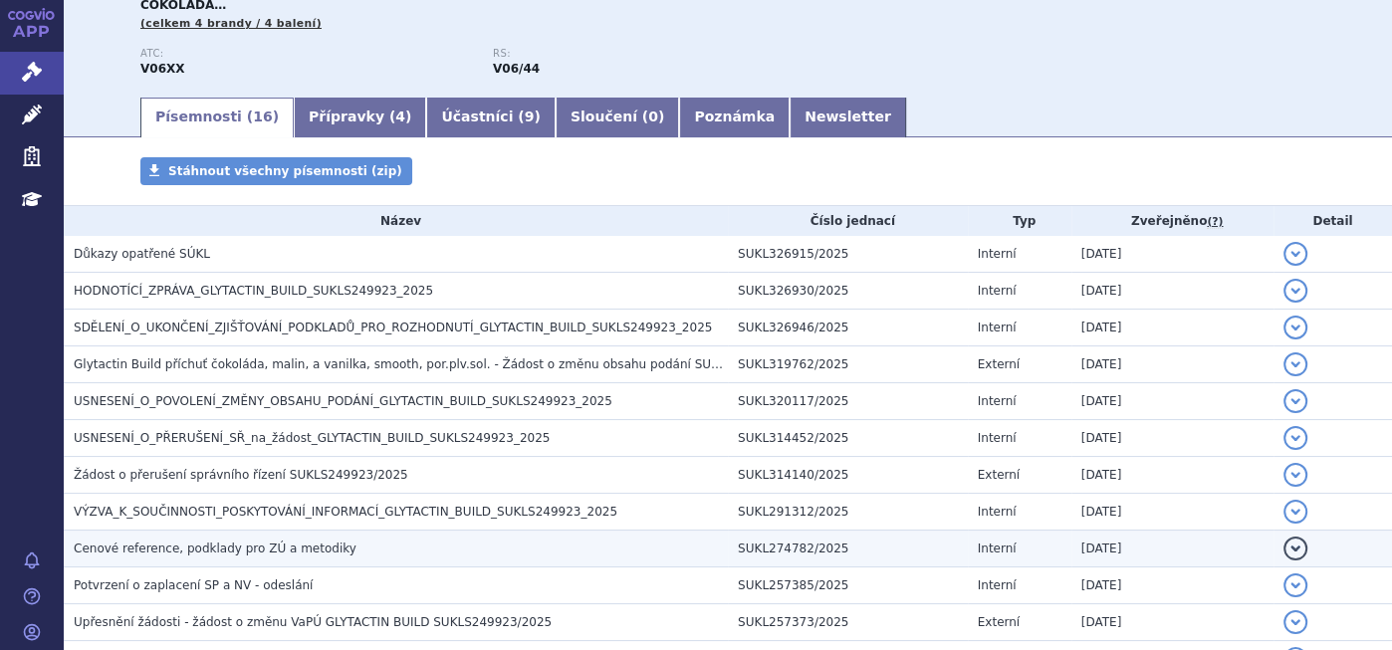
scroll to position [331, 0]
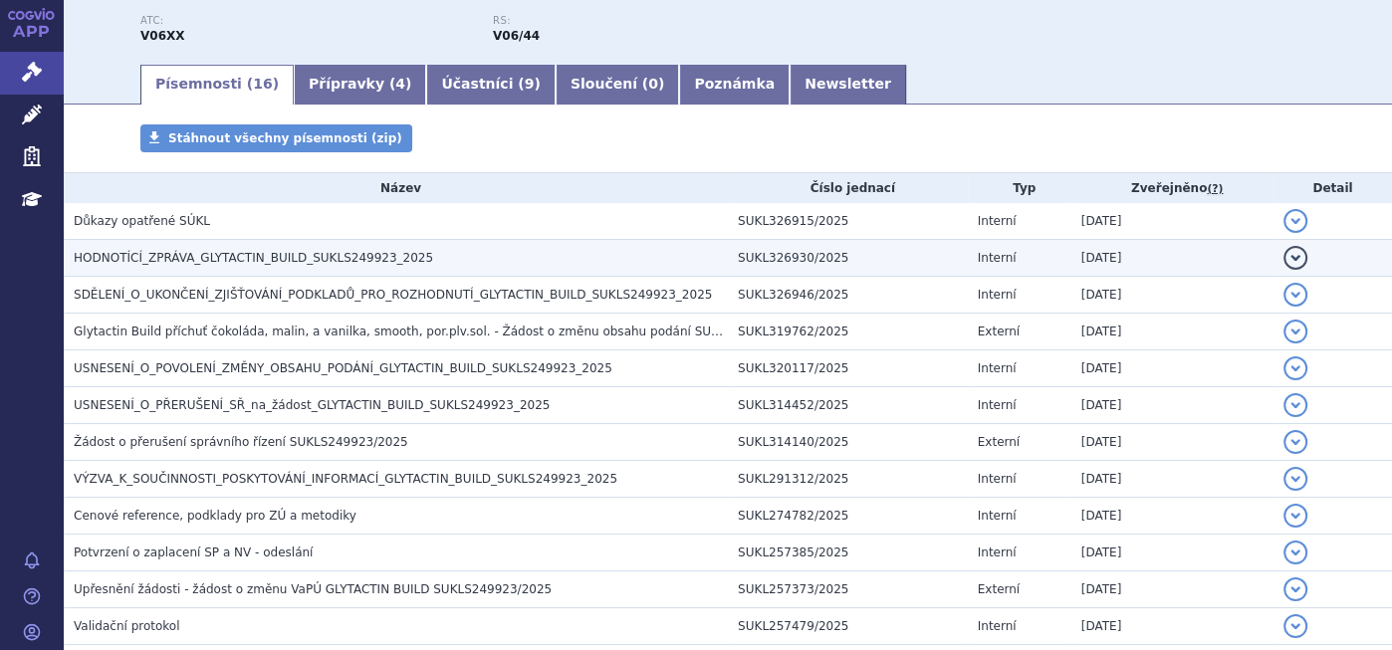
click at [287, 248] on h3 "HODNOTÍCÍ_ZPRÁVA_GLYTACTIN_BUILD_SUKLS249923_2025" at bounding box center [401, 258] width 654 height 20
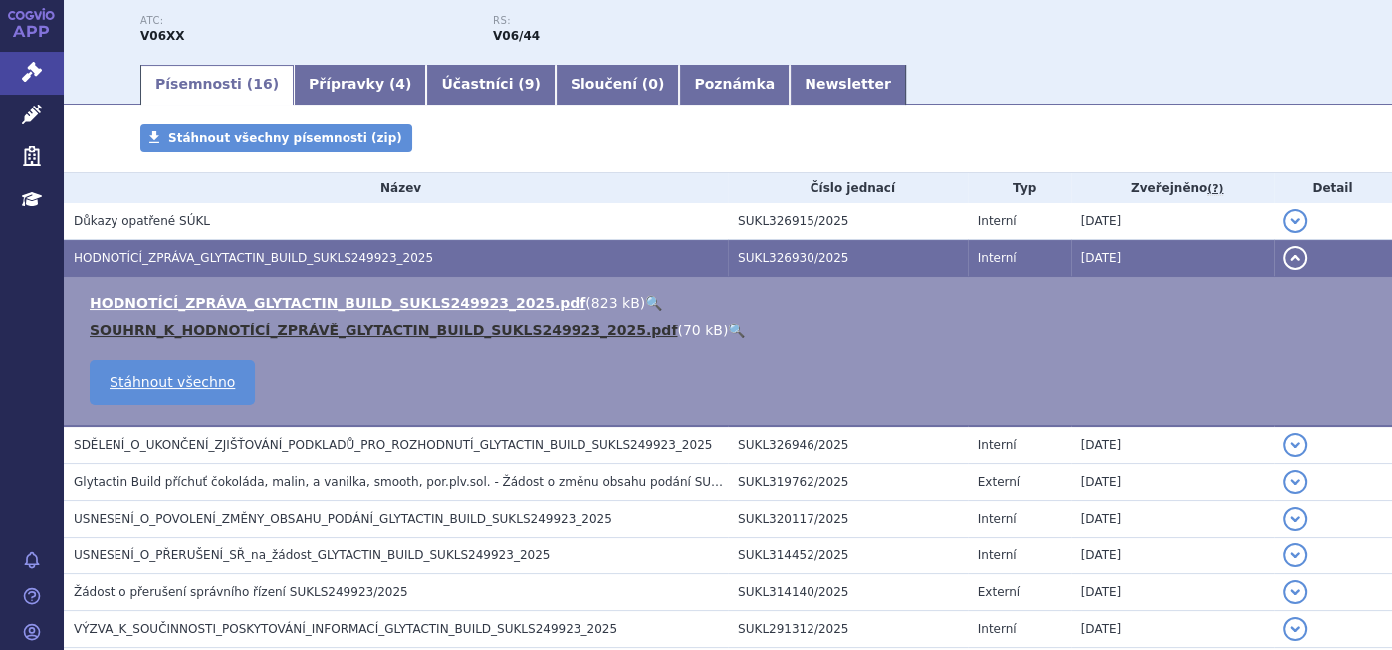
click at [249, 323] on link "SOUHRN_K_HODNOTÍCÍ_ZPRÁVĚ_GLYTACTIN_BUILD_SUKLS249923_2025.pdf" at bounding box center [383, 331] width 587 height 16
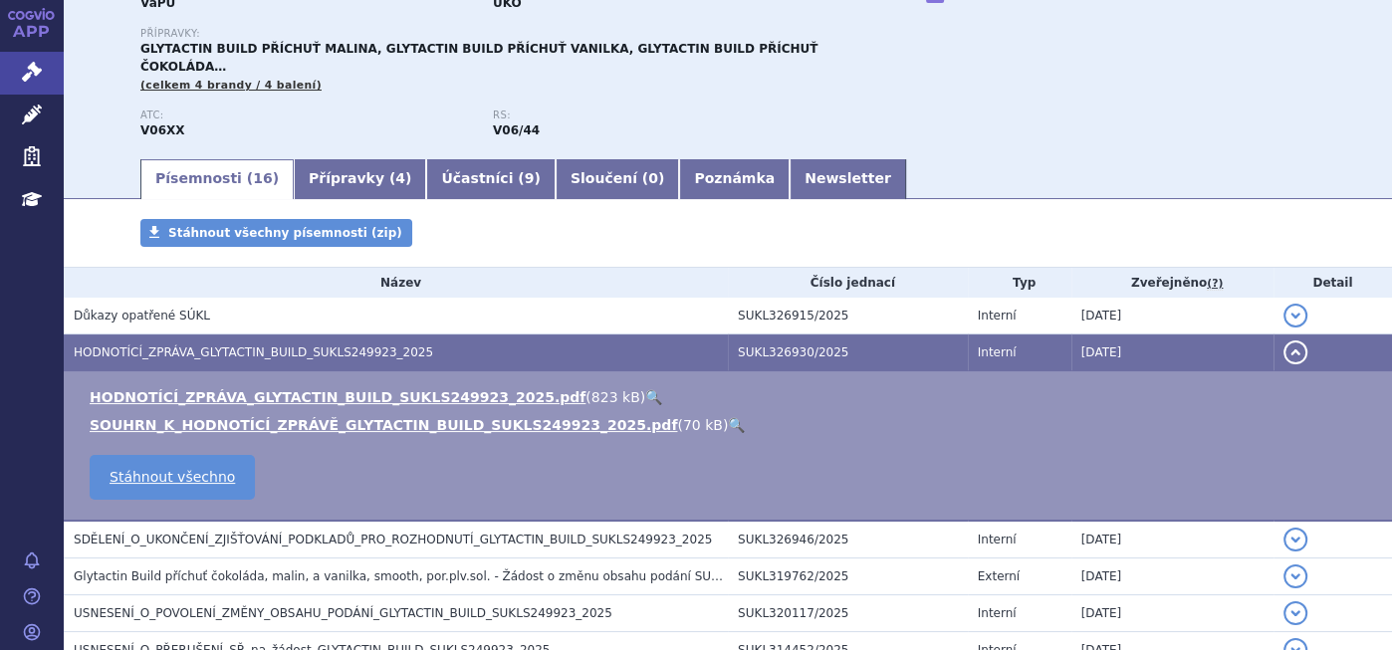
scroll to position [0, 0]
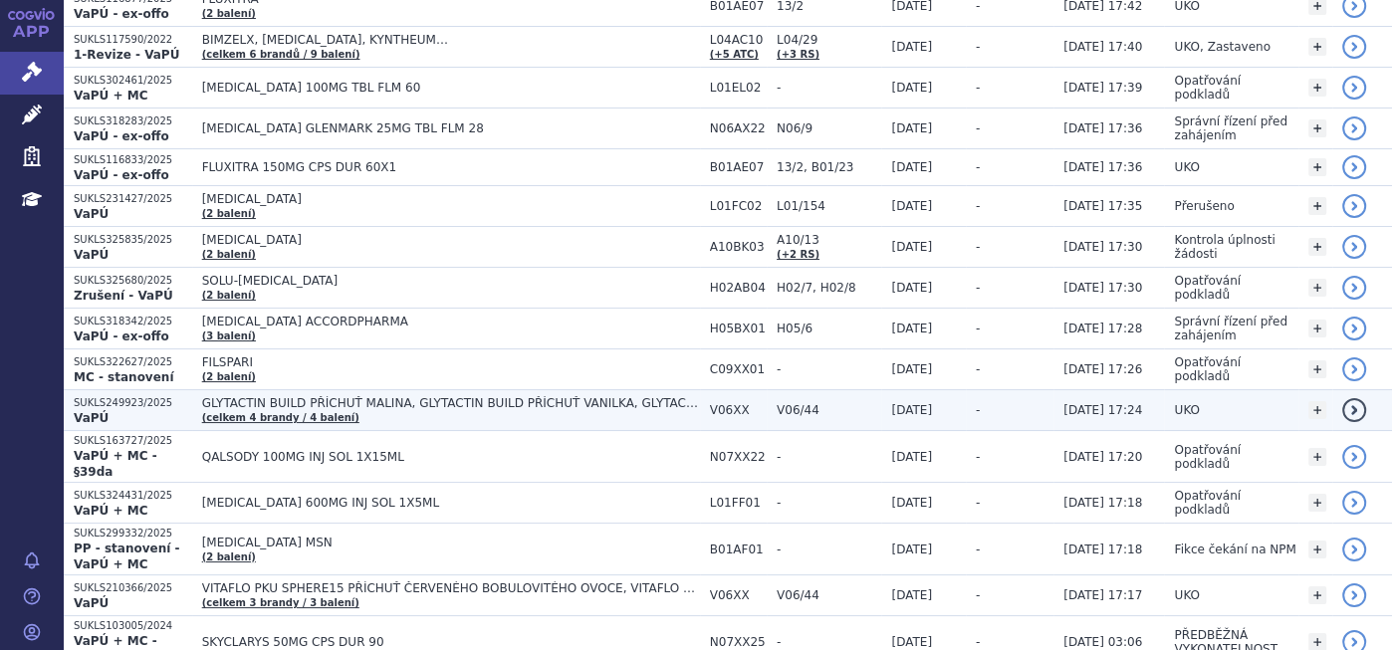
scroll to position [663, 0]
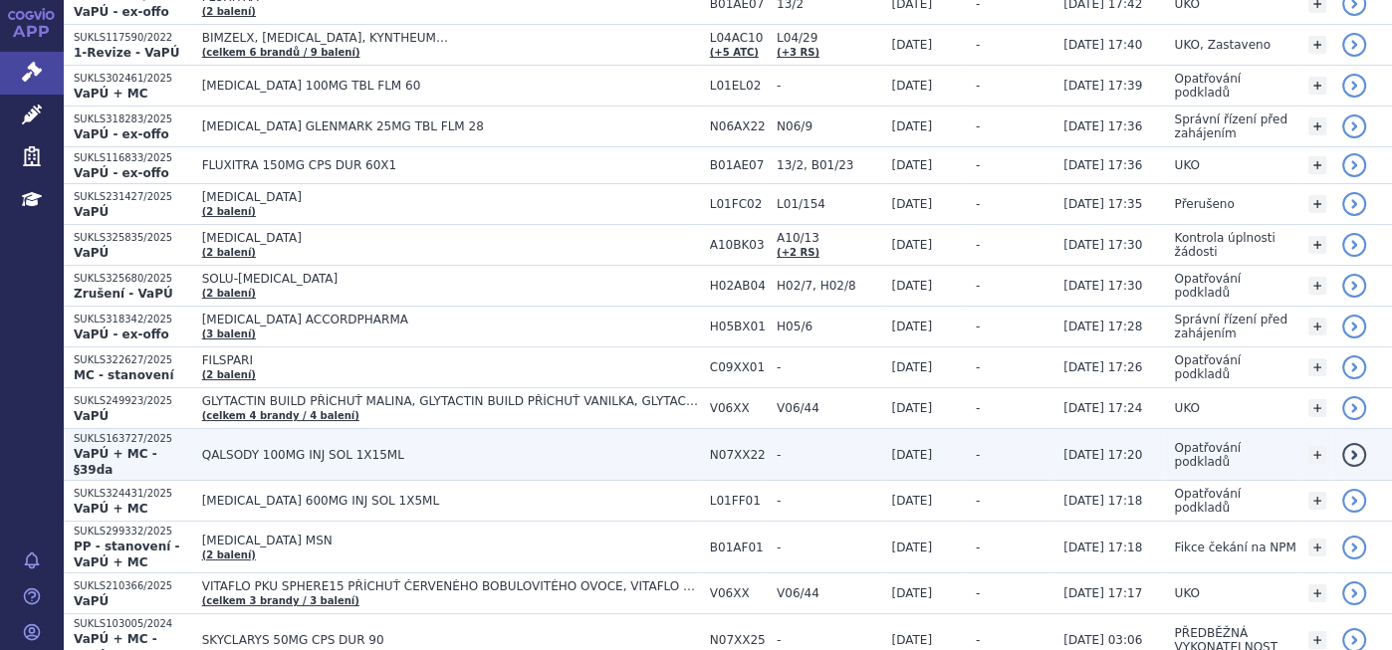
click at [346, 429] on td "QALSODY 100MG INJ SOL 1X15ML" at bounding box center [446, 455] width 508 height 52
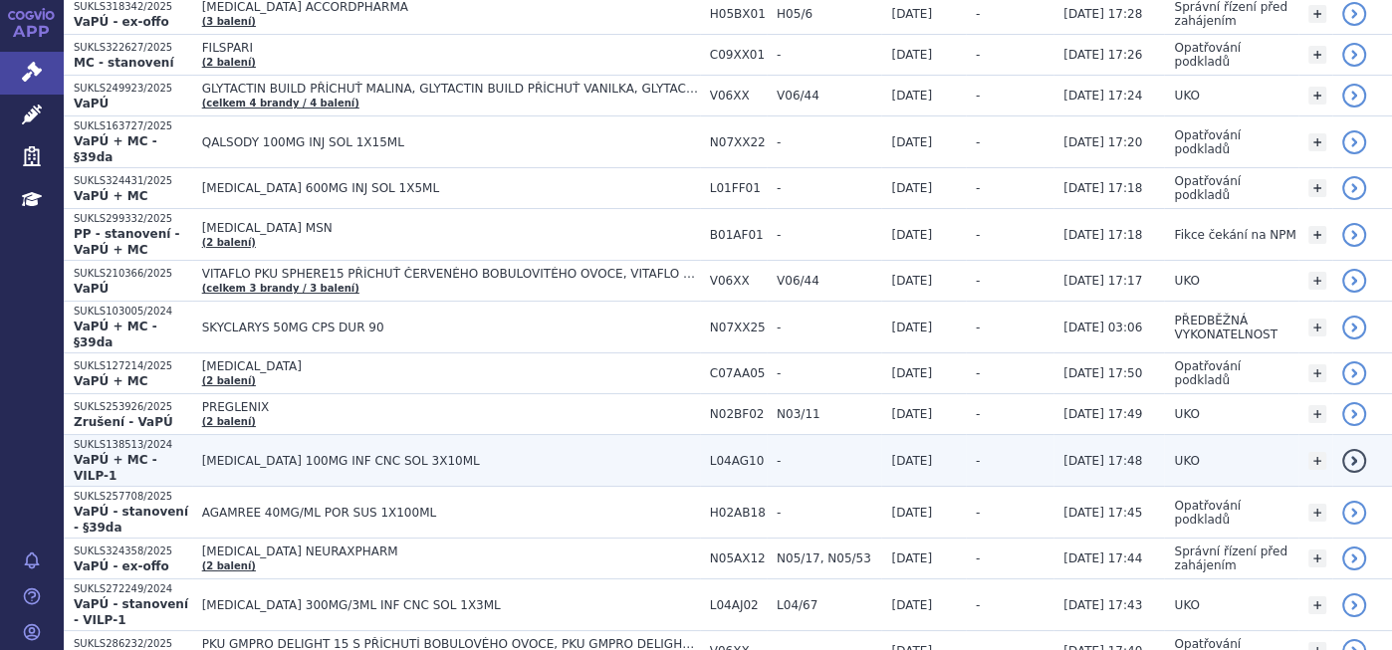
scroll to position [995, 0]
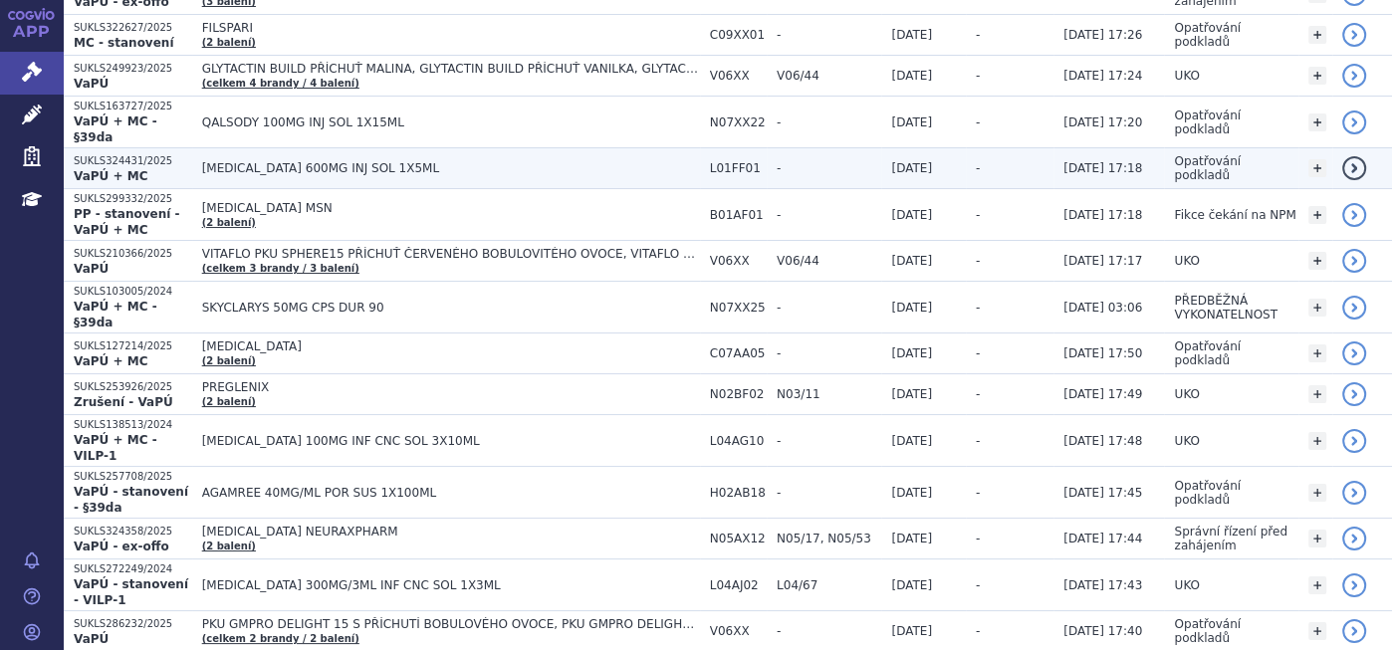
click at [326, 148] on td "[MEDICAL_DATA] 600MG INJ SOL 1X5ML" at bounding box center [446, 168] width 508 height 41
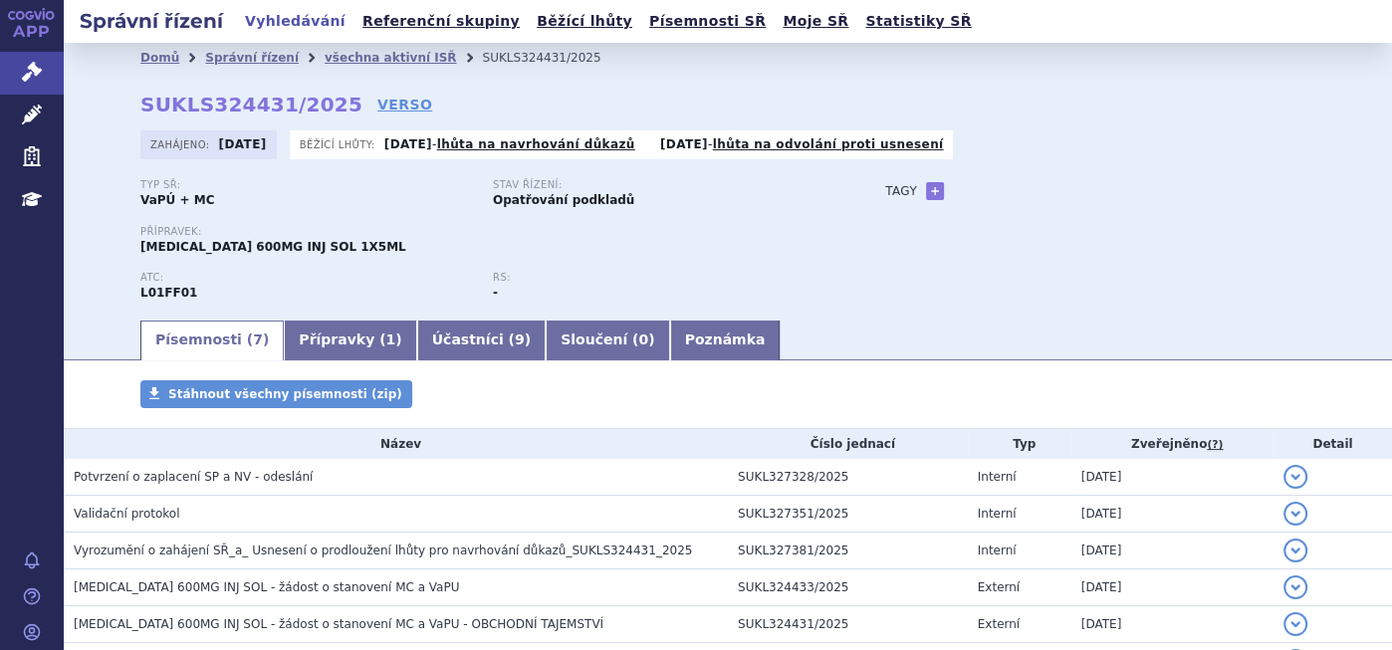
scroll to position [110, 0]
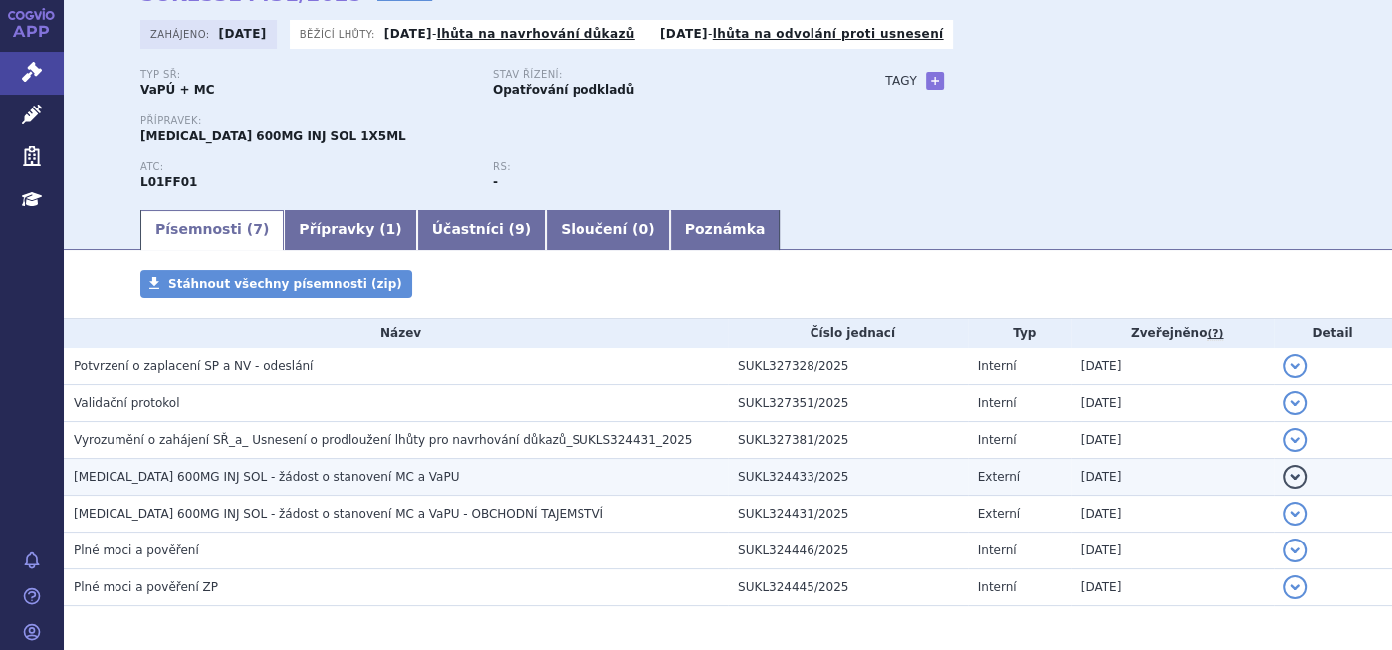
click at [194, 488] on td "[MEDICAL_DATA] 600MG INJ SOL - žádost o stanovení MC a VaPU" at bounding box center [396, 477] width 664 height 37
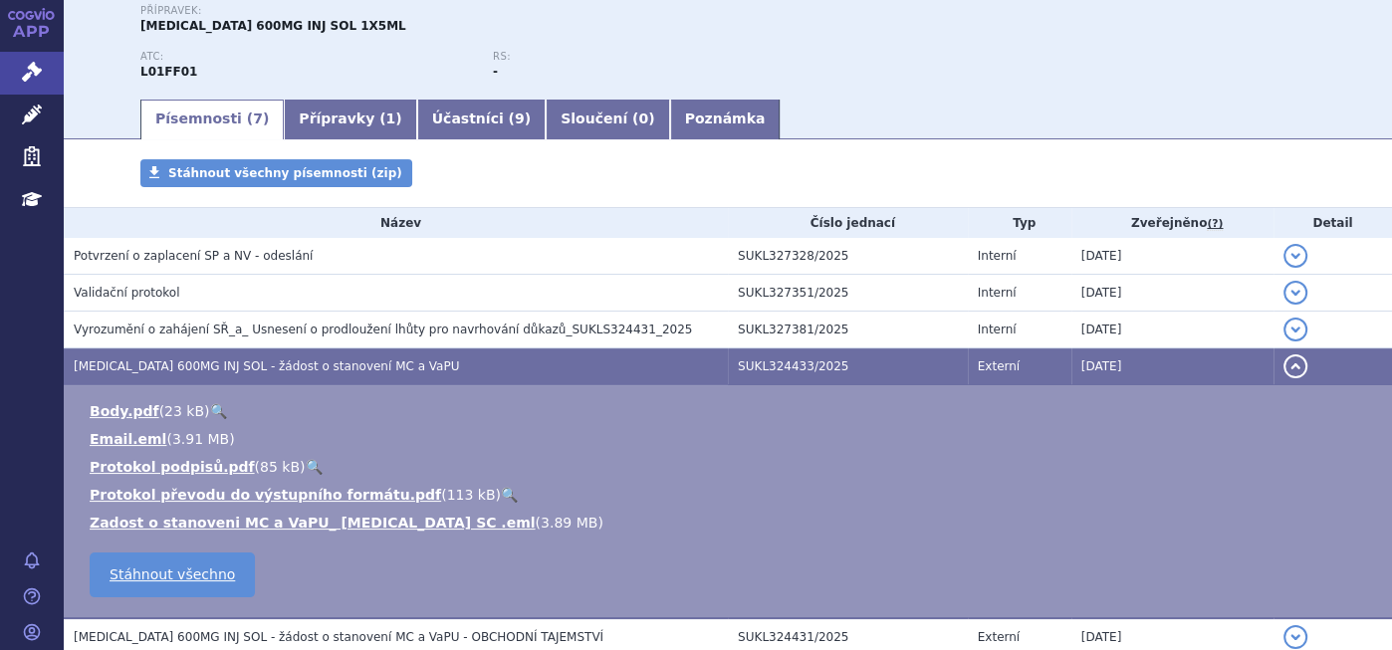
scroll to position [86, 0]
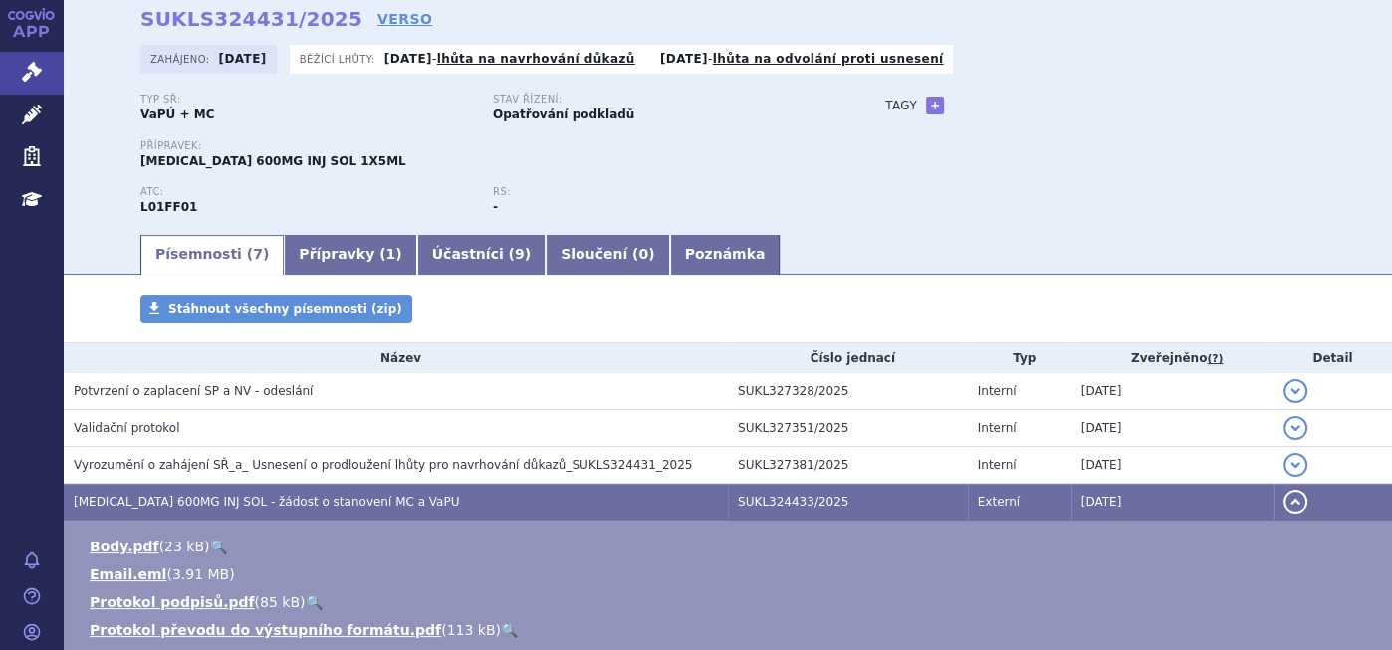
drag, startPoint x: 267, startPoint y: 425, endPoint x: 411, endPoint y: 650, distance: 267.3
click at [411, 649] on html "APP Správní řízení Léčivé přípravky Zdravotnické prostředky Education Notifikac…" at bounding box center [696, 325] width 1392 height 650
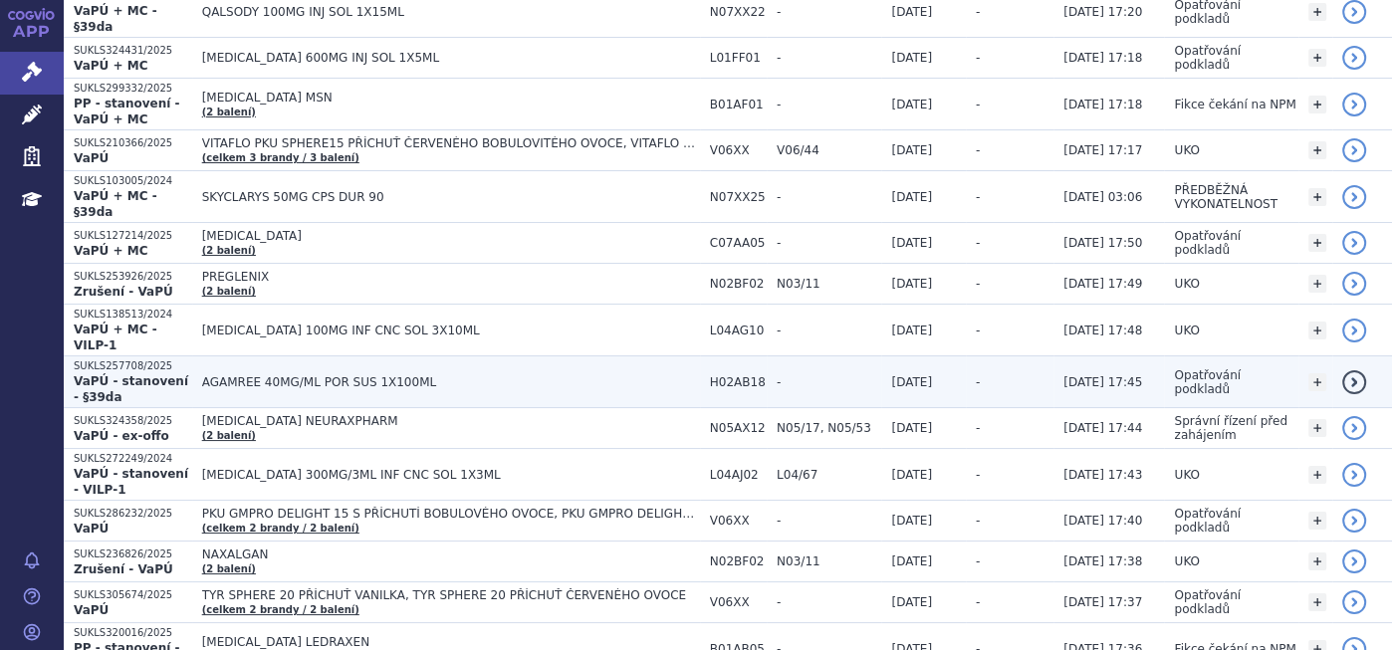
scroll to position [995, 0]
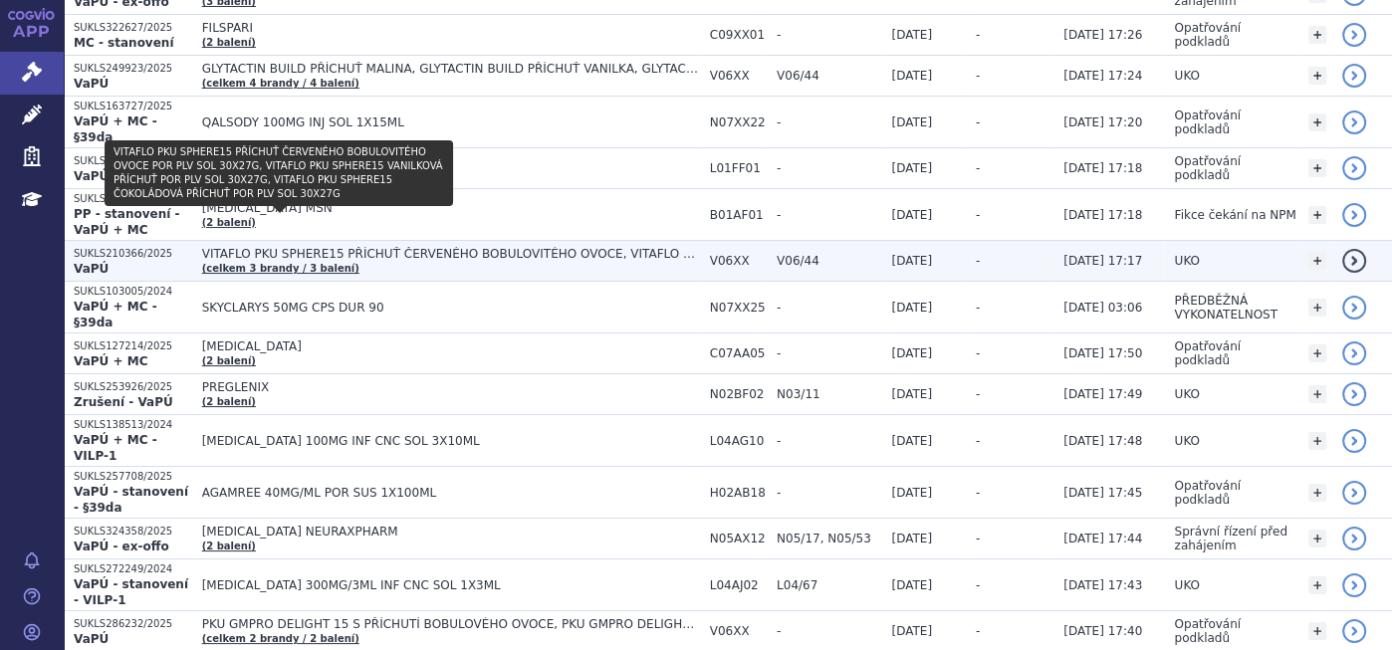
click at [282, 263] on link "(celkem 3 brandy / 3 balení)" at bounding box center [280, 268] width 157 height 11
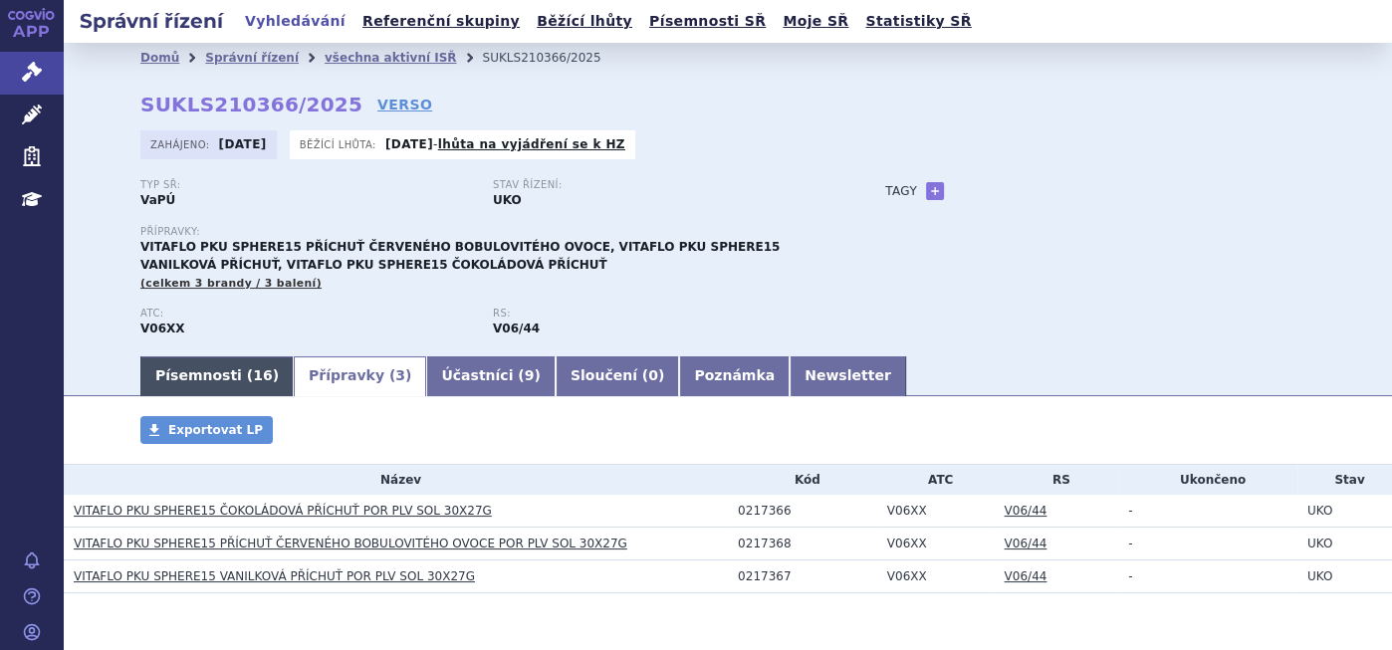
click at [207, 379] on link "Písemnosti ( 16 )" at bounding box center [216, 376] width 153 height 40
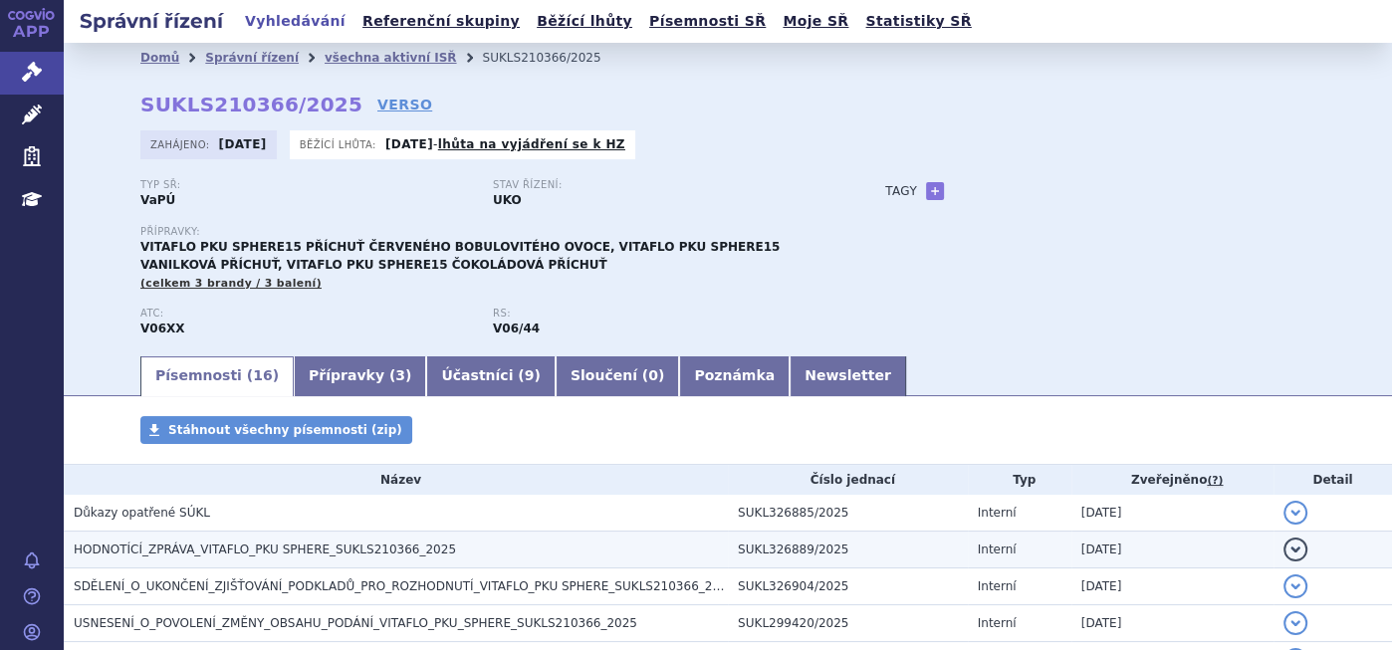
click at [665, 539] on td "HODNOTÍCÍ_ZPRÁVA_VITAFLO_PKU SPHERE_SUKLS210366_2025" at bounding box center [396, 550] width 664 height 37
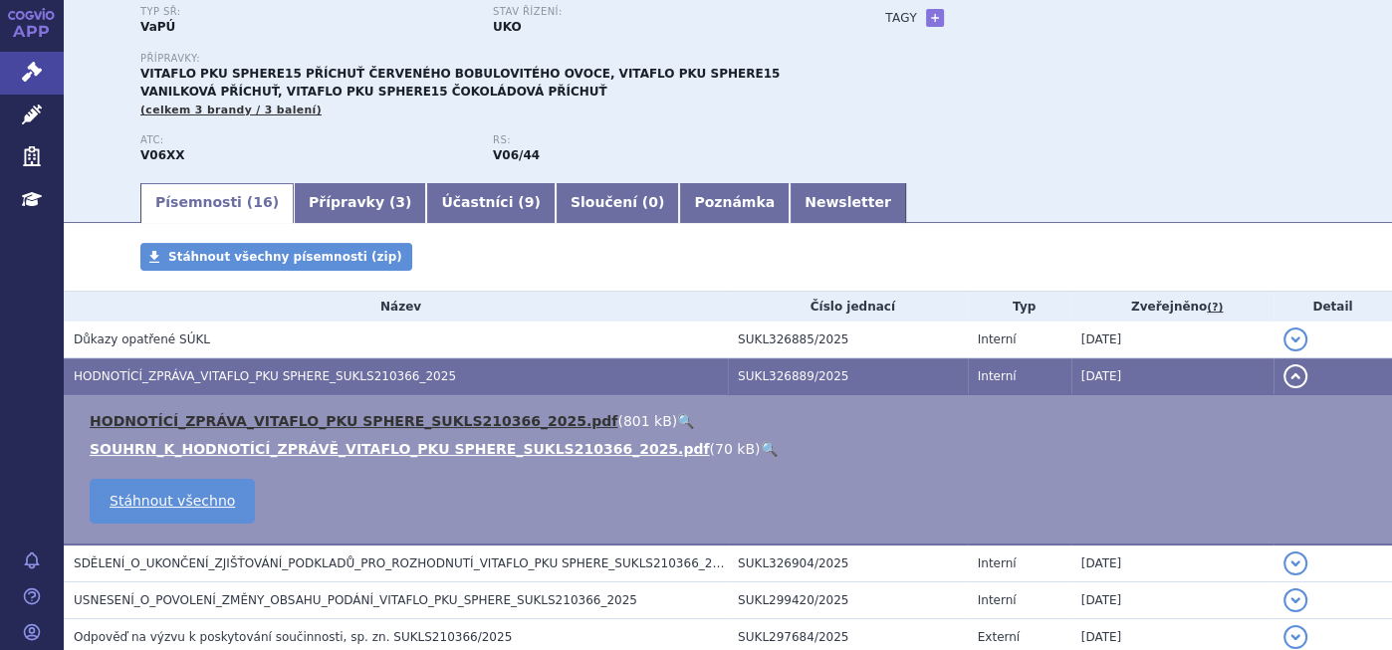
scroll to position [221, 0]
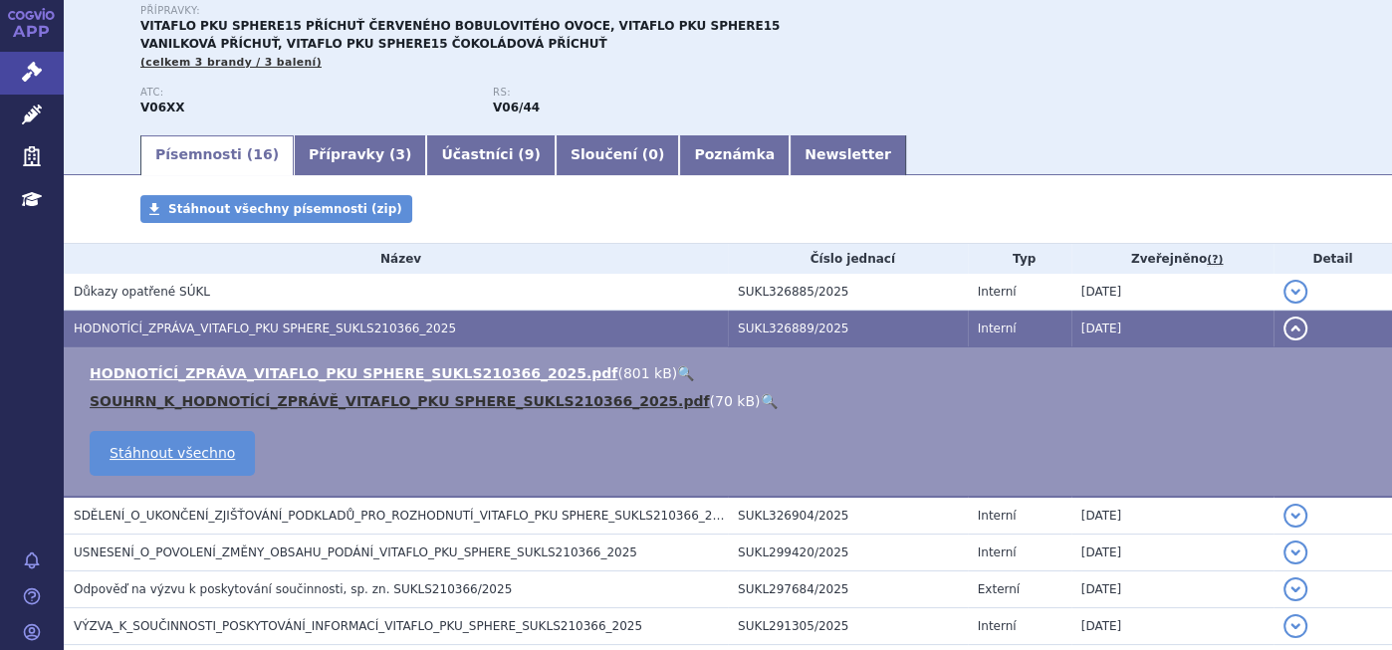
click at [376, 405] on link "SOUHRN_K_HODNOTÍCÍ_ZPRÁVĚ_VITAFLO_PKU SPHERE_SUKLS210366_2025.pdf" at bounding box center [399, 401] width 619 height 16
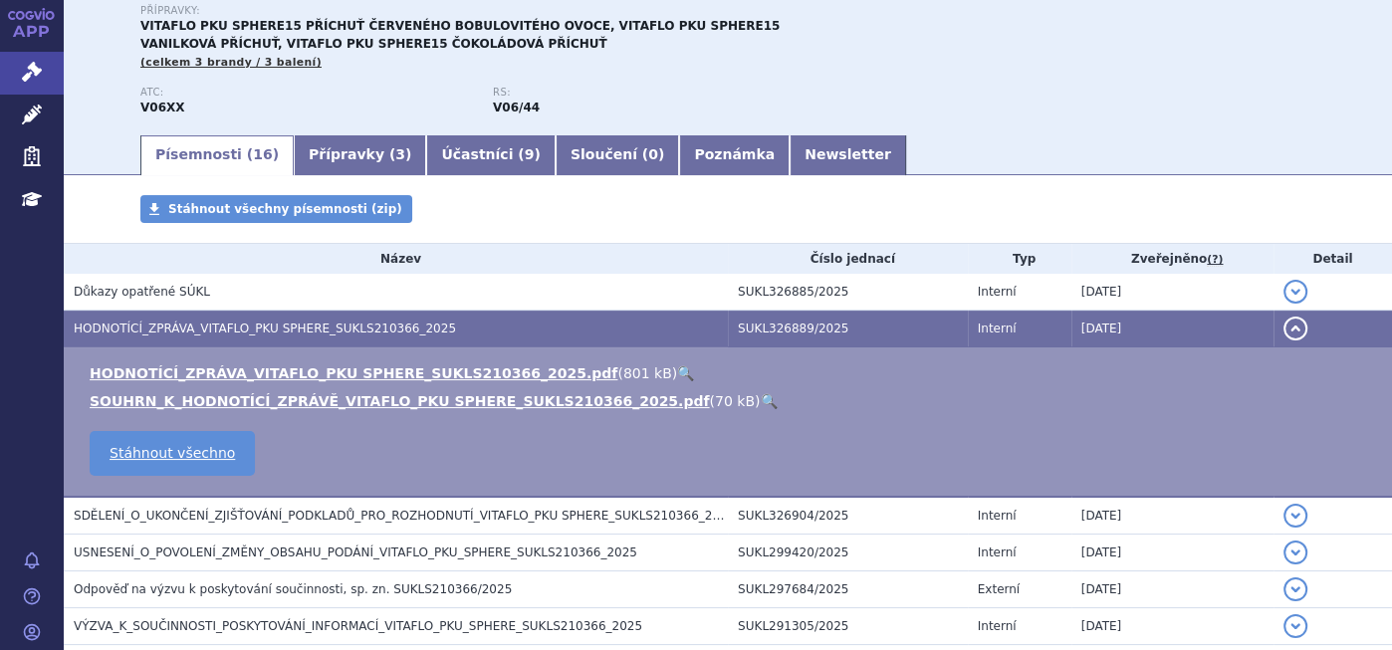
scroll to position [0, 0]
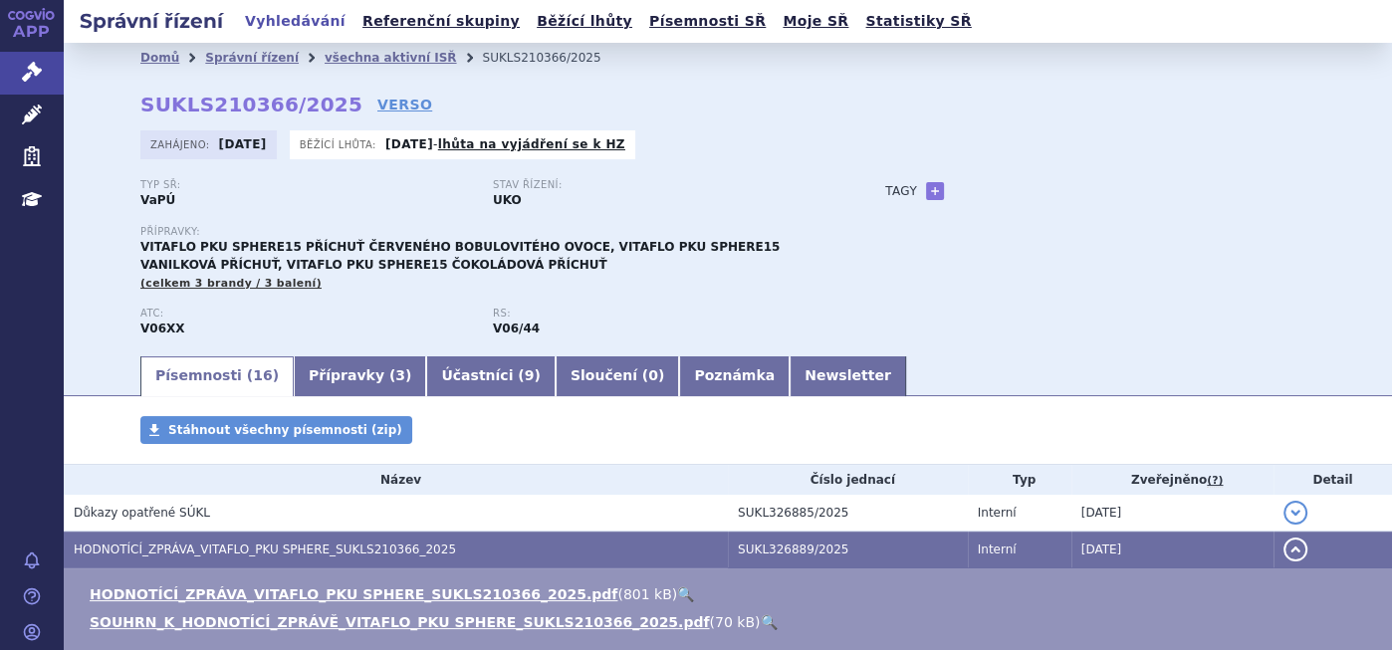
click at [125, 244] on div "Domů Správní řízení všechna aktivní ISŘ SUKLS210366/2025 SUKLS210366/2025 VERSO…" at bounding box center [728, 213] width 1254 height 281
drag, startPoint x: 775, startPoint y: 277, endPoint x: 708, endPoint y: 280, distance: 67.8
click at [746, 280] on div "Přípravky: VITAFLO PKU SPHERE15 PŘÍCHUŤ ČERVENÉHO BOBULOVITÉHO OVOCE, VITAFLO P…" at bounding box center [492, 259] width 705 height 67
click at [409, 264] on div "Přípravky: VITAFLO PKU SPHERE15 PŘÍCHUŤ ČERVENÉHO BOBULOVITÉHO OVOCE, VITAFLO P…" at bounding box center [492, 259] width 705 height 67
click at [372, 271] on span "VITAFLO PKU SPHERE15 PŘÍCHUŤ ČERVENÉHO BOBULOVITÉHO OVOCE, VITAFLO PKU SPHERE15…" at bounding box center [459, 256] width 639 height 32
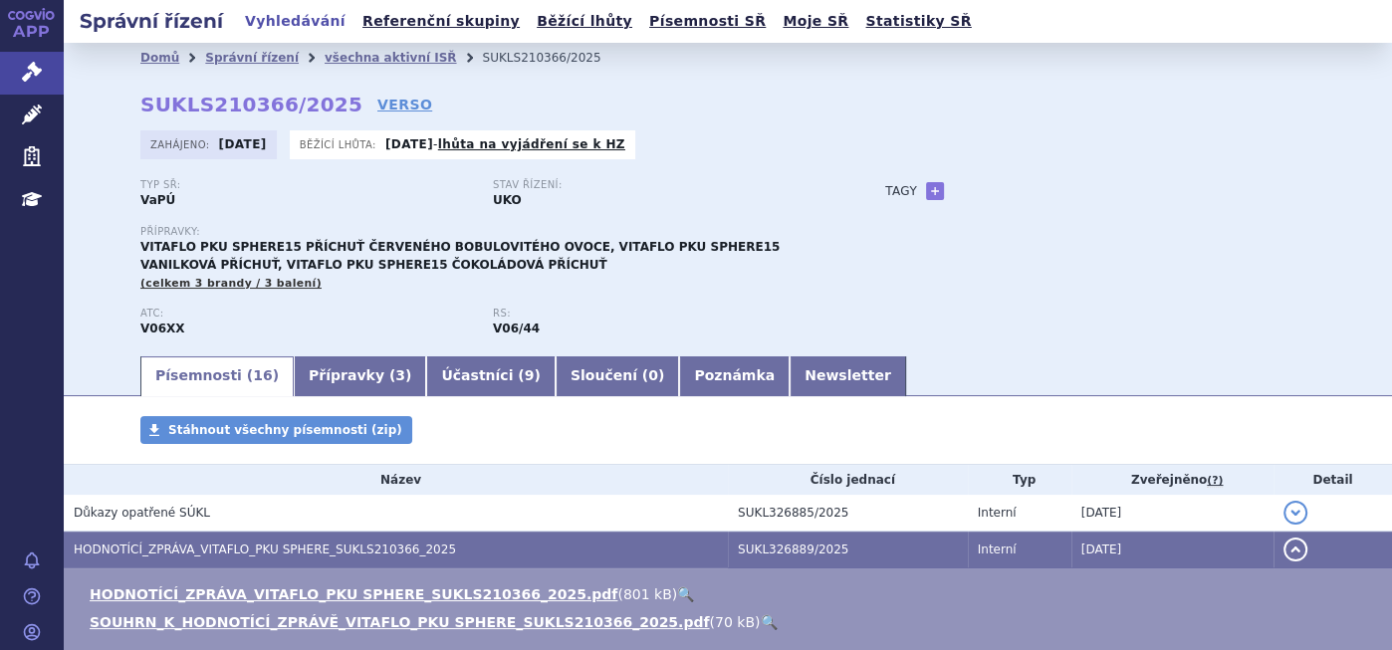
click at [124, 244] on div "Domů Správní řízení všechna aktivní ISŘ SUKLS210366/2025 SUKLS210366/2025 VERSO…" at bounding box center [728, 213] width 1254 height 281
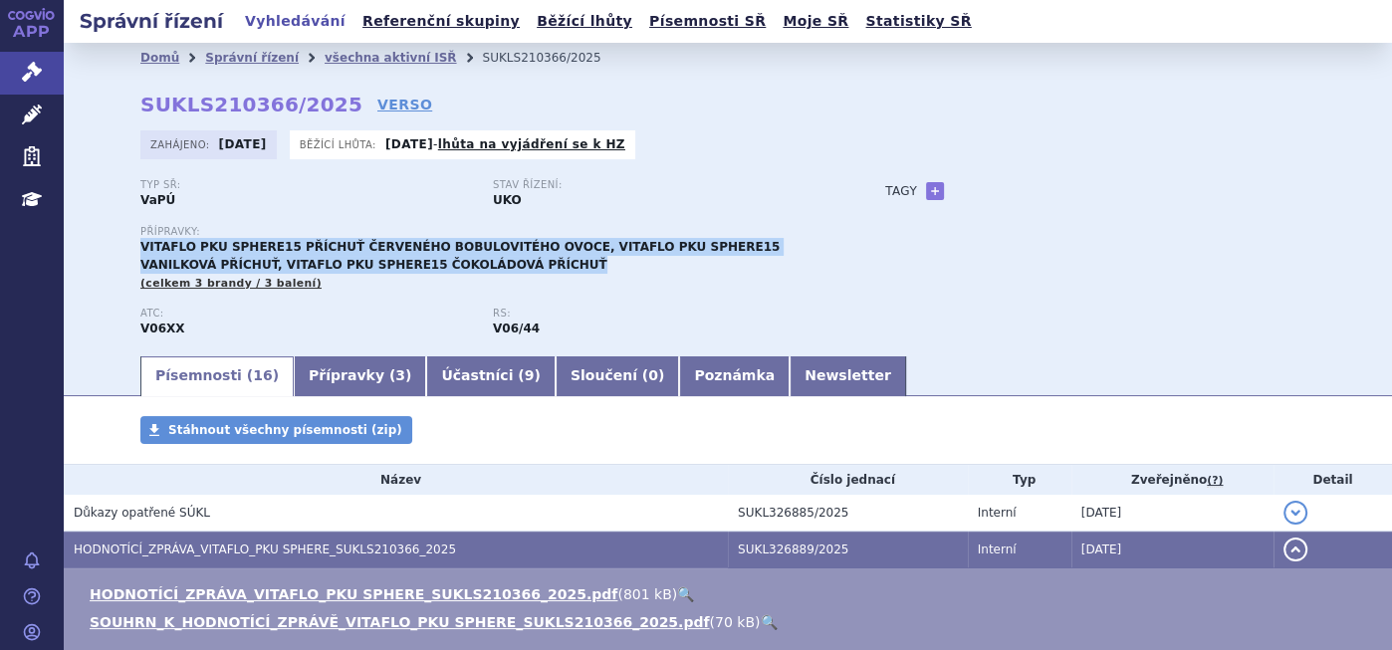
drag, startPoint x: 133, startPoint y: 243, endPoint x: 420, endPoint y: 259, distance: 287.1
click at [420, 259] on div "Přípravky: VITAFLO PKU SPHERE15 PŘÍCHUŤ ČERVENÉHO BOBULOVITÉHO OVOCE, VITAFLO P…" at bounding box center [492, 259] width 705 height 67
copy span "VITAFLO PKU SPHERE15 PŘÍCHUŤ ČERVENÉHO BOBULOVITÉHO OVOCE, VITAFLO PKU SPHERE15…"
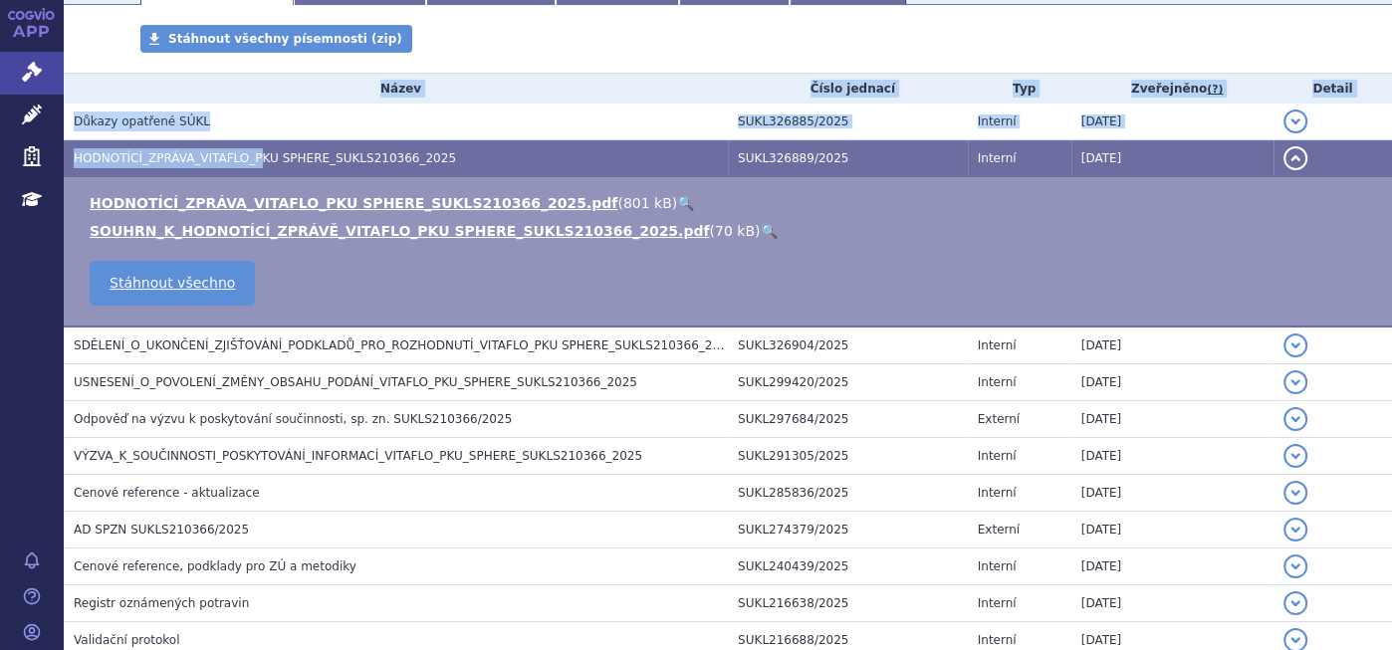
drag, startPoint x: 259, startPoint y: 705, endPoint x: 382, endPoint y: 683, distance: 125.4
click at [382, 649] on html "APP Správní řízení Léčivé přípravky Zdravotnické prostředky Education Notifikac…" at bounding box center [696, 325] width 1392 height 650
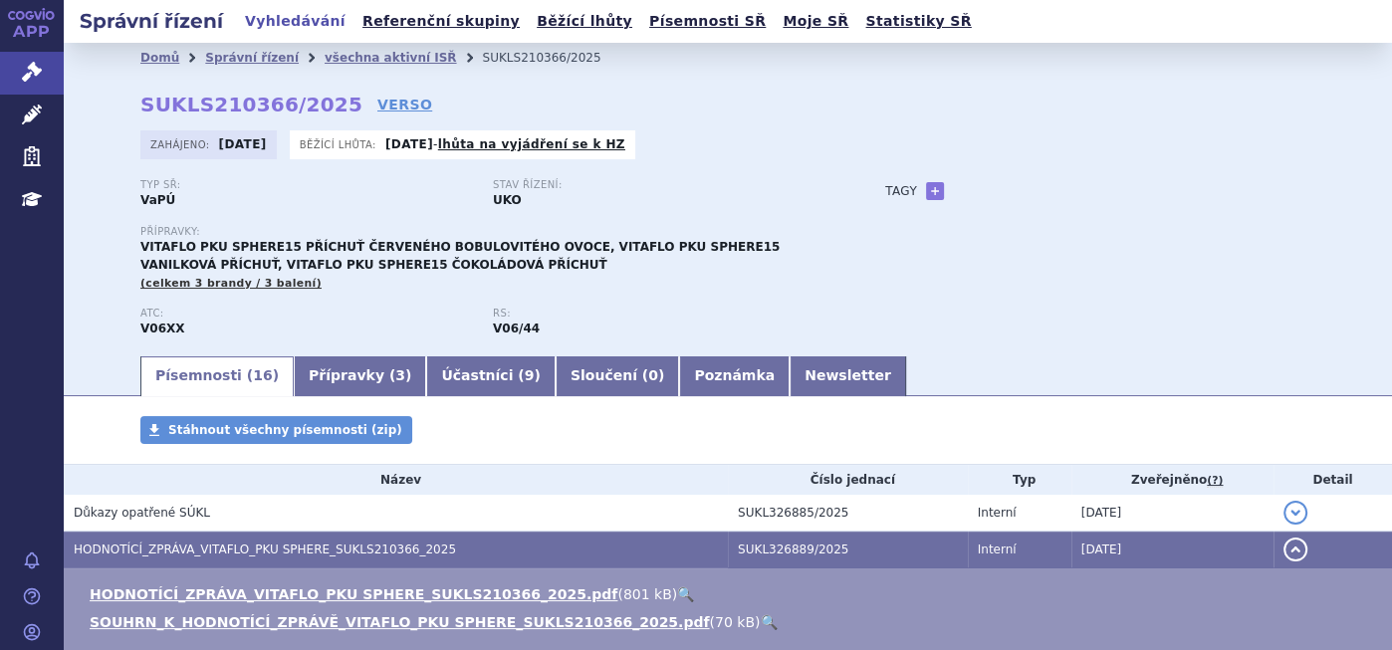
drag, startPoint x: 13, startPoint y: 0, endPoint x: 510, endPoint y: 101, distance: 506.8
click at [510, 101] on div "Domů Správní řízení všechna aktivní ISŘ SUKLS210366/2025 SUKLS210366/2025 VERSO…" at bounding box center [728, 213] width 1254 height 281
